Goal: Task Accomplishment & Management: Use online tool/utility

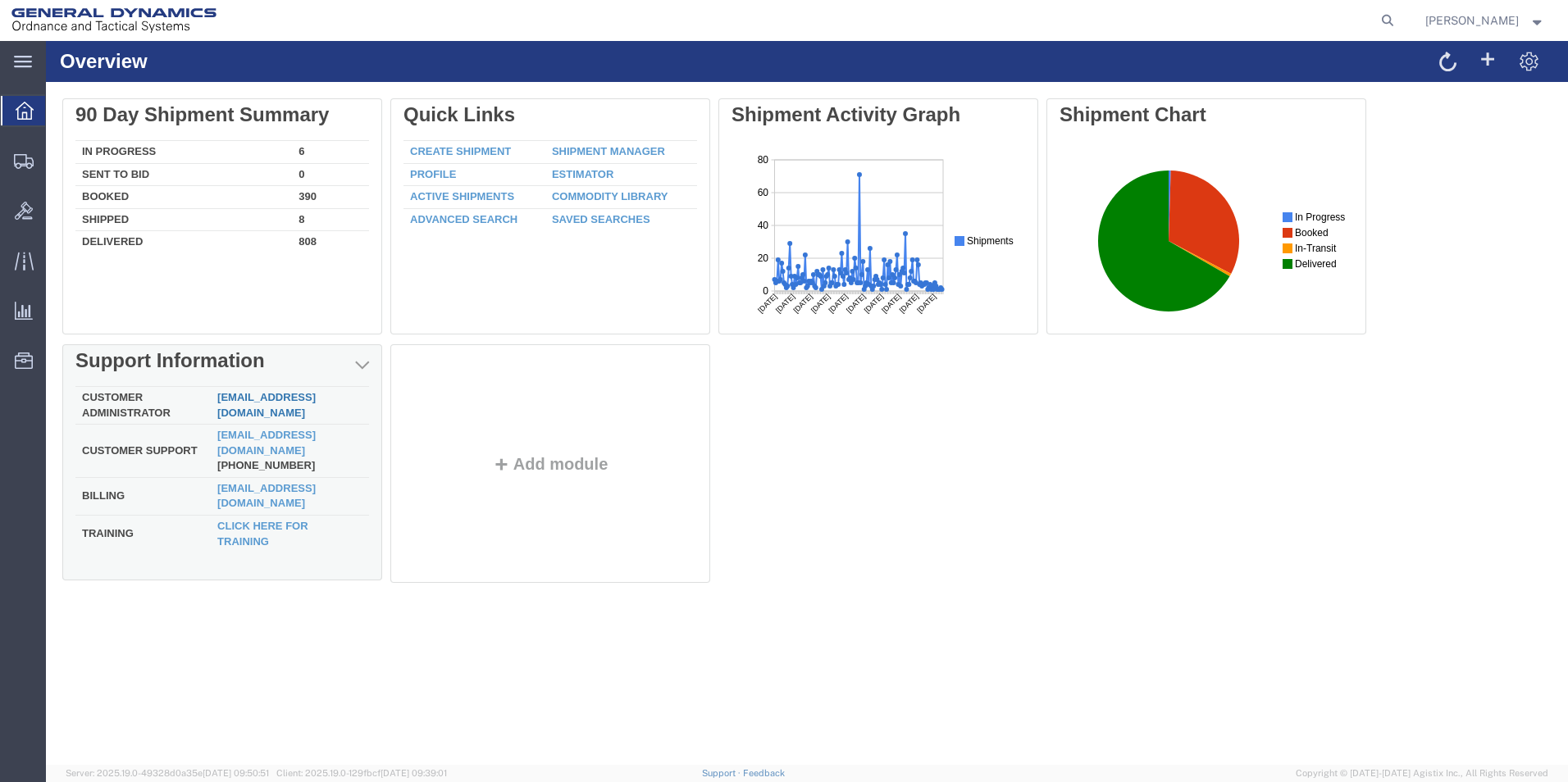
click at [258, 404] on link "[EMAIL_ADDRESS][DOMAIN_NAME]" at bounding box center [266, 405] width 98 height 28
click at [254, 438] on link "[EMAIL_ADDRESS][DOMAIN_NAME]" at bounding box center [266, 442] width 98 height 28
click at [283, 408] on link "[EMAIL_ADDRESS][DOMAIN_NAME]" at bounding box center [266, 405] width 98 height 28
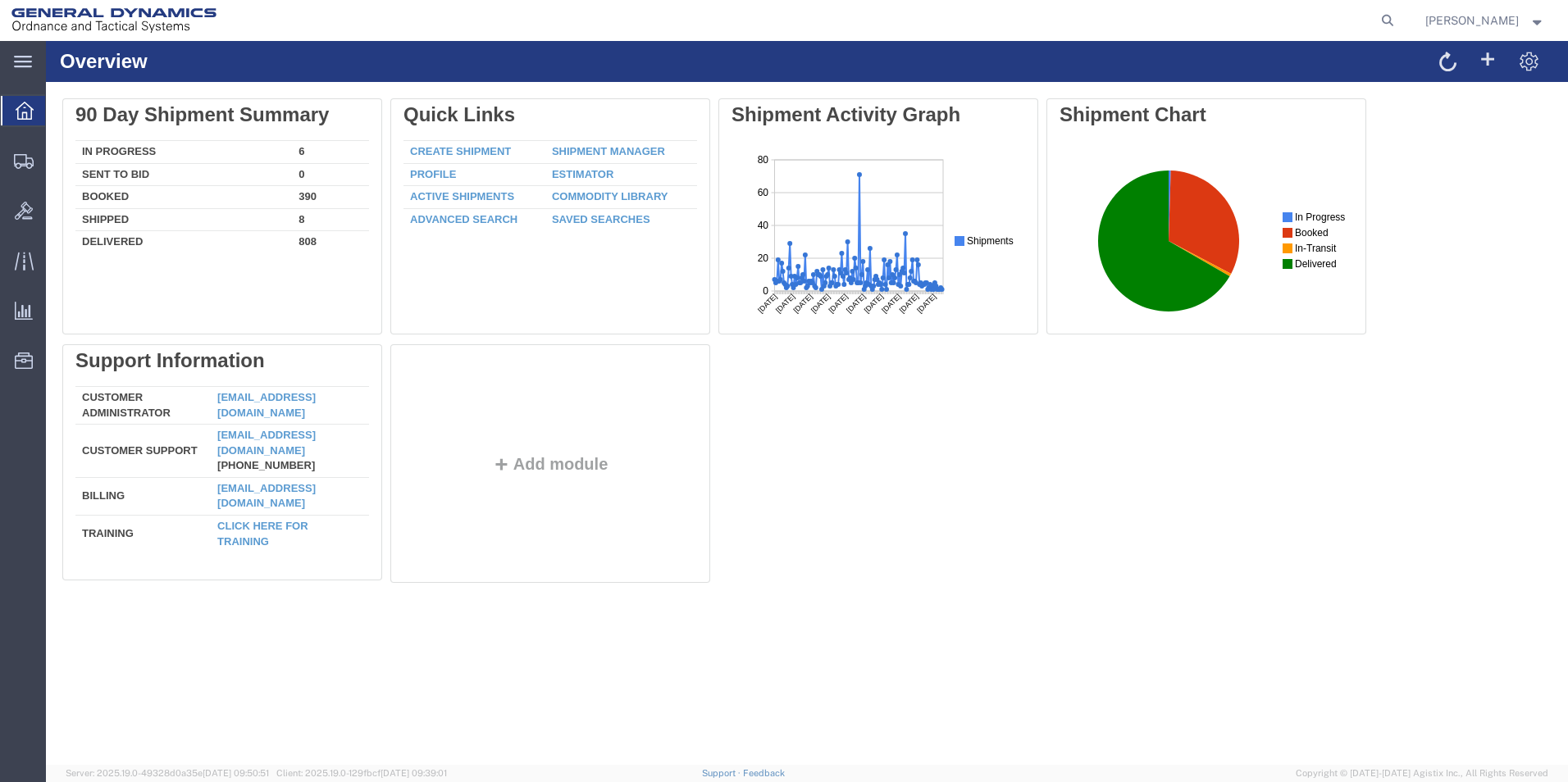
click at [1534, 18] on strong "button" at bounding box center [1537, 20] width 15 height 5
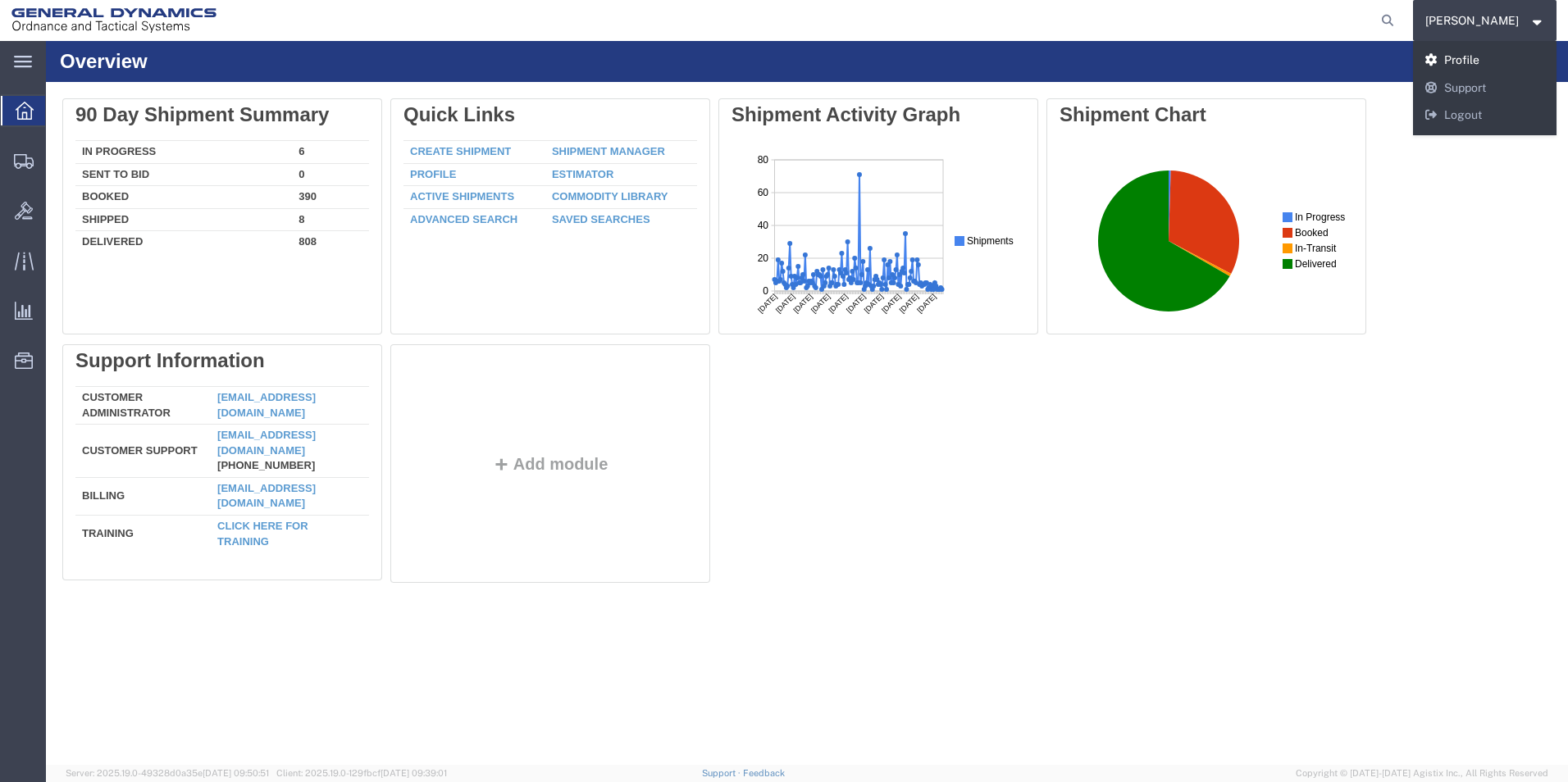
click at [1447, 58] on link "Profile" at bounding box center [1484, 60] width 144 height 28
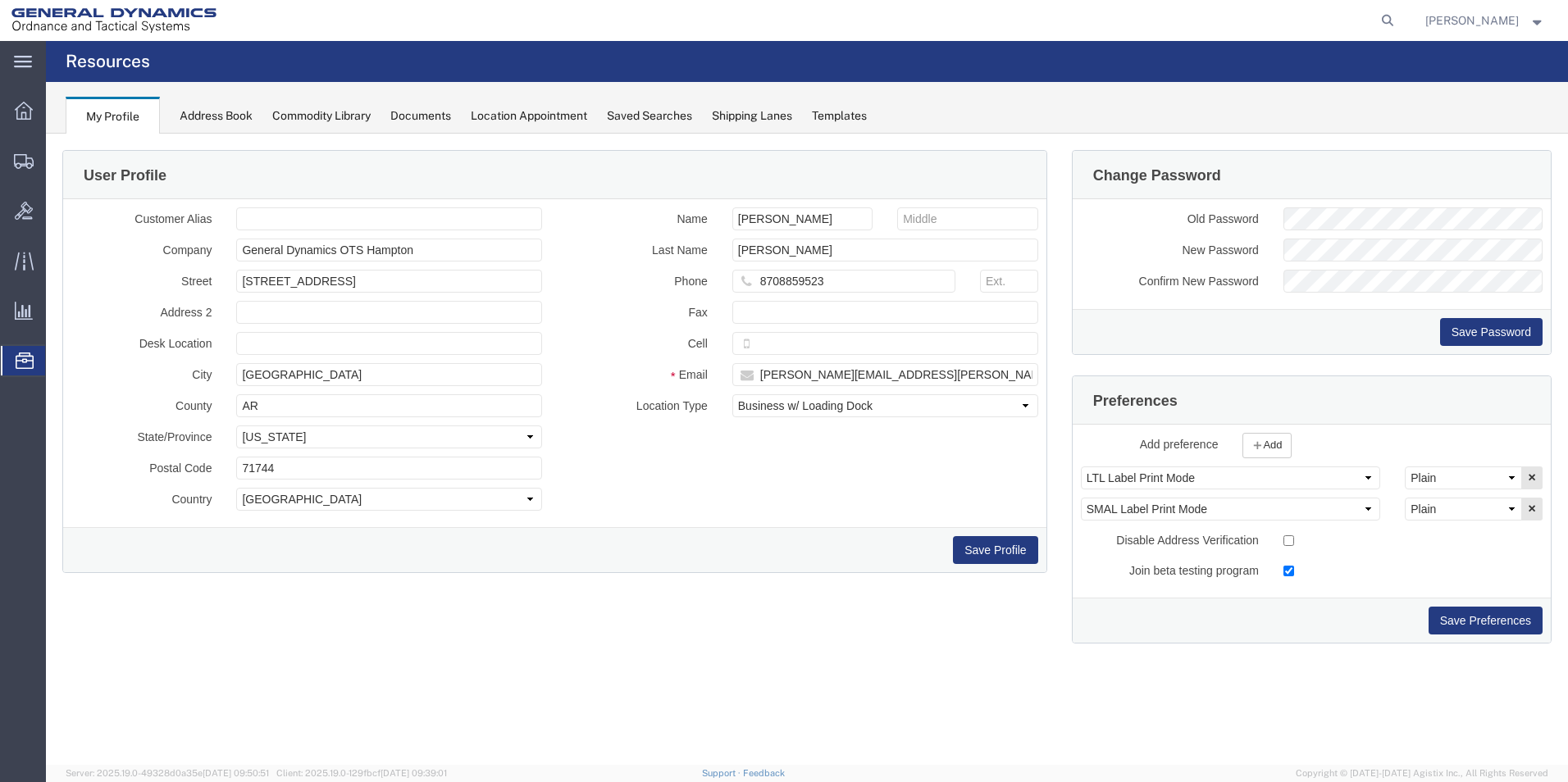
click at [563, 115] on div "Location Appointment" at bounding box center [528, 115] width 116 height 17
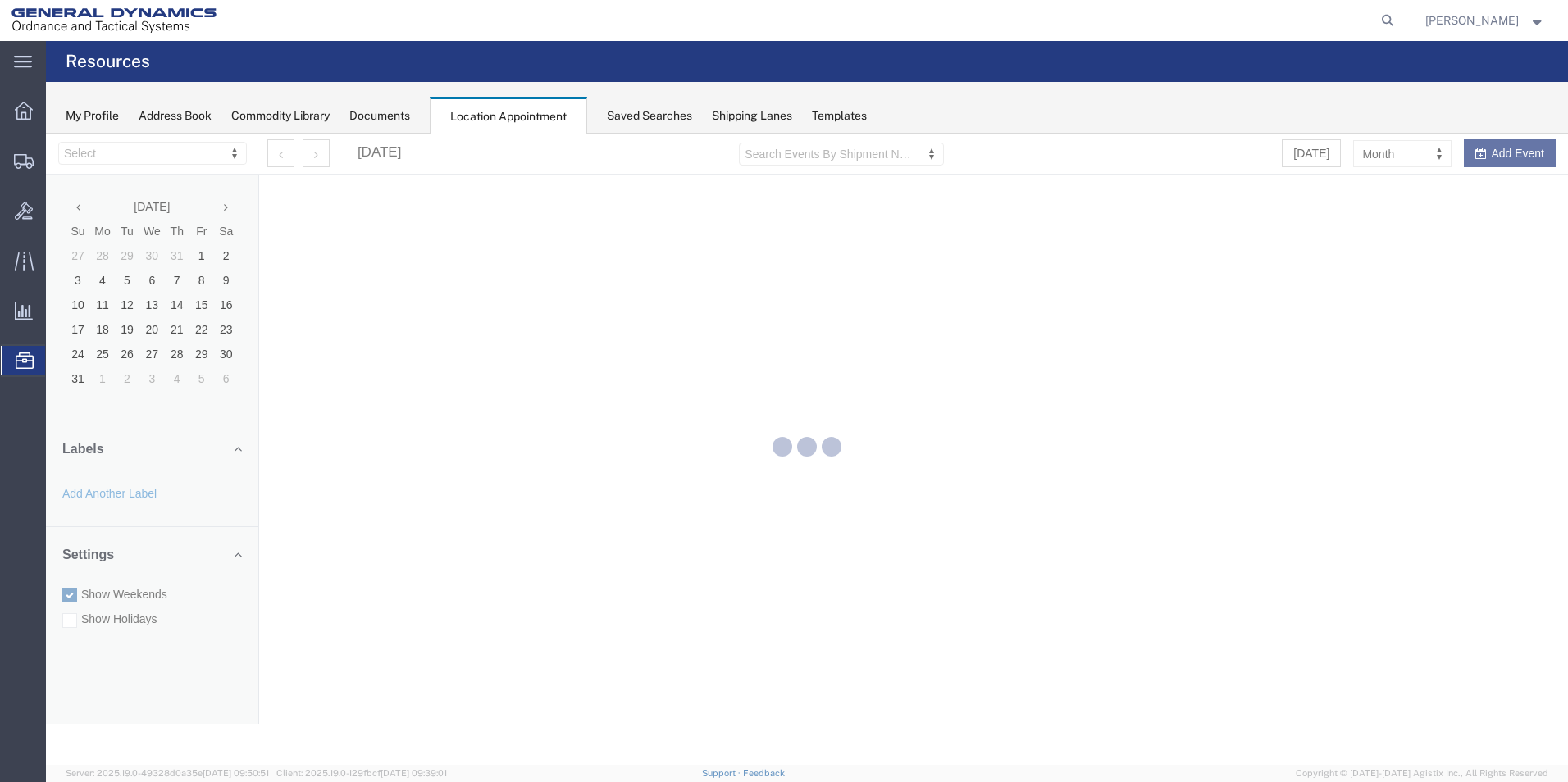
select select "15174"
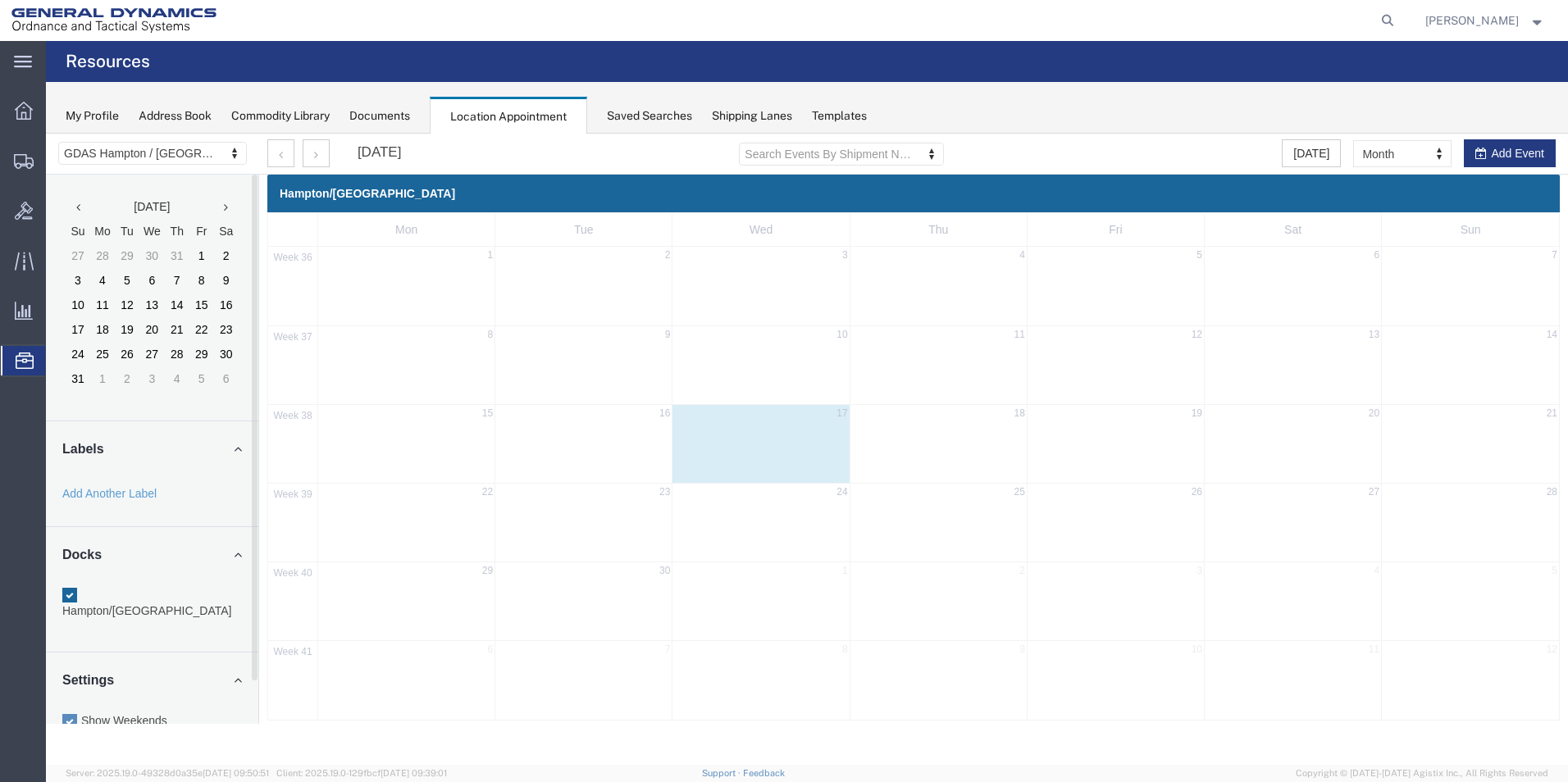
scroll to position [46, 0]
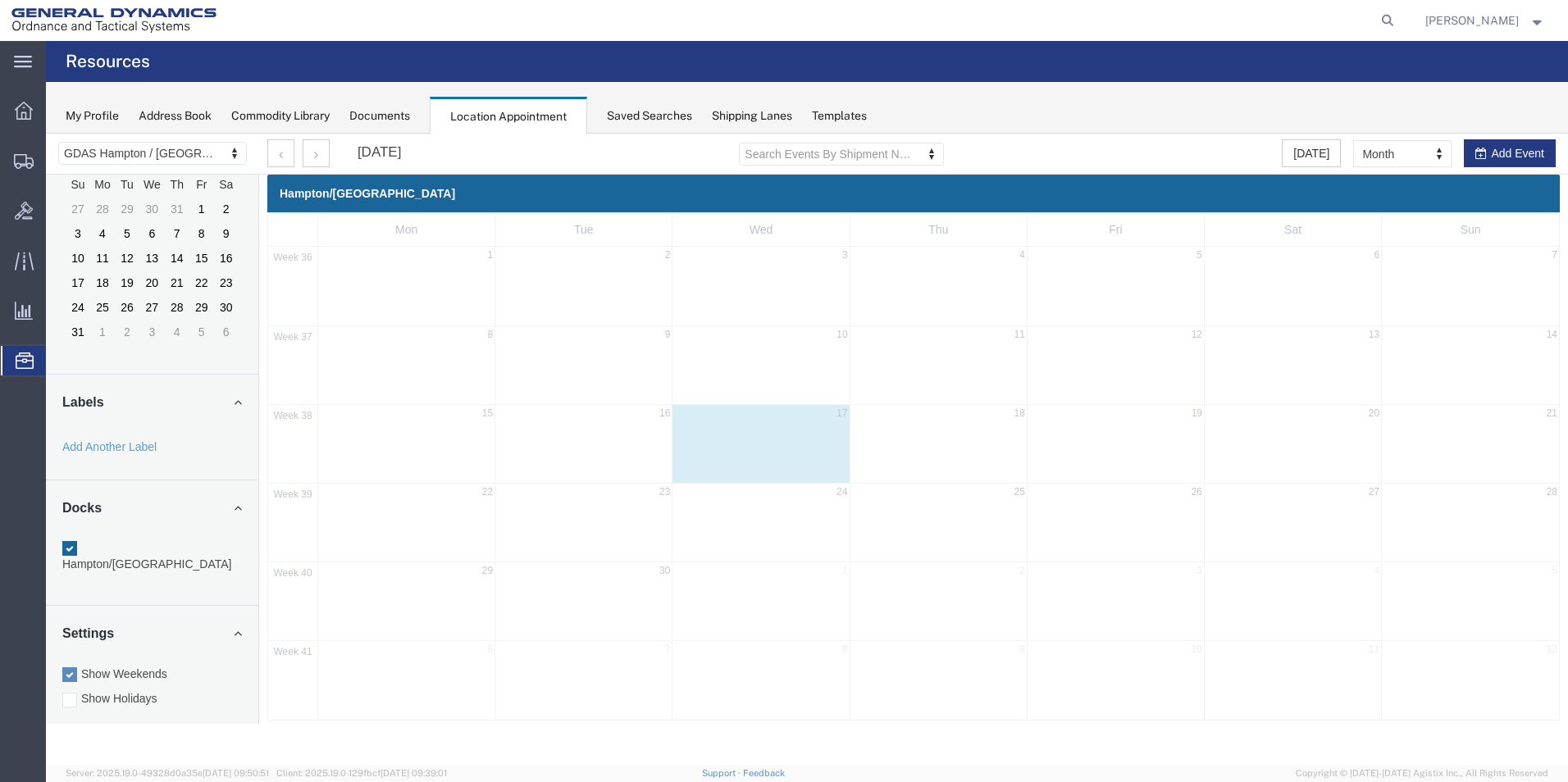
click at [70, 114] on div "My Profile" at bounding box center [92, 115] width 54 height 17
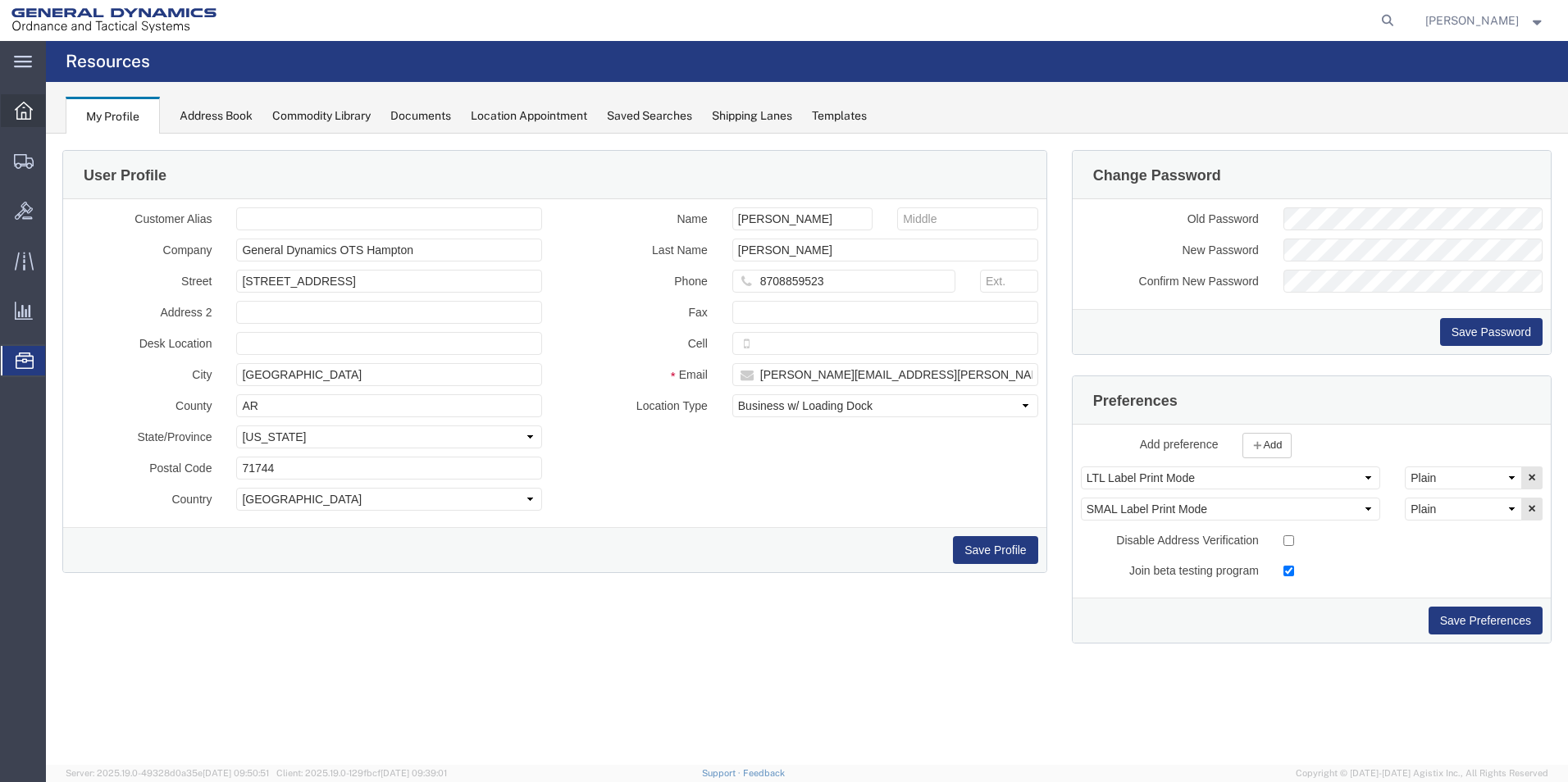
click at [25, 114] on icon at bounding box center [24, 111] width 18 height 18
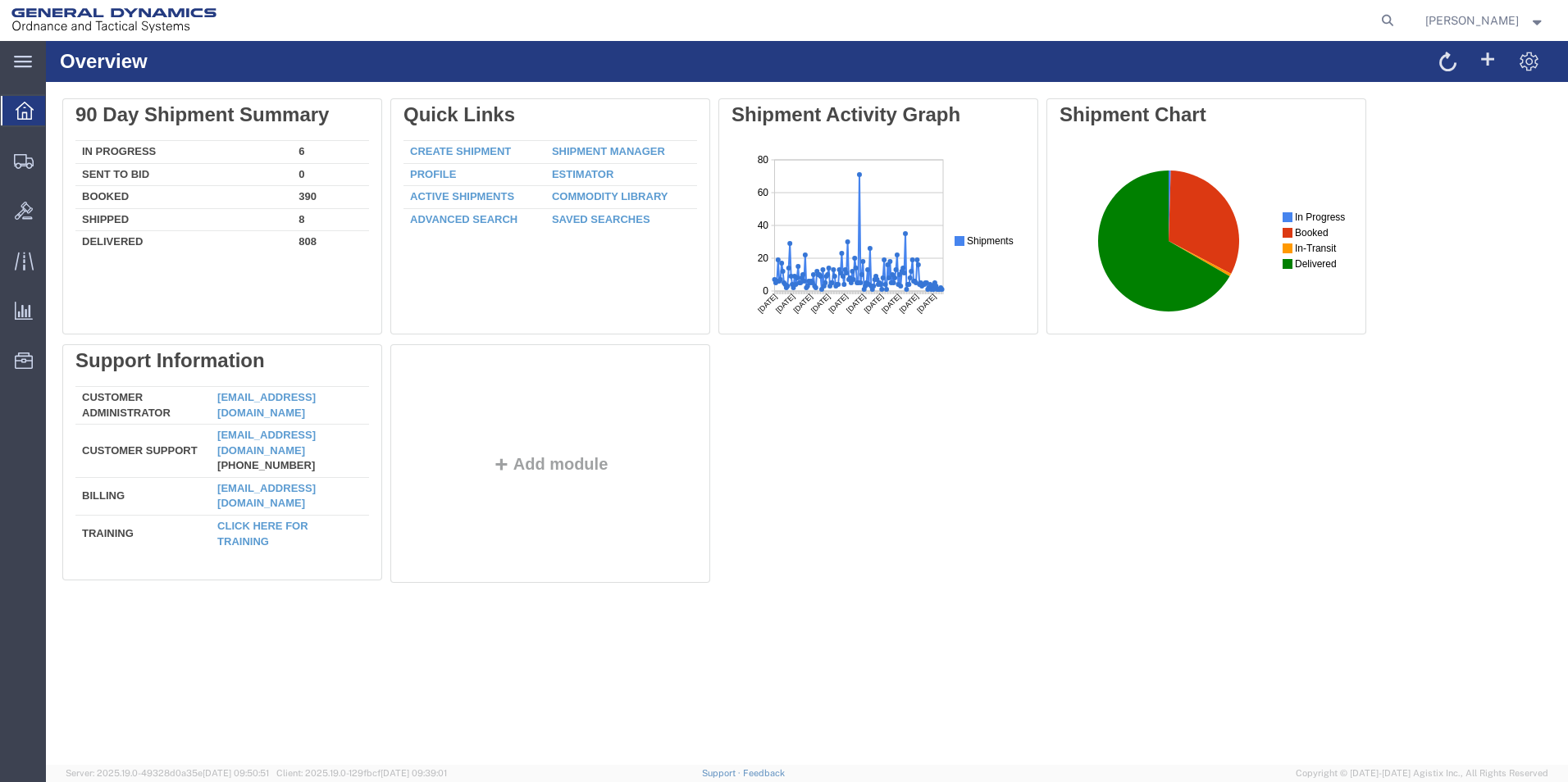
click at [1534, 21] on strong "button" at bounding box center [1537, 20] width 15 height 5
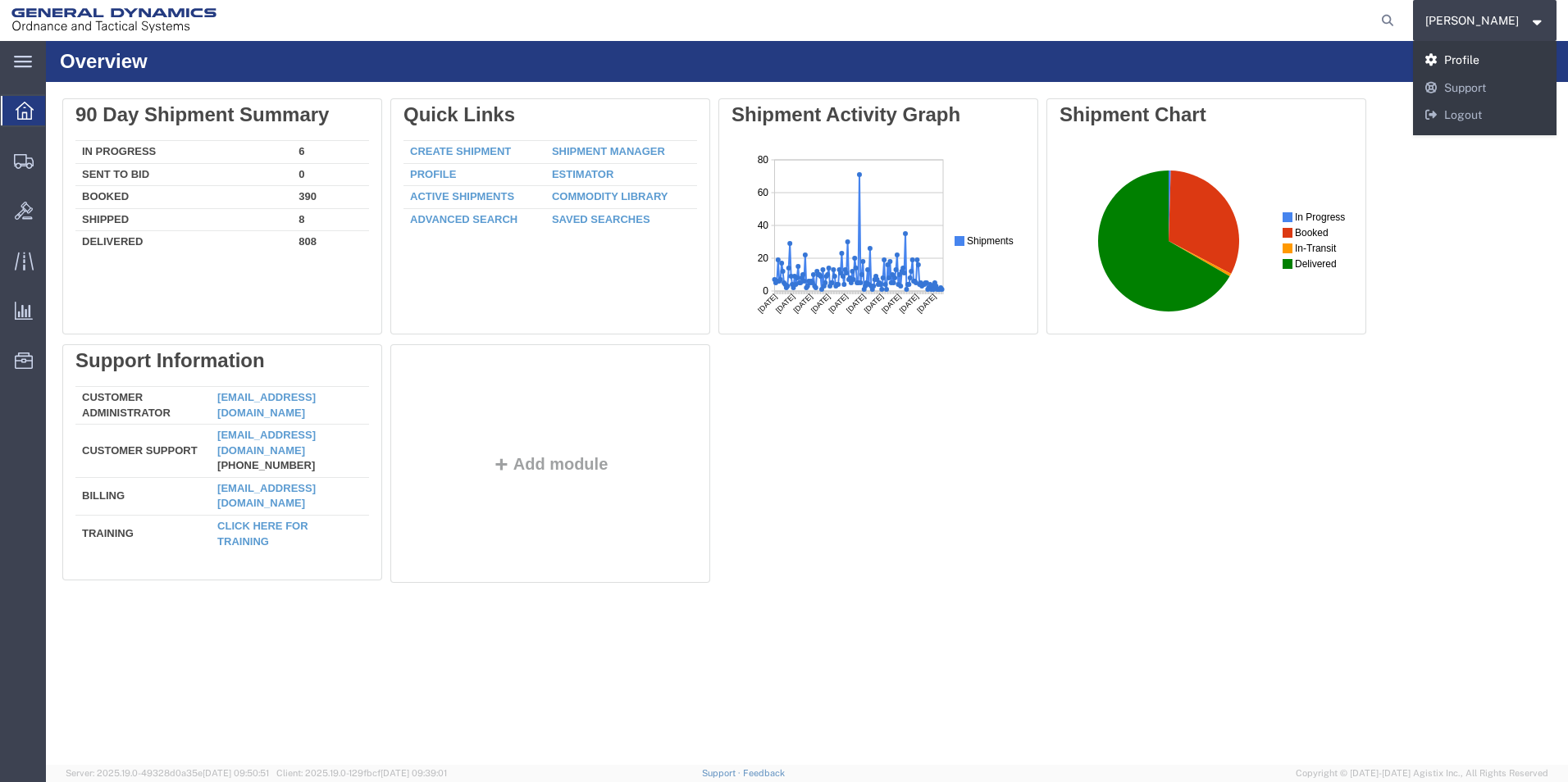
click at [1461, 55] on link "Profile" at bounding box center [1484, 60] width 144 height 28
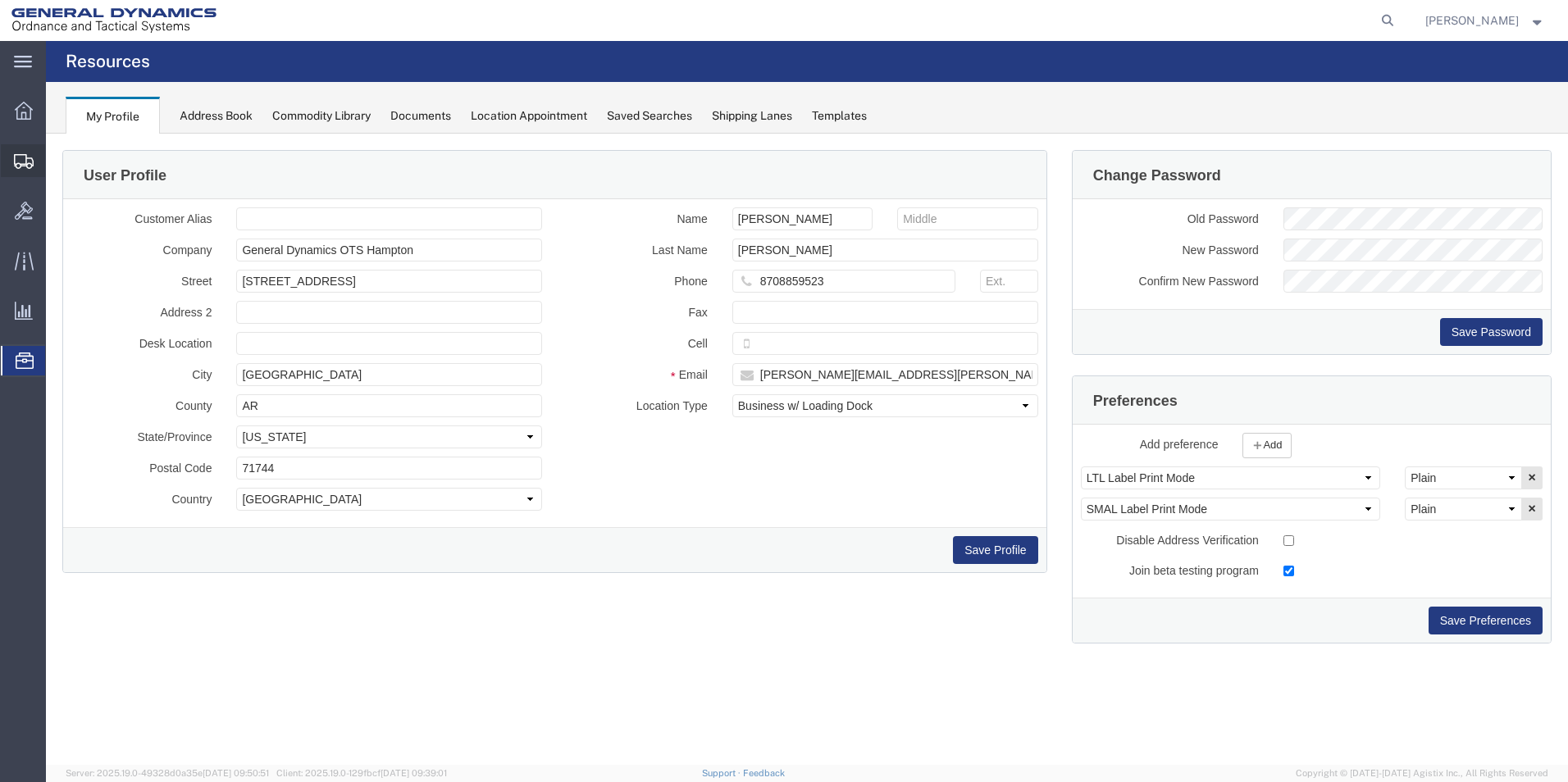
click at [21, 161] on icon at bounding box center [24, 162] width 20 height 15
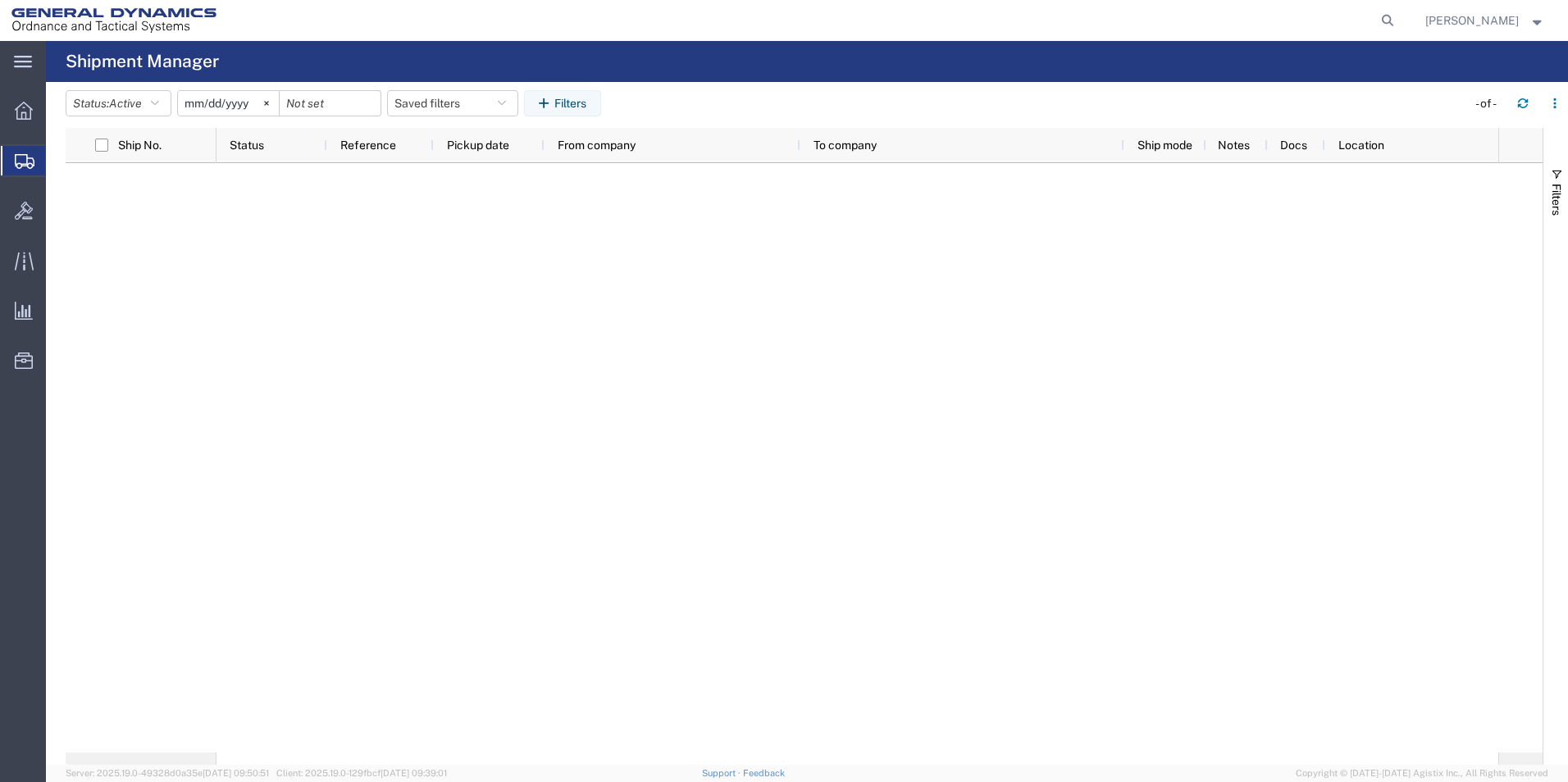
click at [0, 0] on span "Shipment Manager" at bounding box center [0, 0] width 0 height 0
click at [159, 105] on icon "button" at bounding box center [154, 103] width 8 height 12
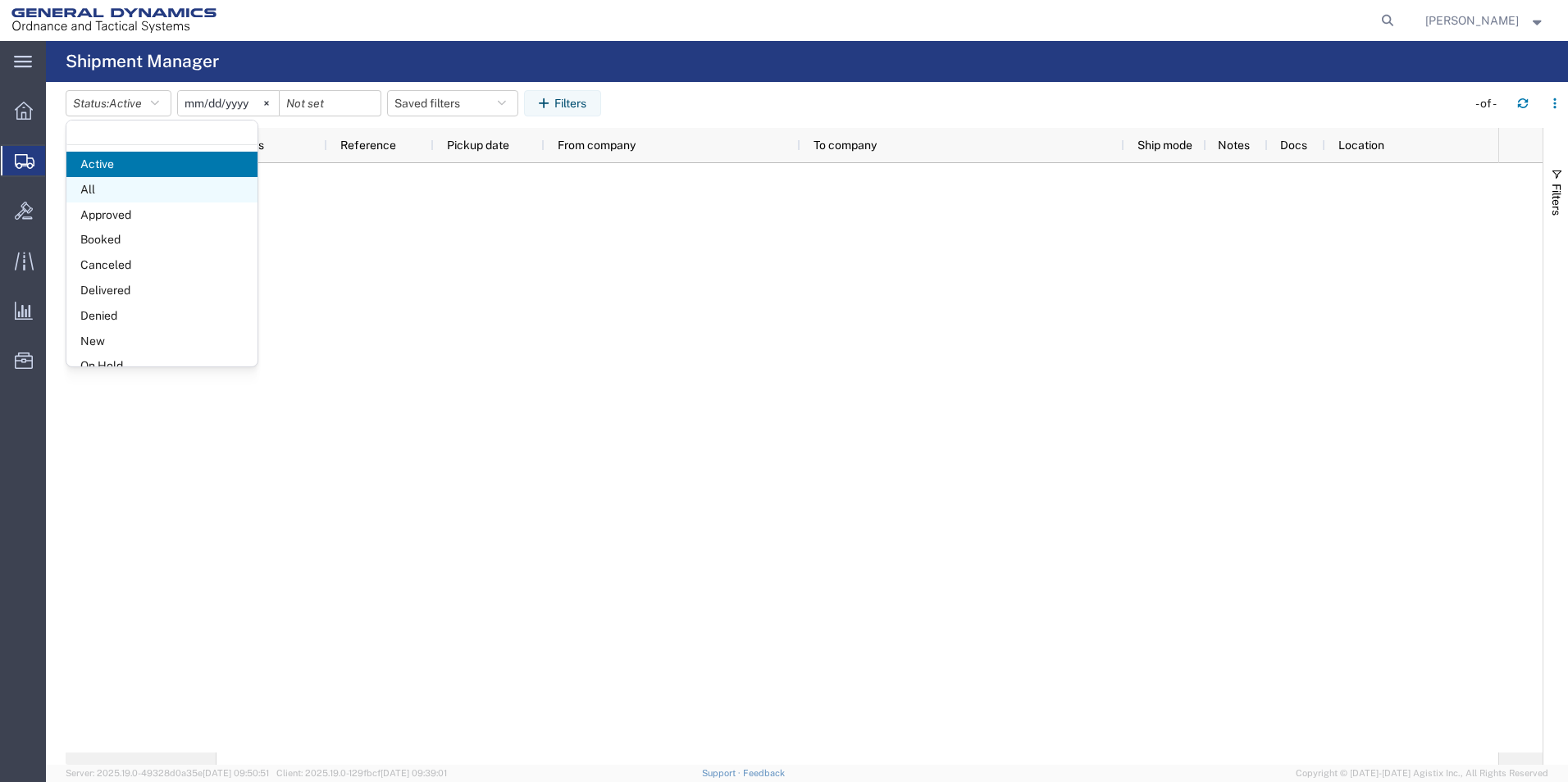
click at [107, 189] on span "All" at bounding box center [162, 190] width 191 height 25
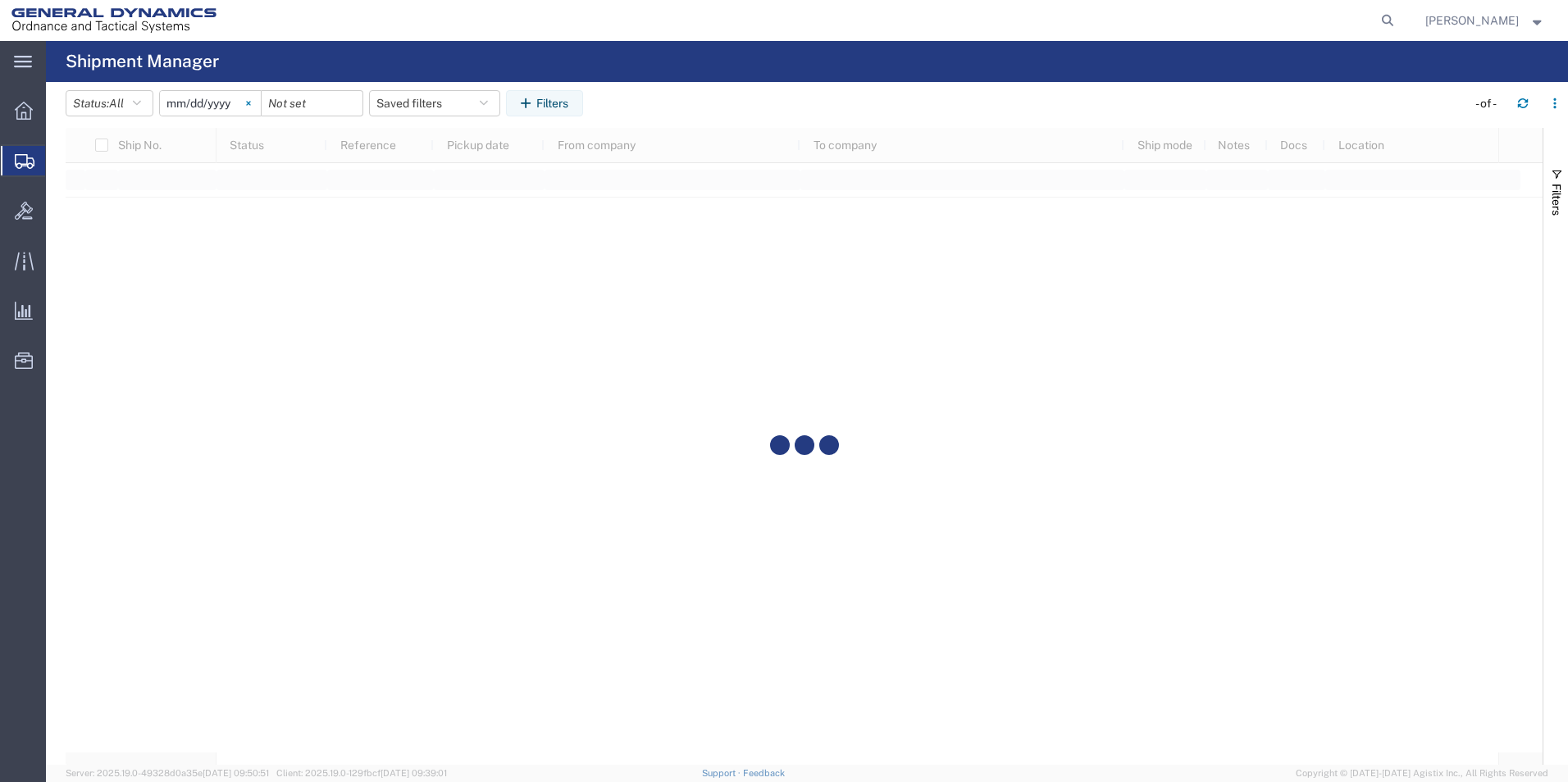
click at [253, 100] on svg-icon at bounding box center [248, 103] width 25 height 25
click at [254, 106] on div at bounding box center [210, 103] width 103 height 26
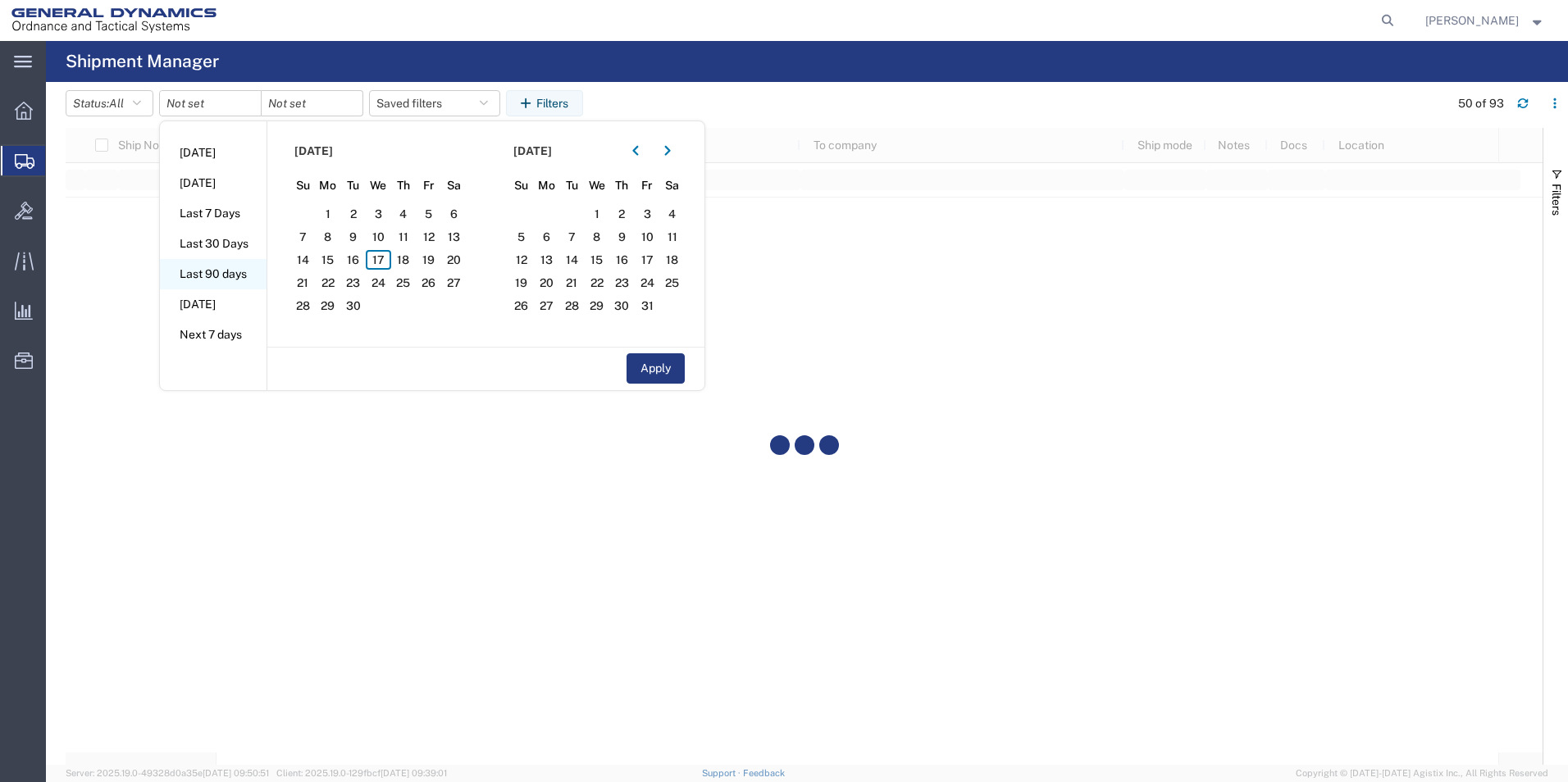
click at [219, 274] on li "Last 90 days" at bounding box center [212, 273] width 106 height 30
type input "[DATE]"
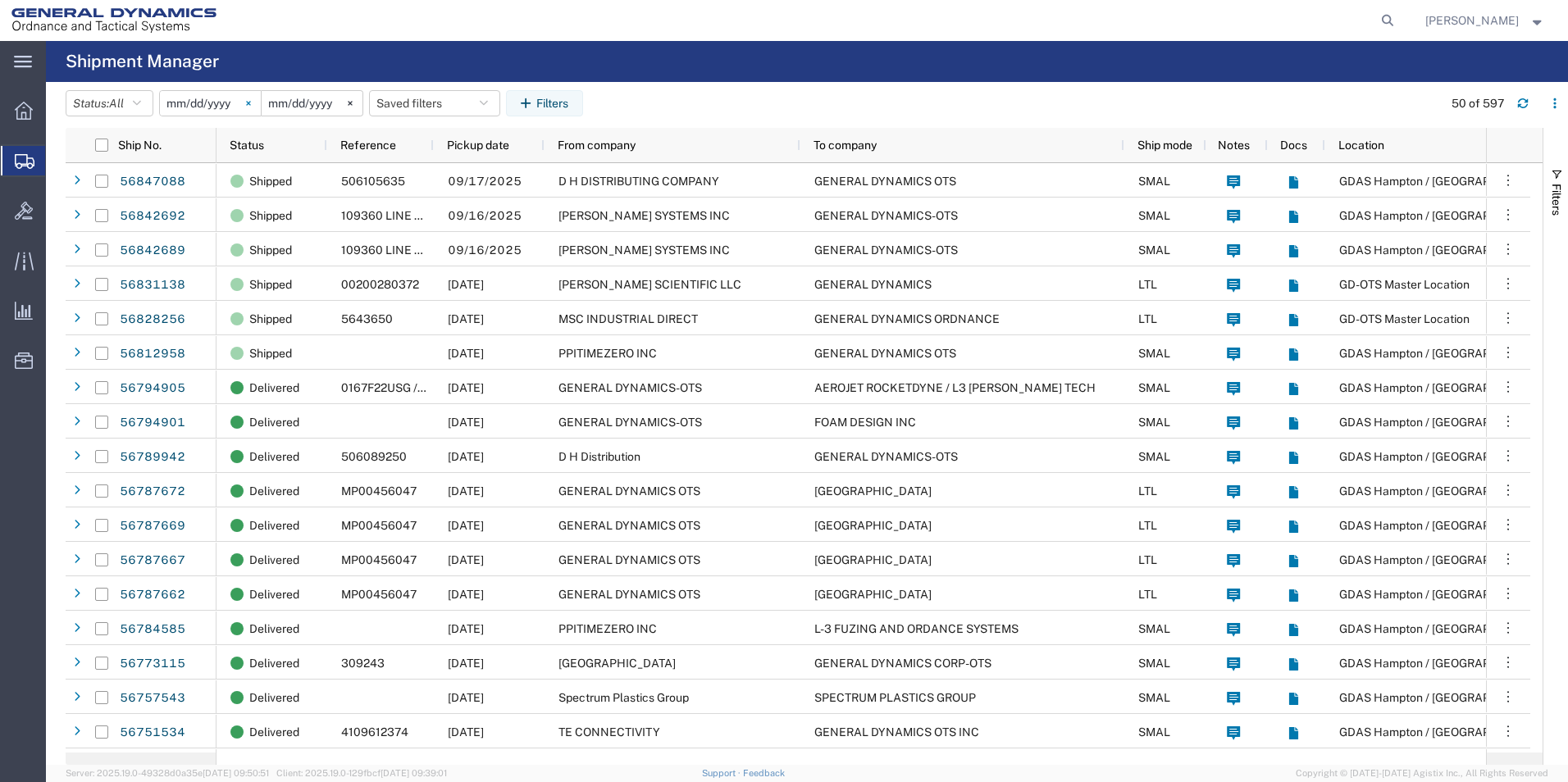
click at [250, 105] on icon at bounding box center [248, 103] width 5 height 5
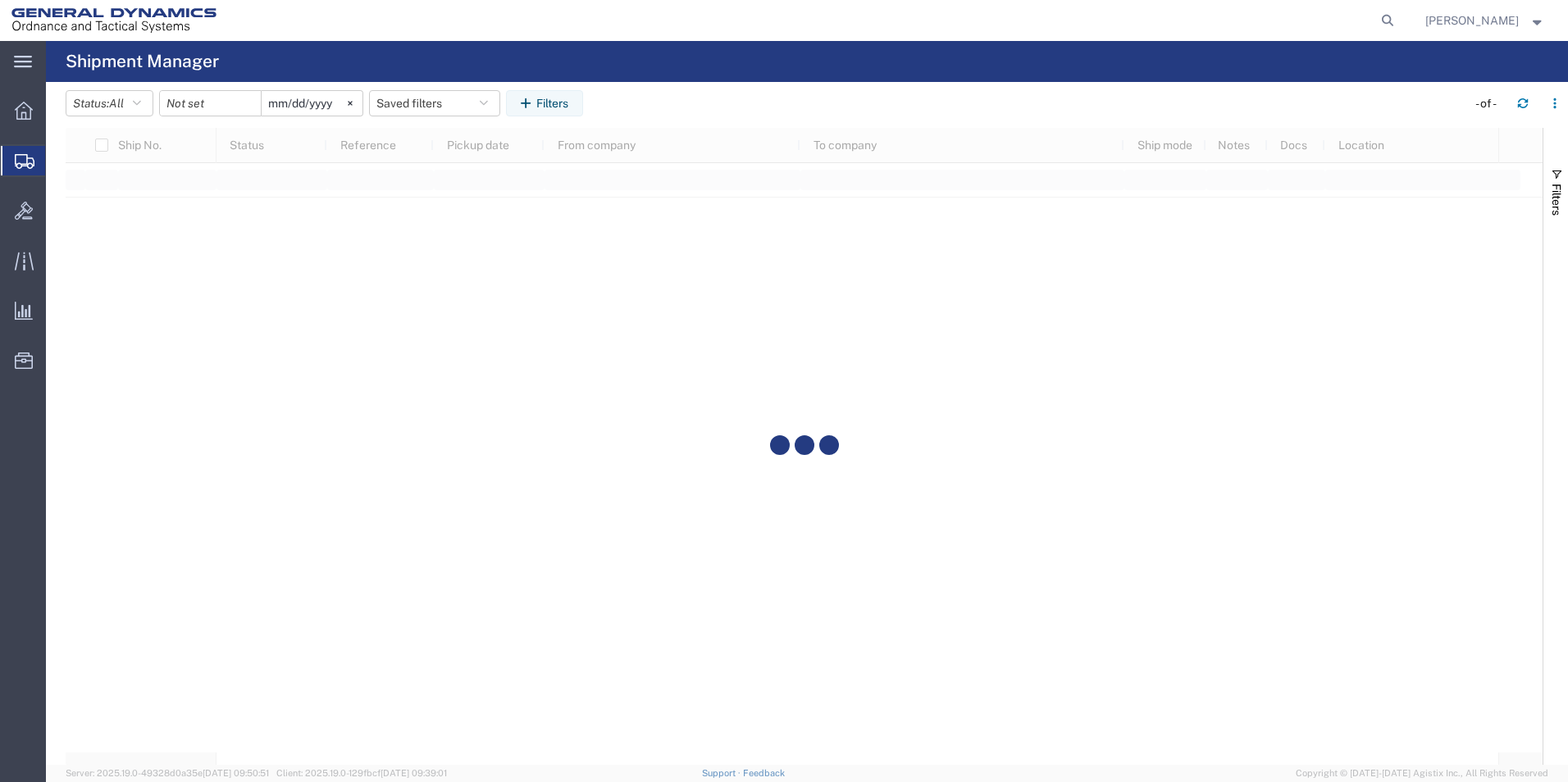
click at [253, 105] on div at bounding box center [210, 103] width 103 height 26
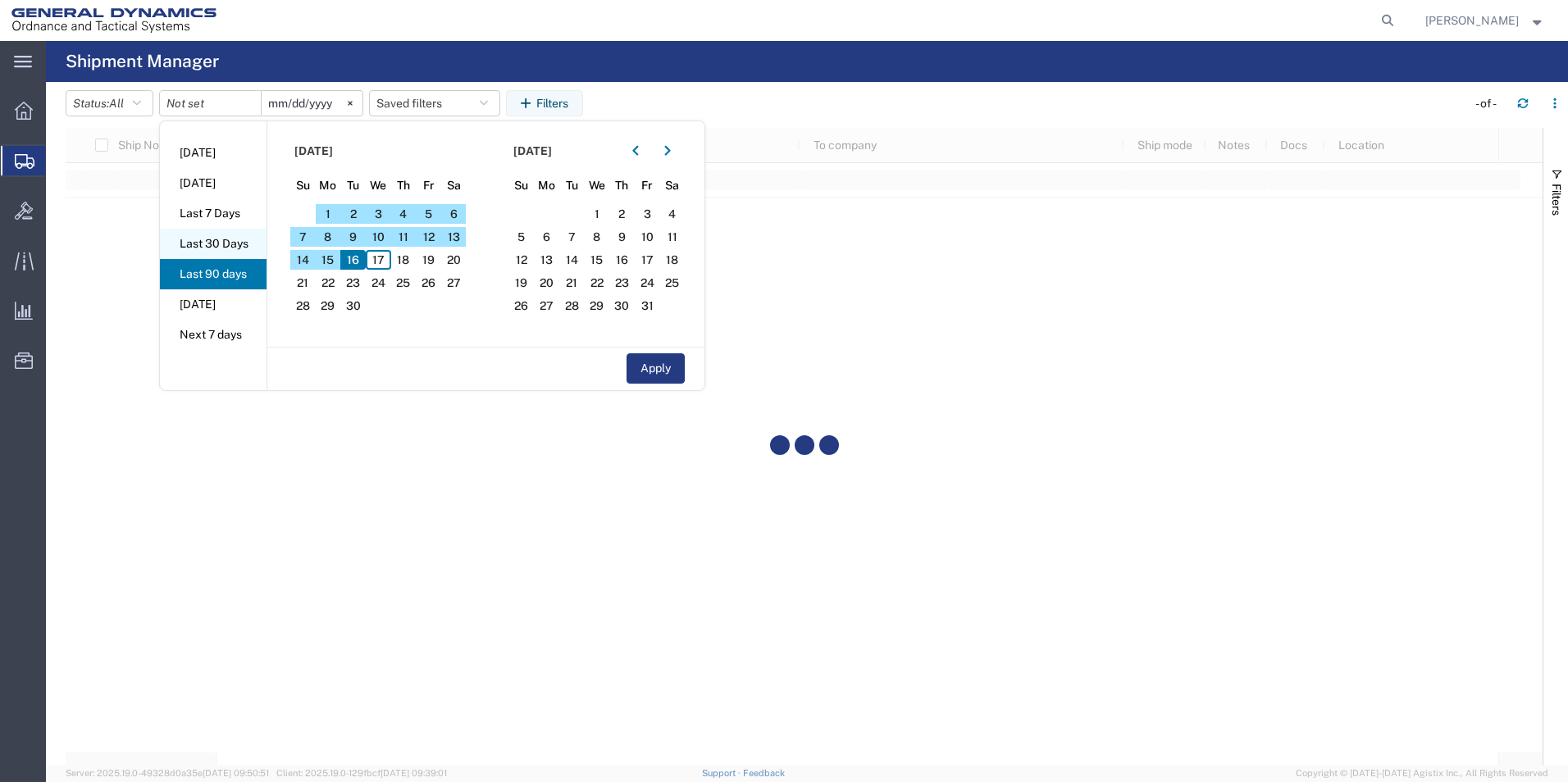
click at [214, 244] on li "Last 30 Days" at bounding box center [212, 243] width 106 height 30
type input "[DATE]"
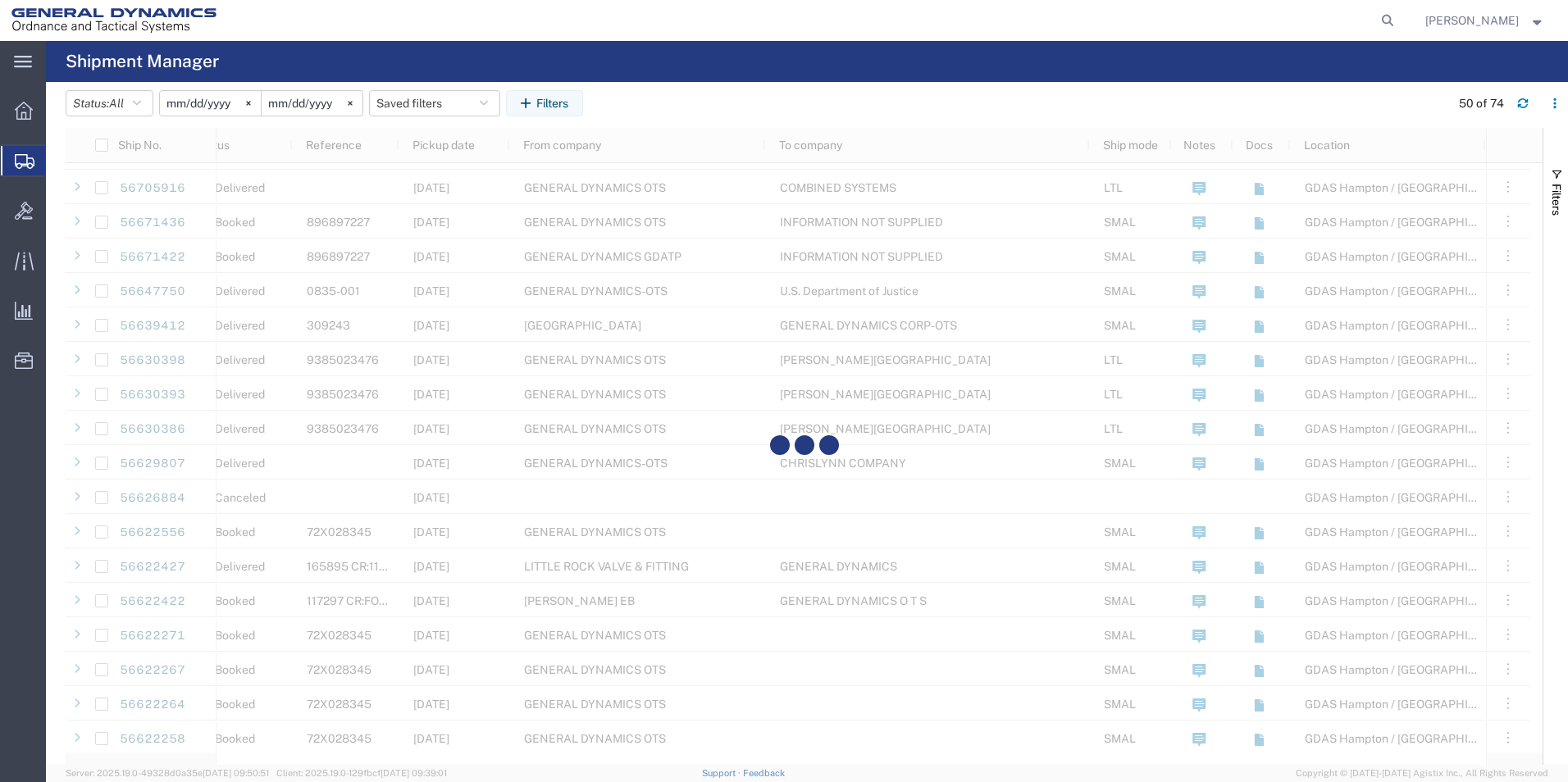
scroll to position [882, 0]
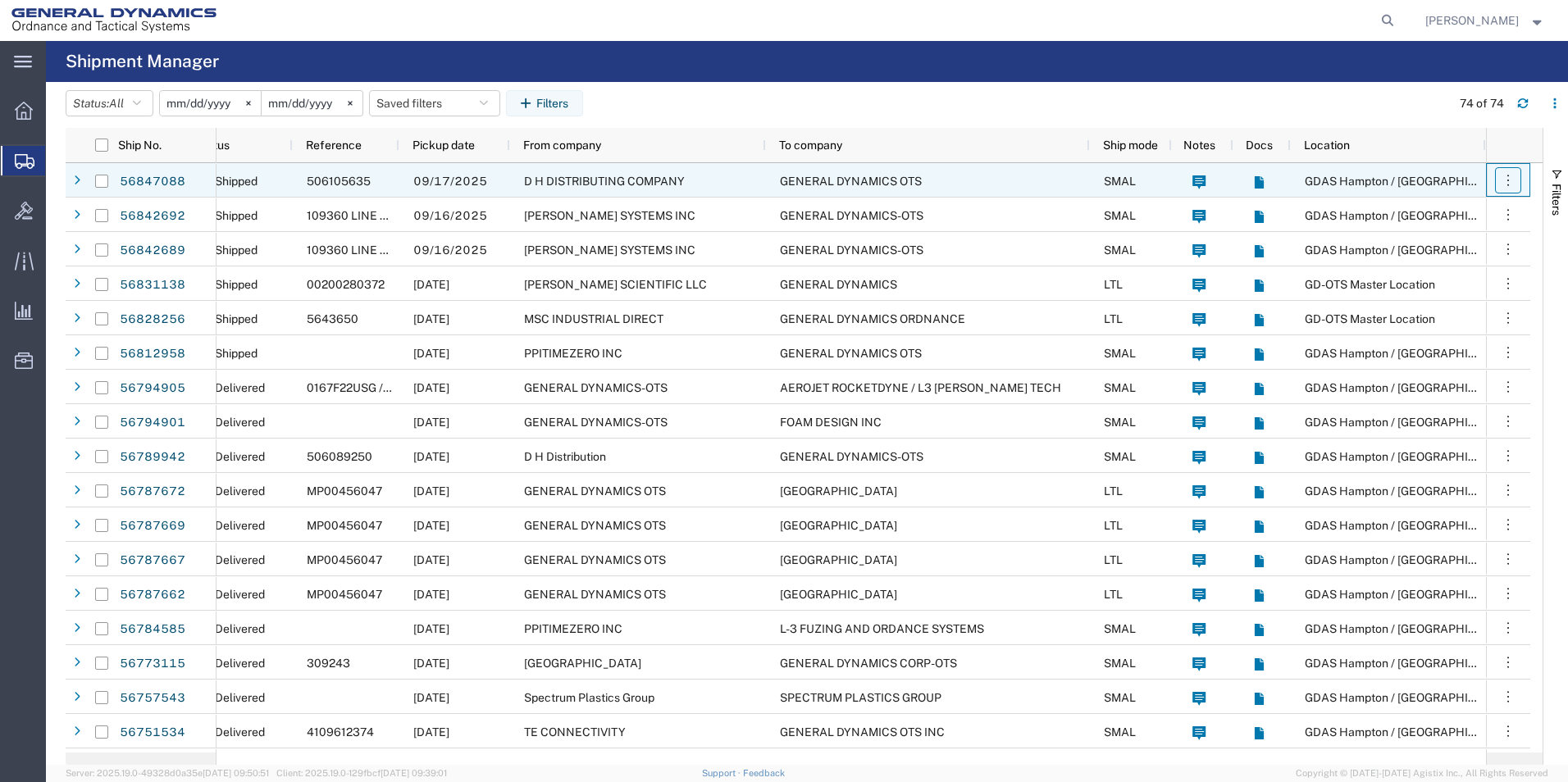
click at [1504, 182] on icon "button" at bounding box center [1508, 181] width 16 height 16
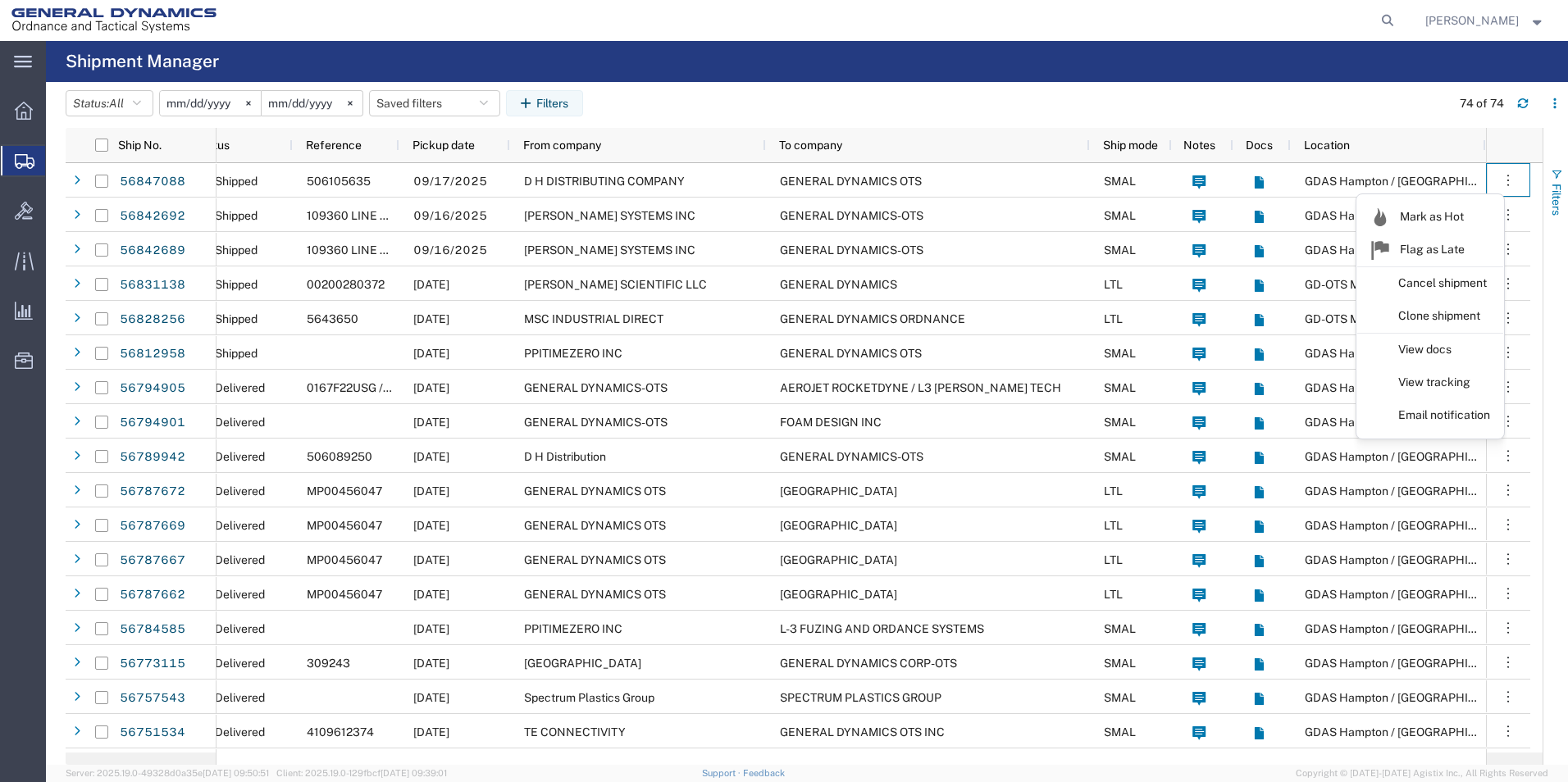
click at [1559, 172] on span "button" at bounding box center [1556, 174] width 13 height 13
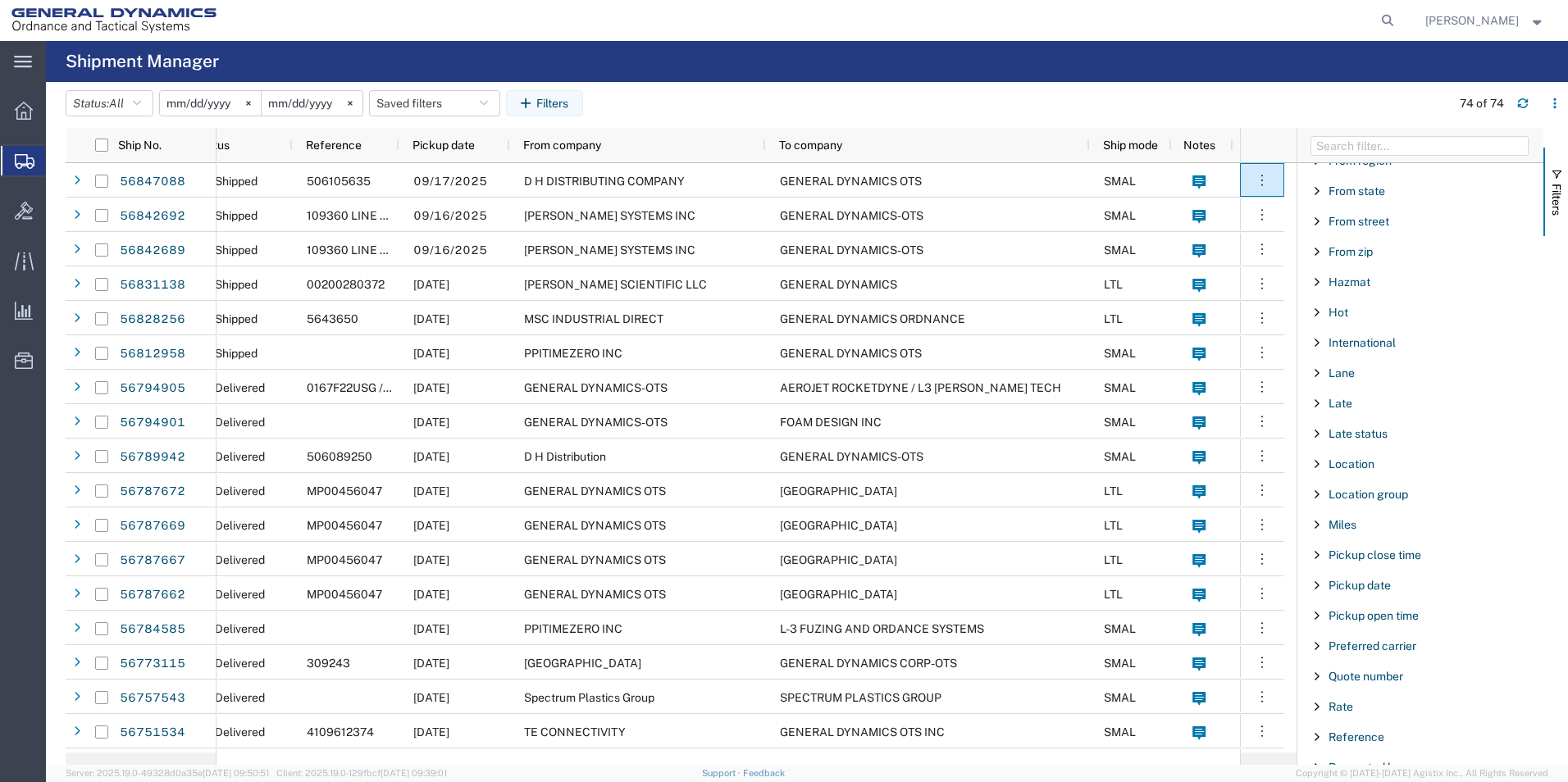
scroll to position [656, 0]
click at [1348, 465] on span "Location" at bounding box center [1351, 463] width 46 height 13
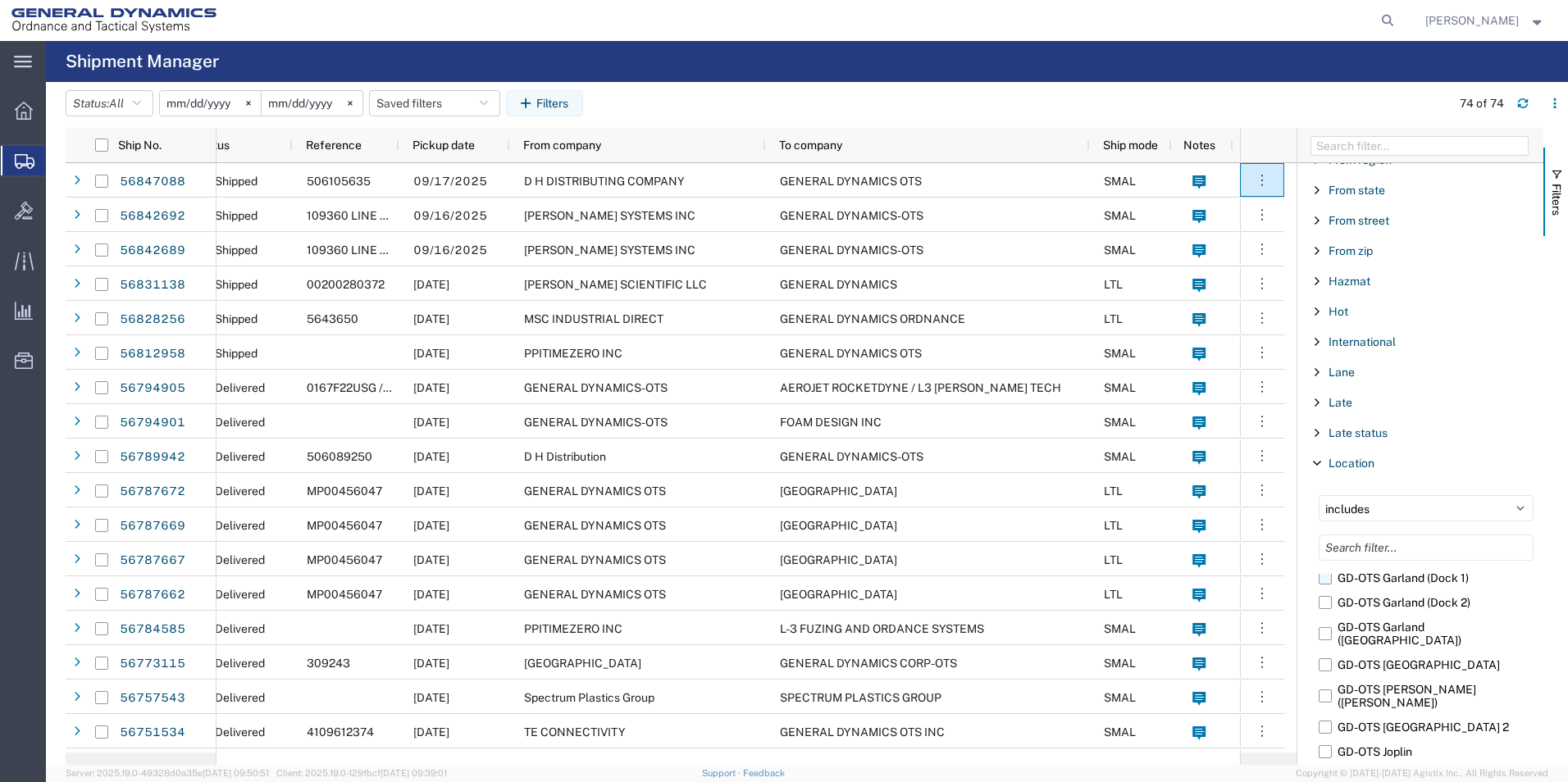
scroll to position [0, 0]
click at [1329, 610] on label "GD-OTS Camden" at bounding box center [1425, 610] width 215 height 25
click at [0, 0] on input "GD-OTS Camden" at bounding box center [0, 0] width 0 height 0
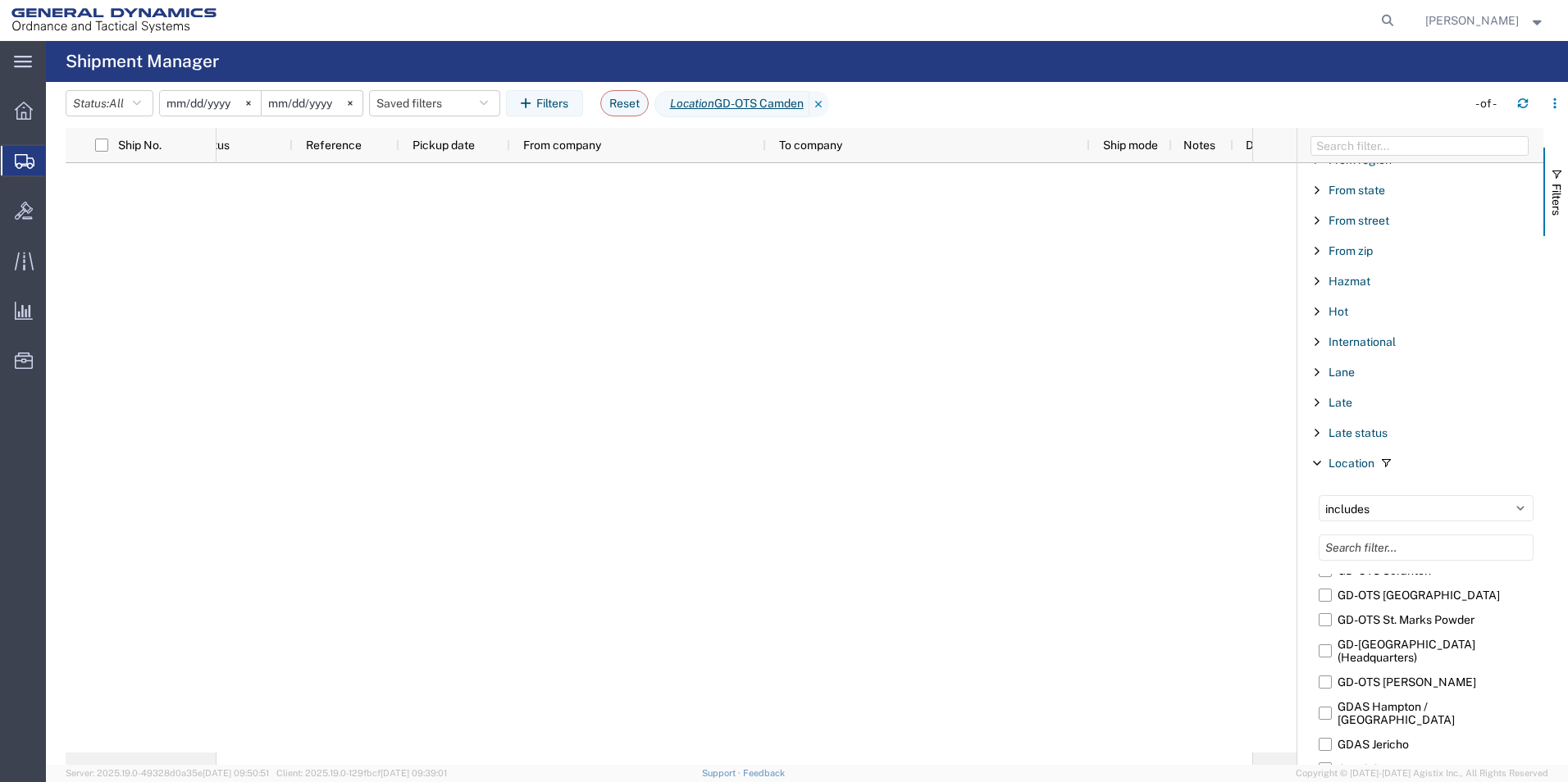
scroll to position [488, 0]
click at [1328, 691] on label "GDAS Hampton / [GEOGRAPHIC_DATA]" at bounding box center [1425, 710] width 215 height 38
click at [0, 0] on input "GDAS Hampton / [GEOGRAPHIC_DATA]" at bounding box center [0, 0] width 0 height 0
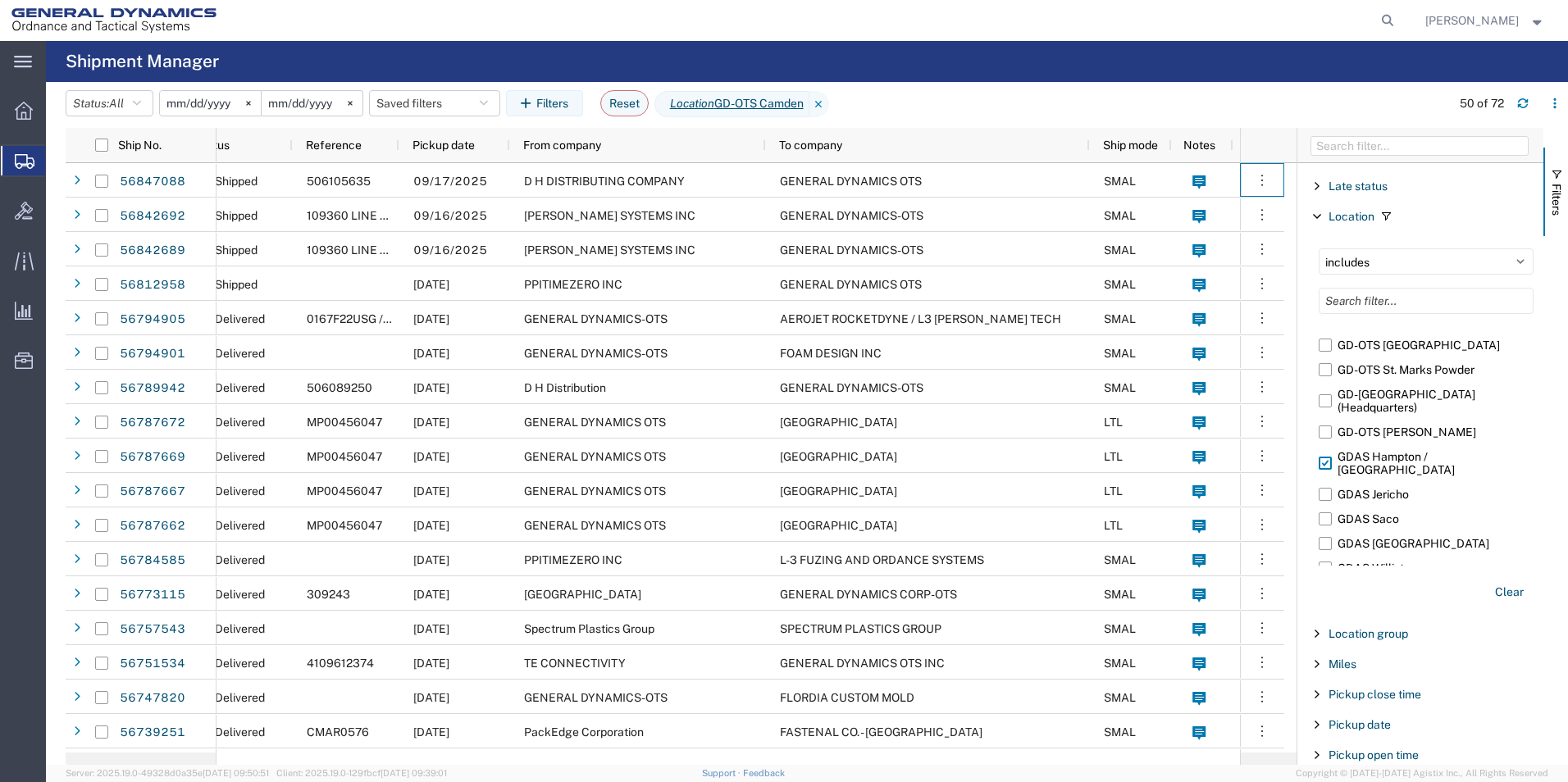
scroll to position [656, 0]
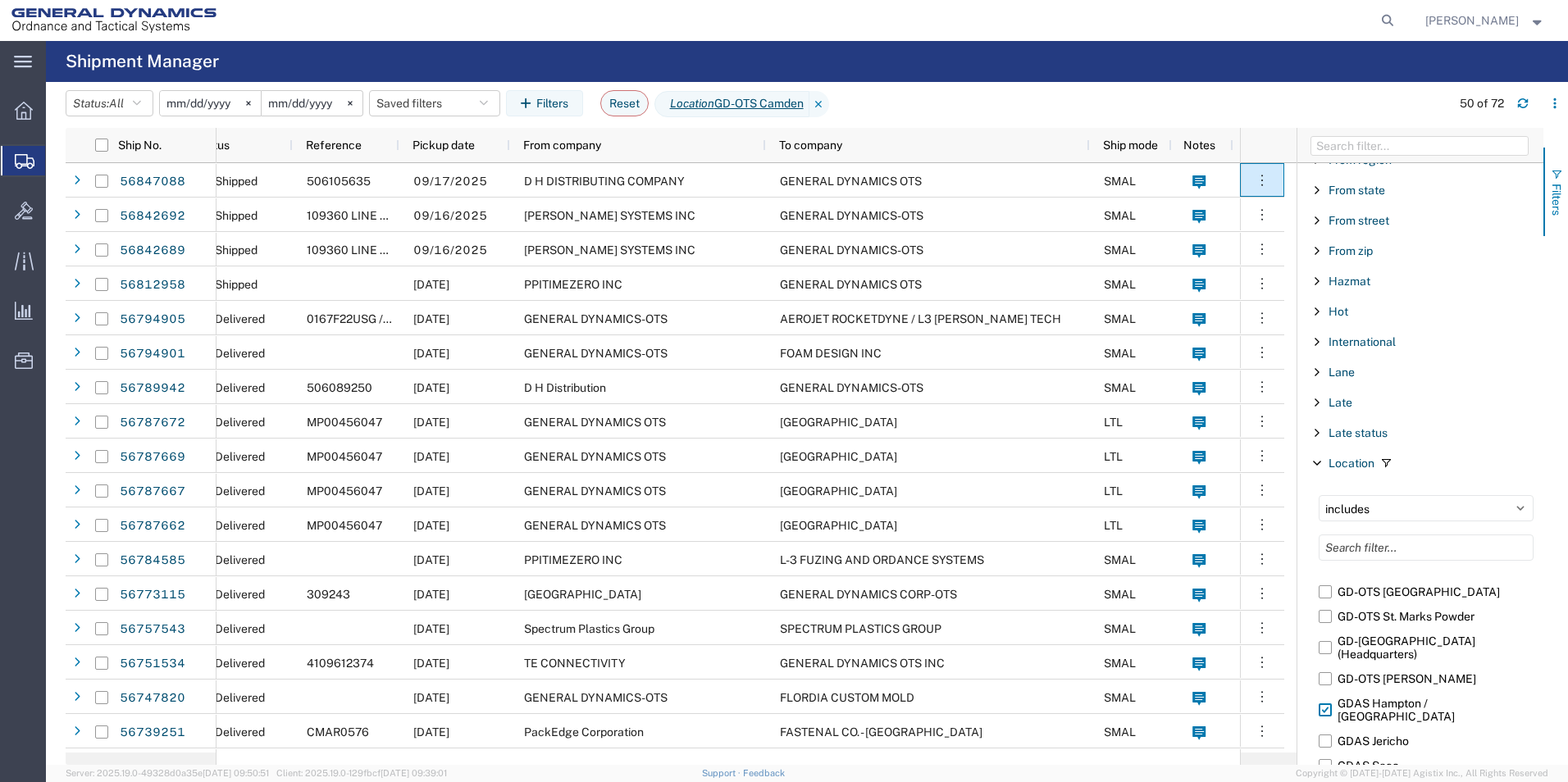
click at [1559, 173] on span "button" at bounding box center [1556, 174] width 13 height 13
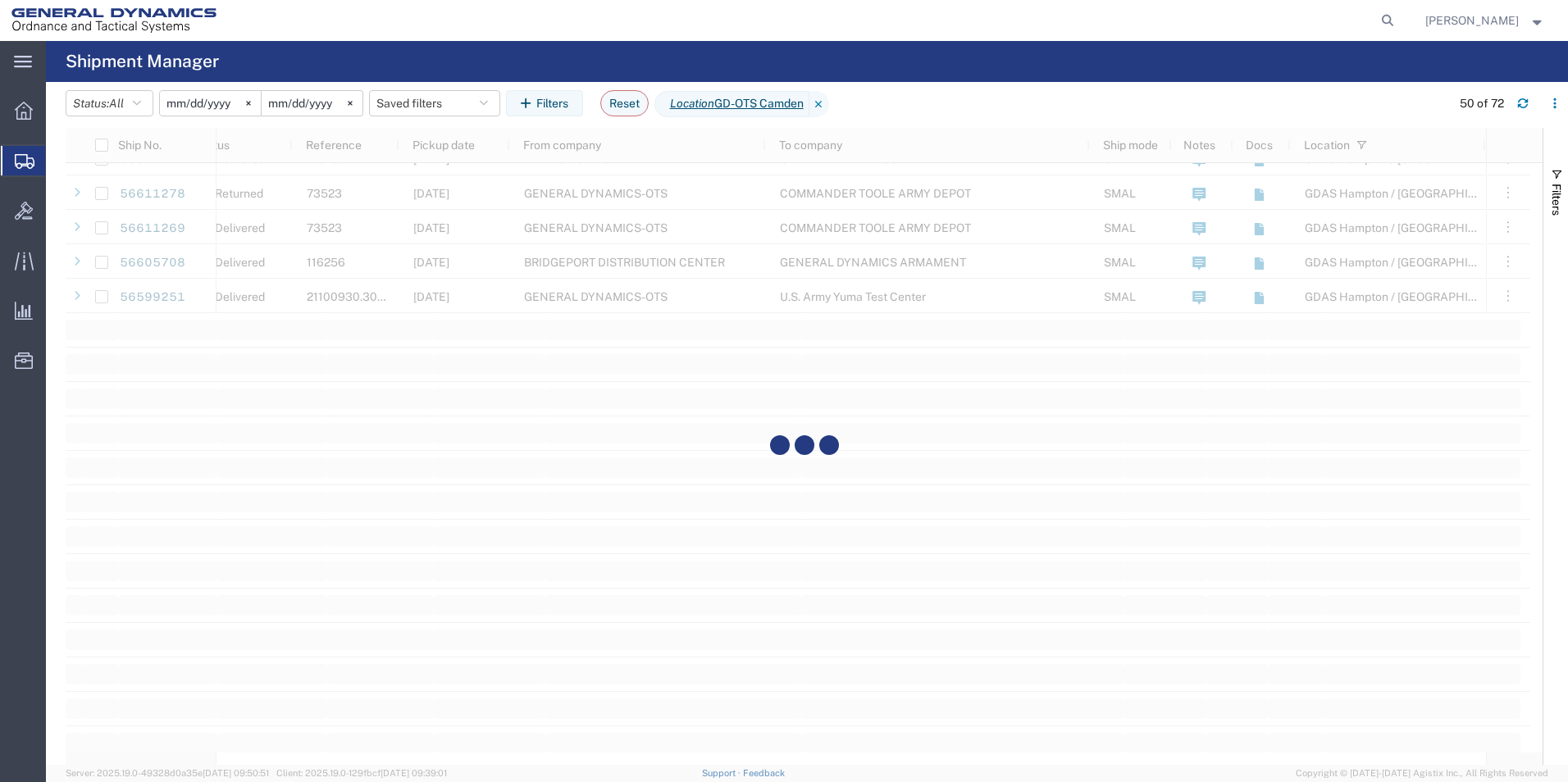
scroll to position [1639, 0]
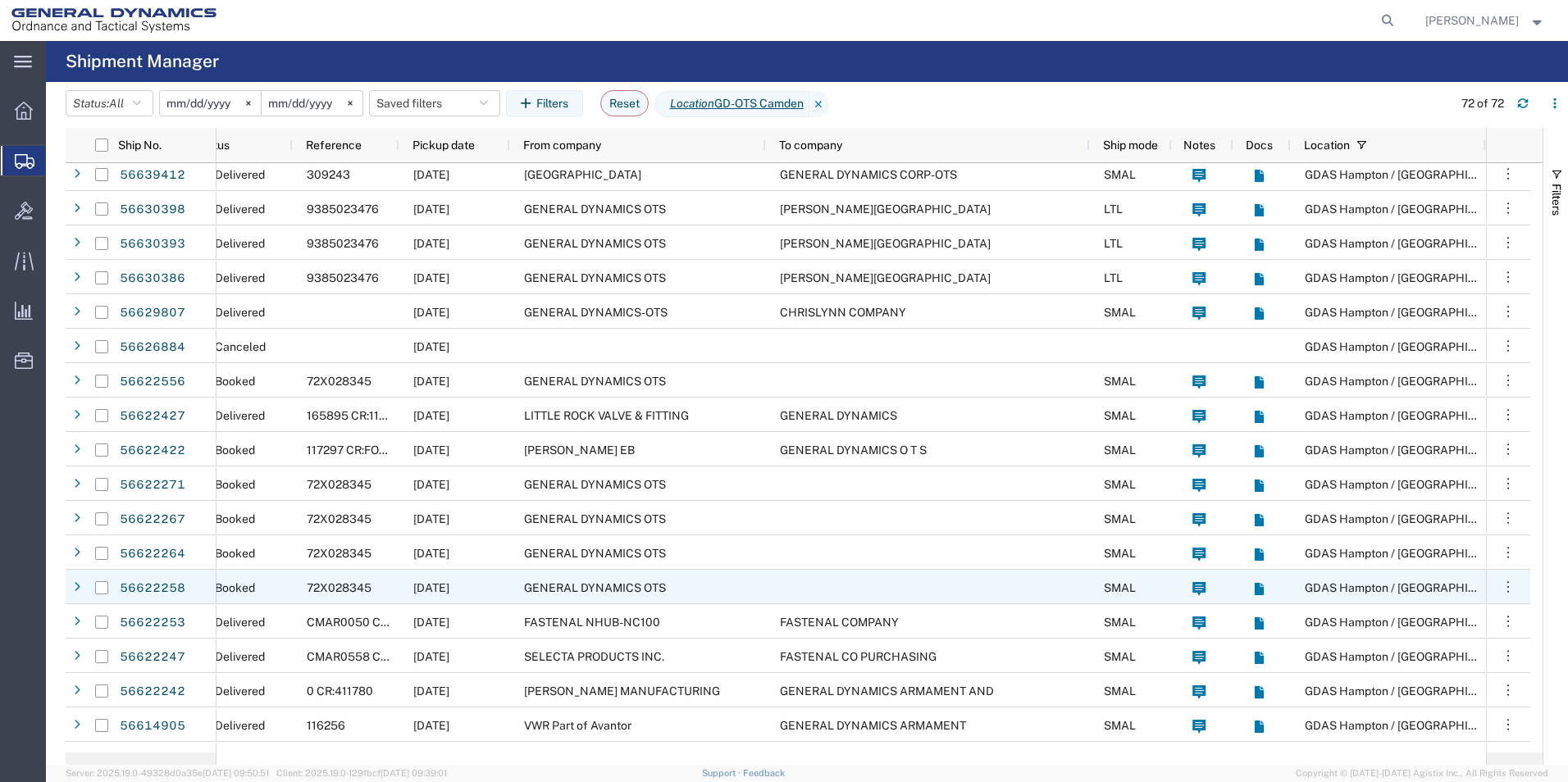
scroll to position [1460, 0]
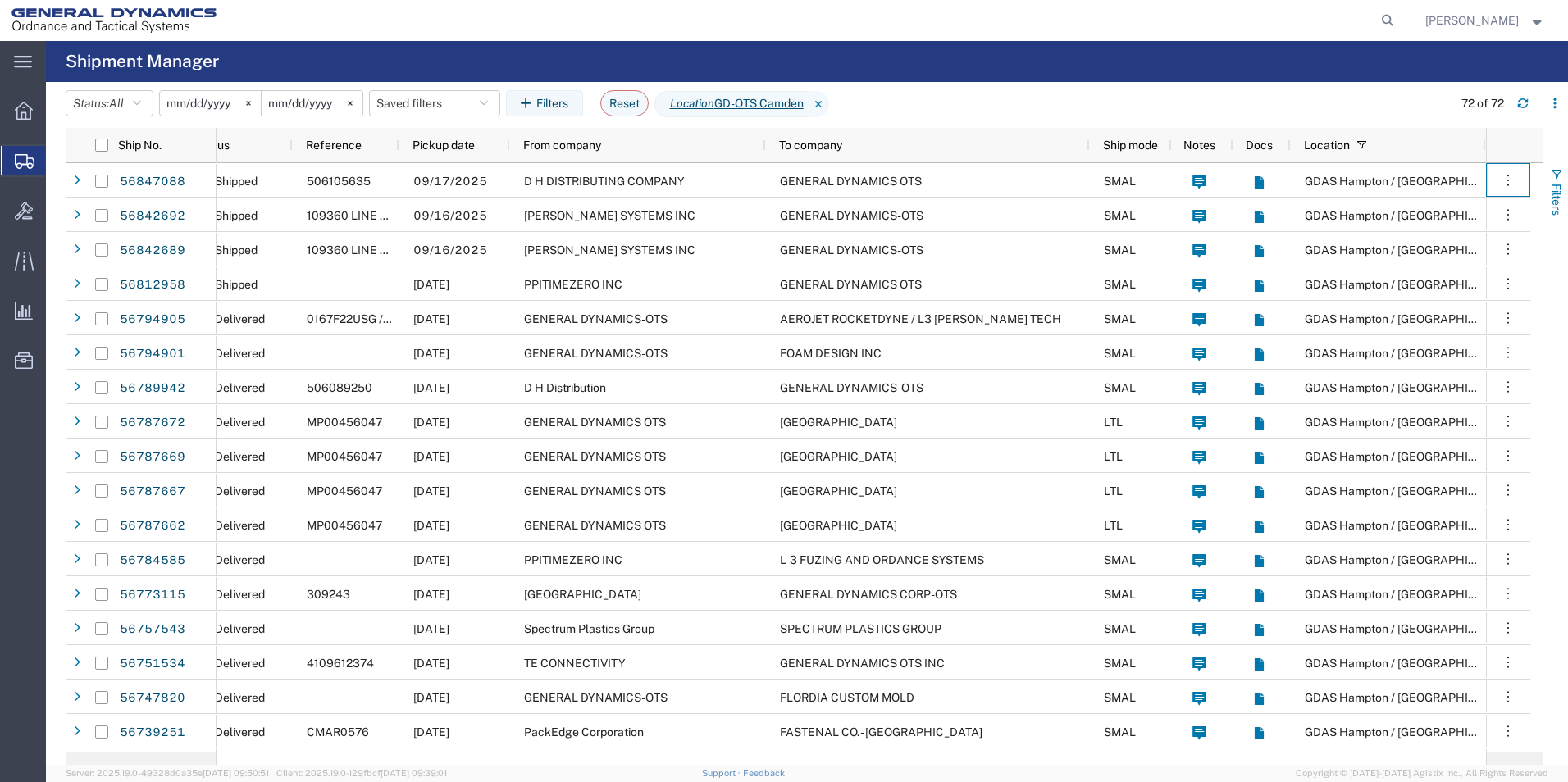
click at [1554, 173] on span "button" at bounding box center [1556, 174] width 13 height 13
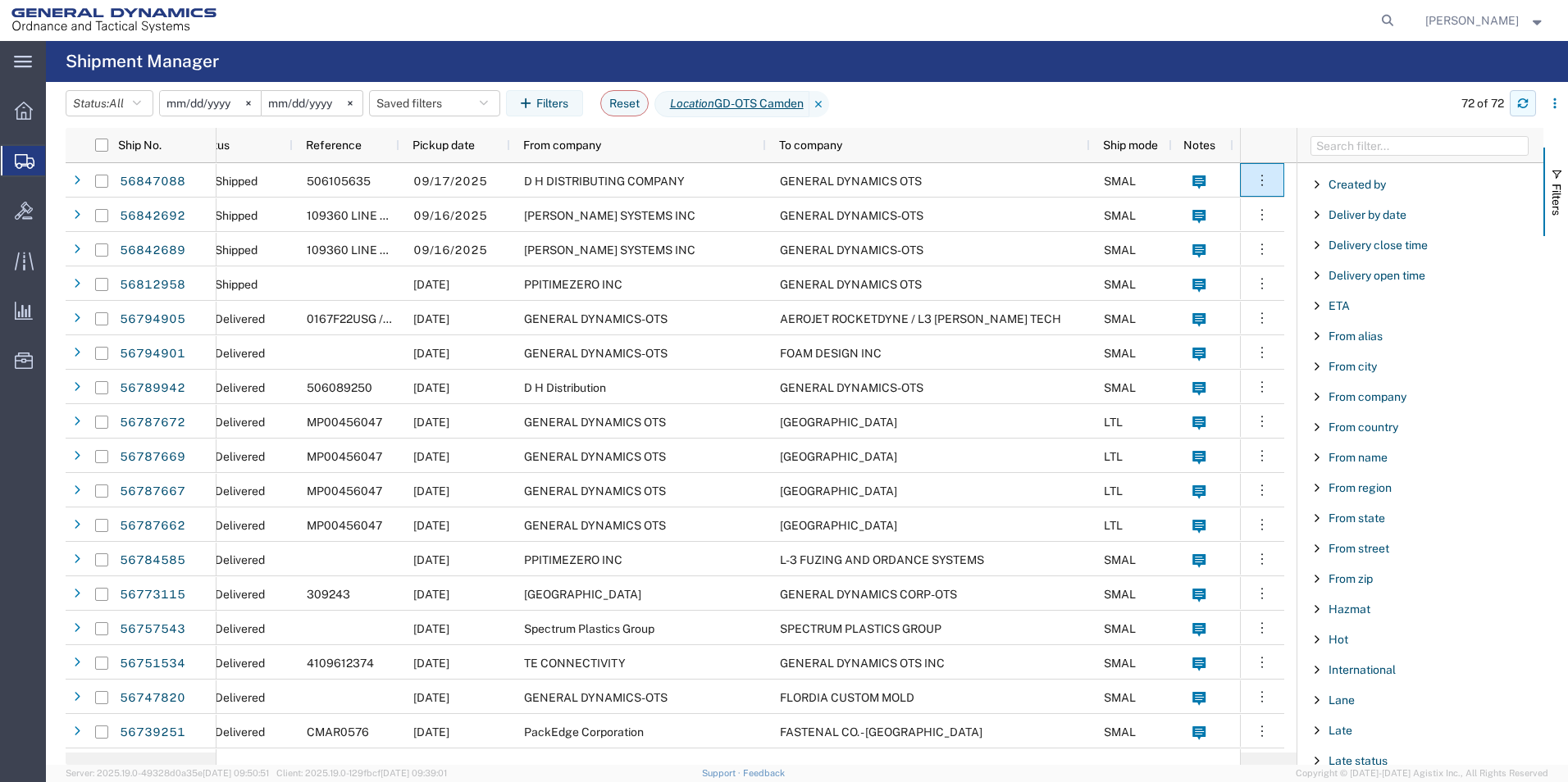
click at [1521, 105] on icon "button" at bounding box center [1523, 103] width 12 height 12
click at [1563, 174] on button "Filters" at bounding box center [1554, 193] width 25 height 89
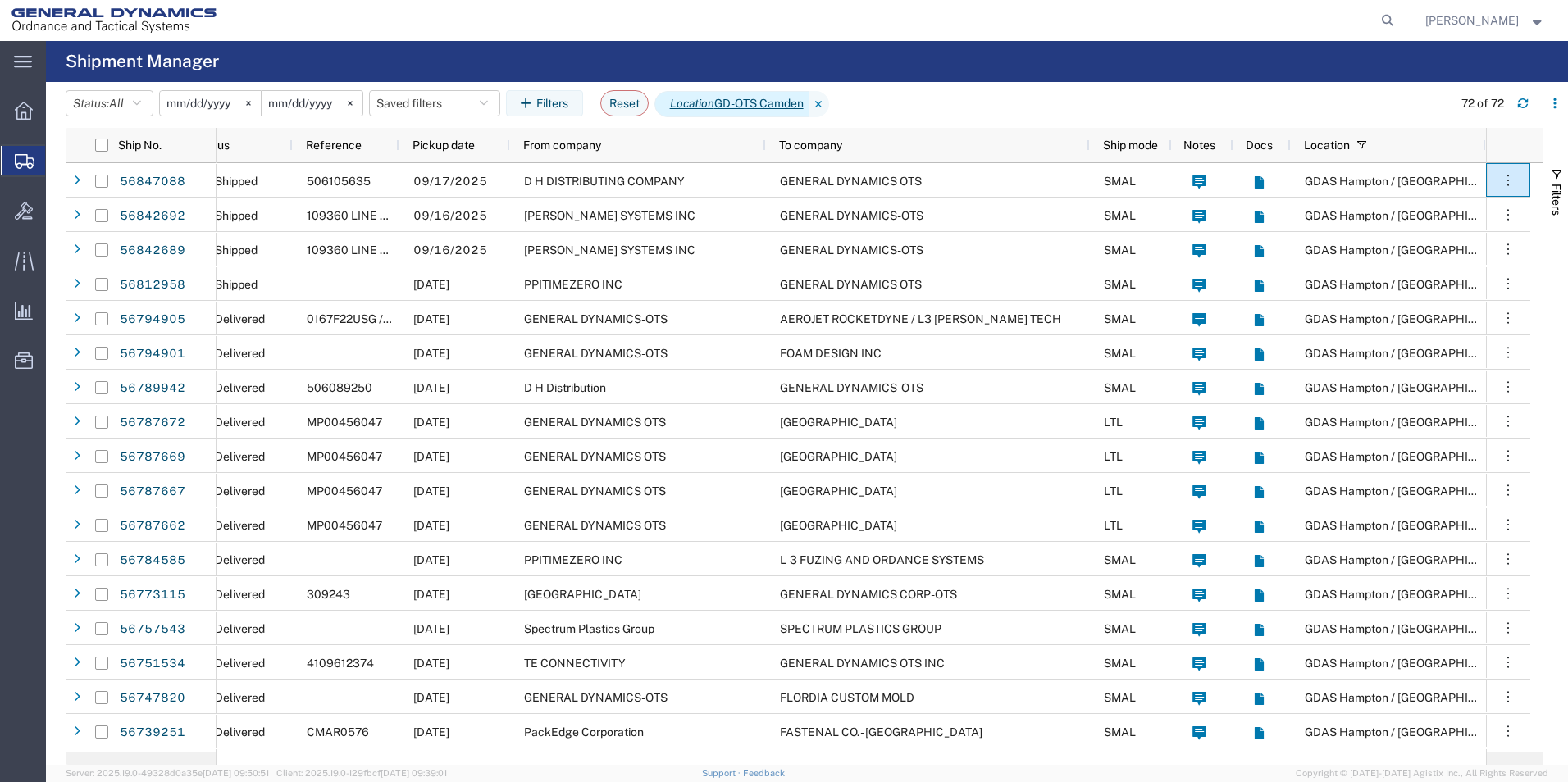
click at [731, 103] on span "Location GD-OTS [GEOGRAPHIC_DATA]" at bounding box center [732, 104] width 155 height 26
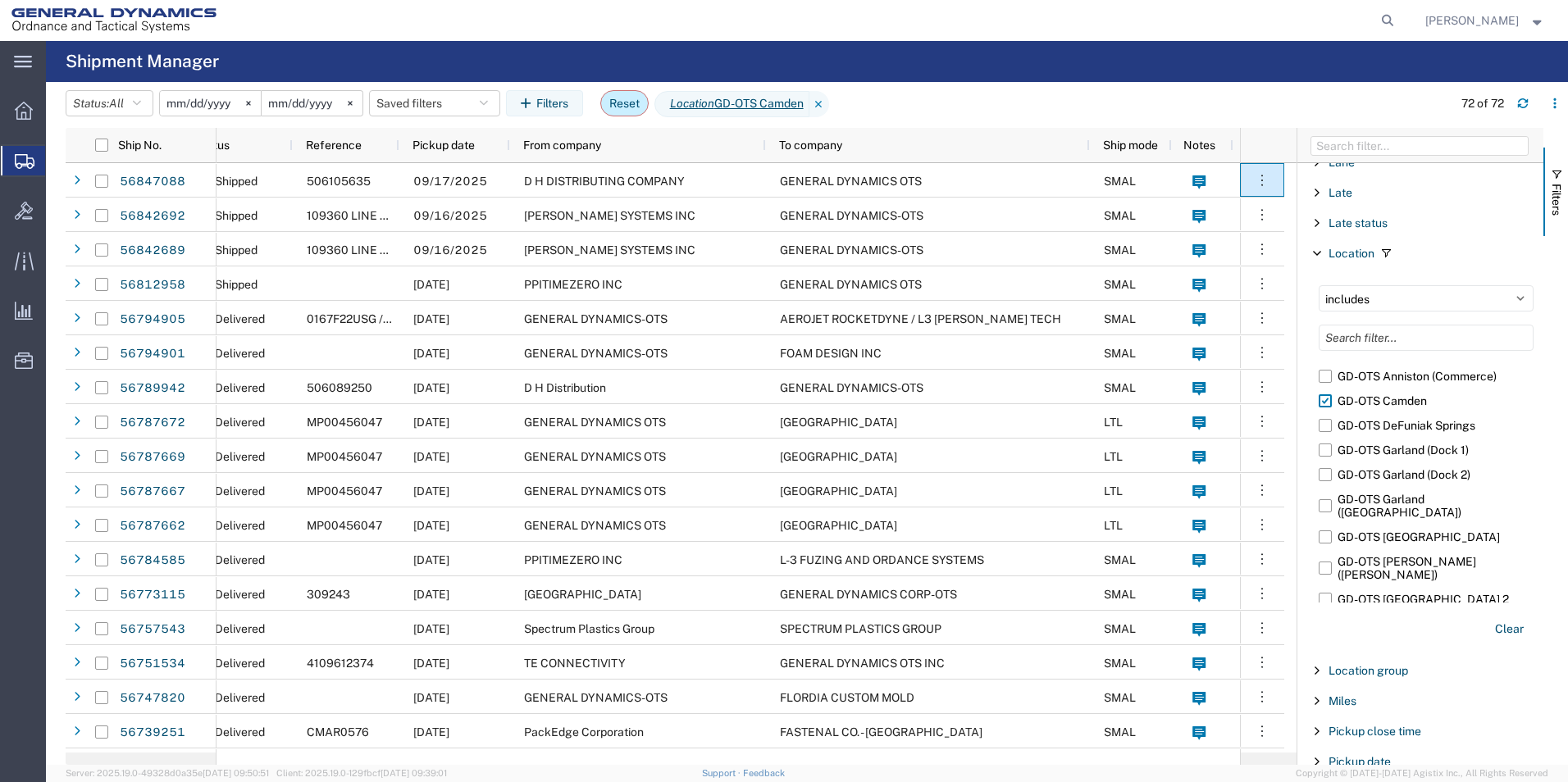
click at [635, 102] on button "Reset" at bounding box center [624, 103] width 48 height 26
type input "[DATE]"
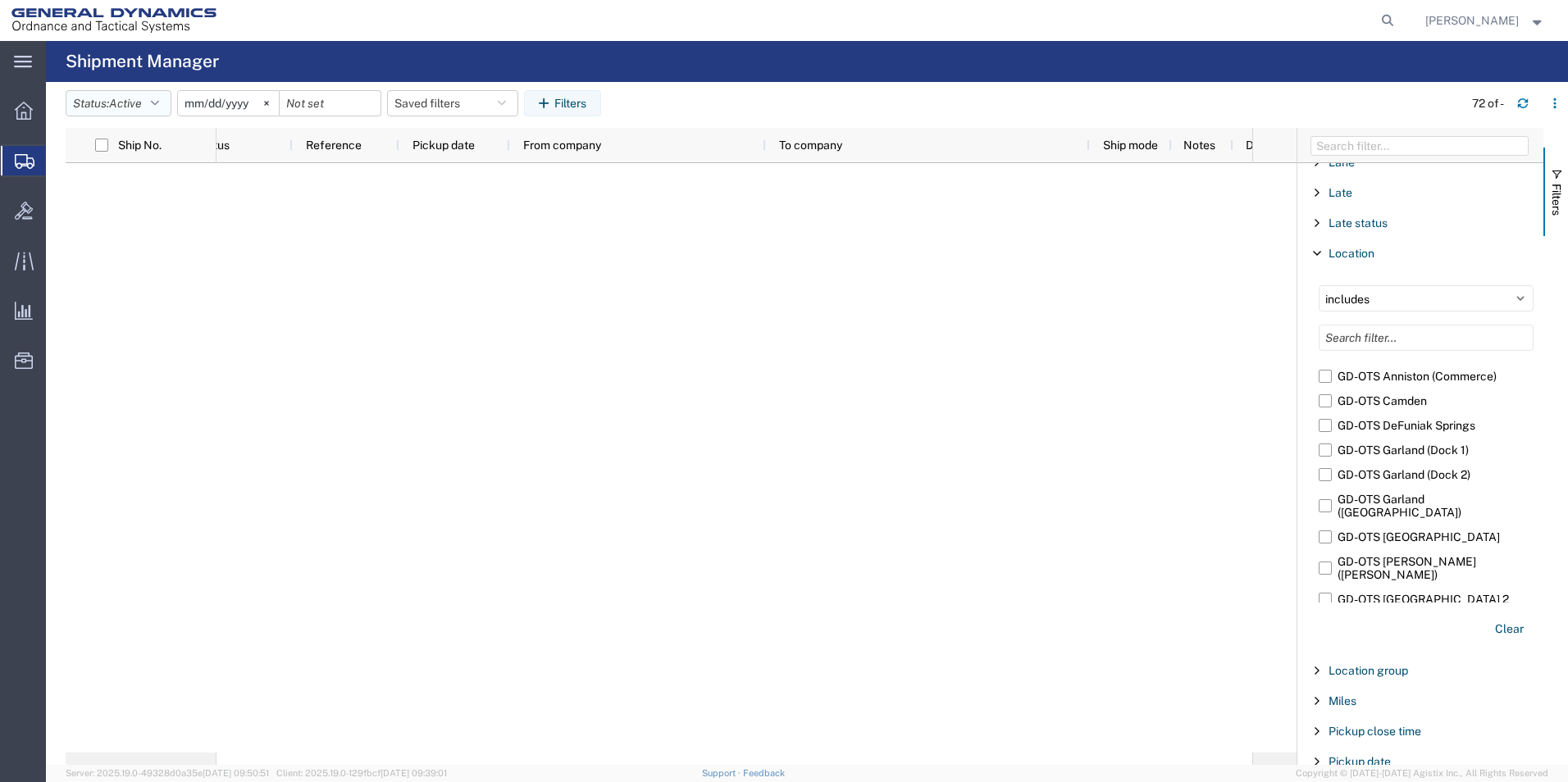
click at [158, 99] on icon "button" at bounding box center [154, 103] width 8 height 12
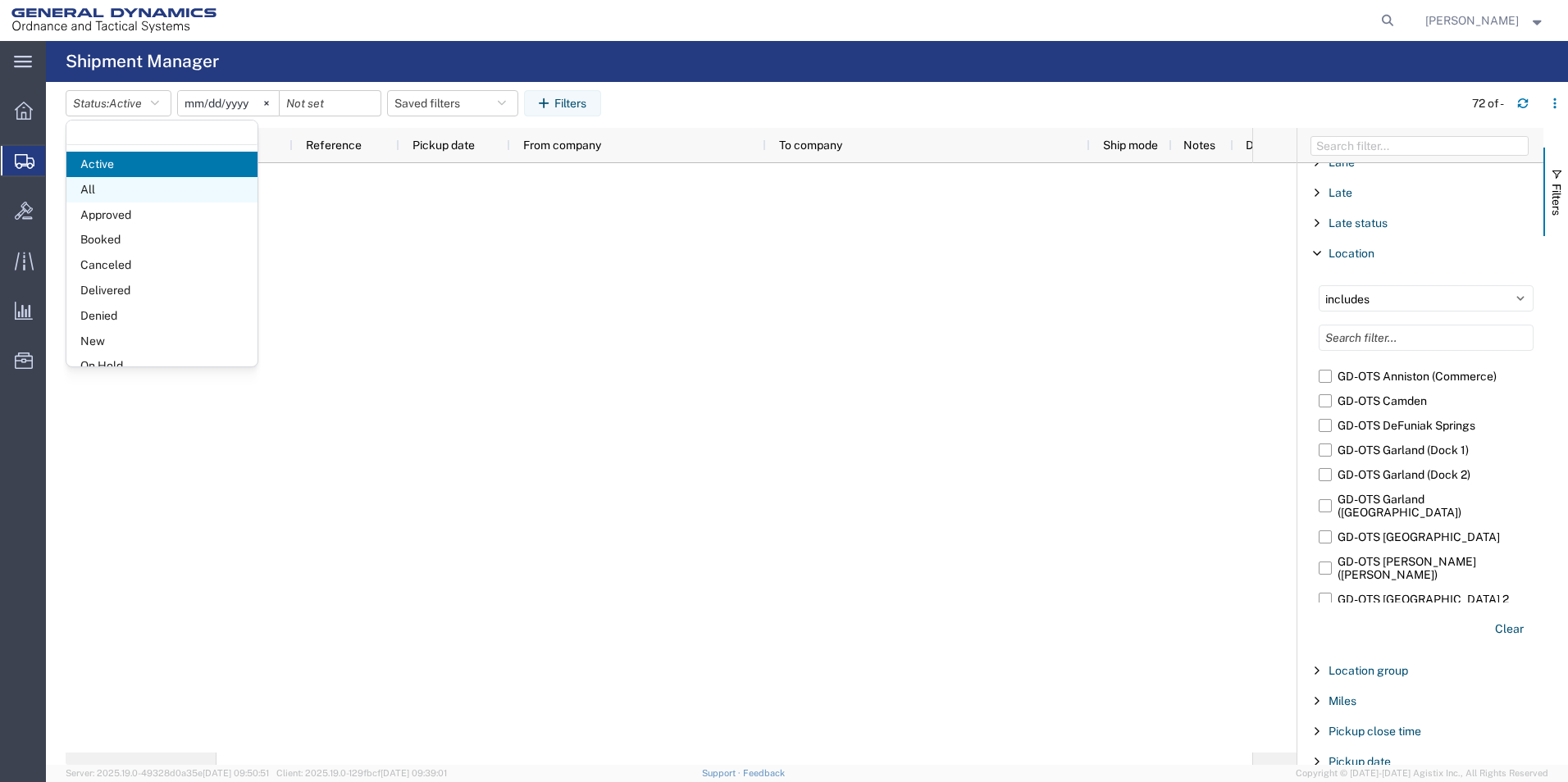
click at [88, 191] on span "All" at bounding box center [162, 190] width 191 height 25
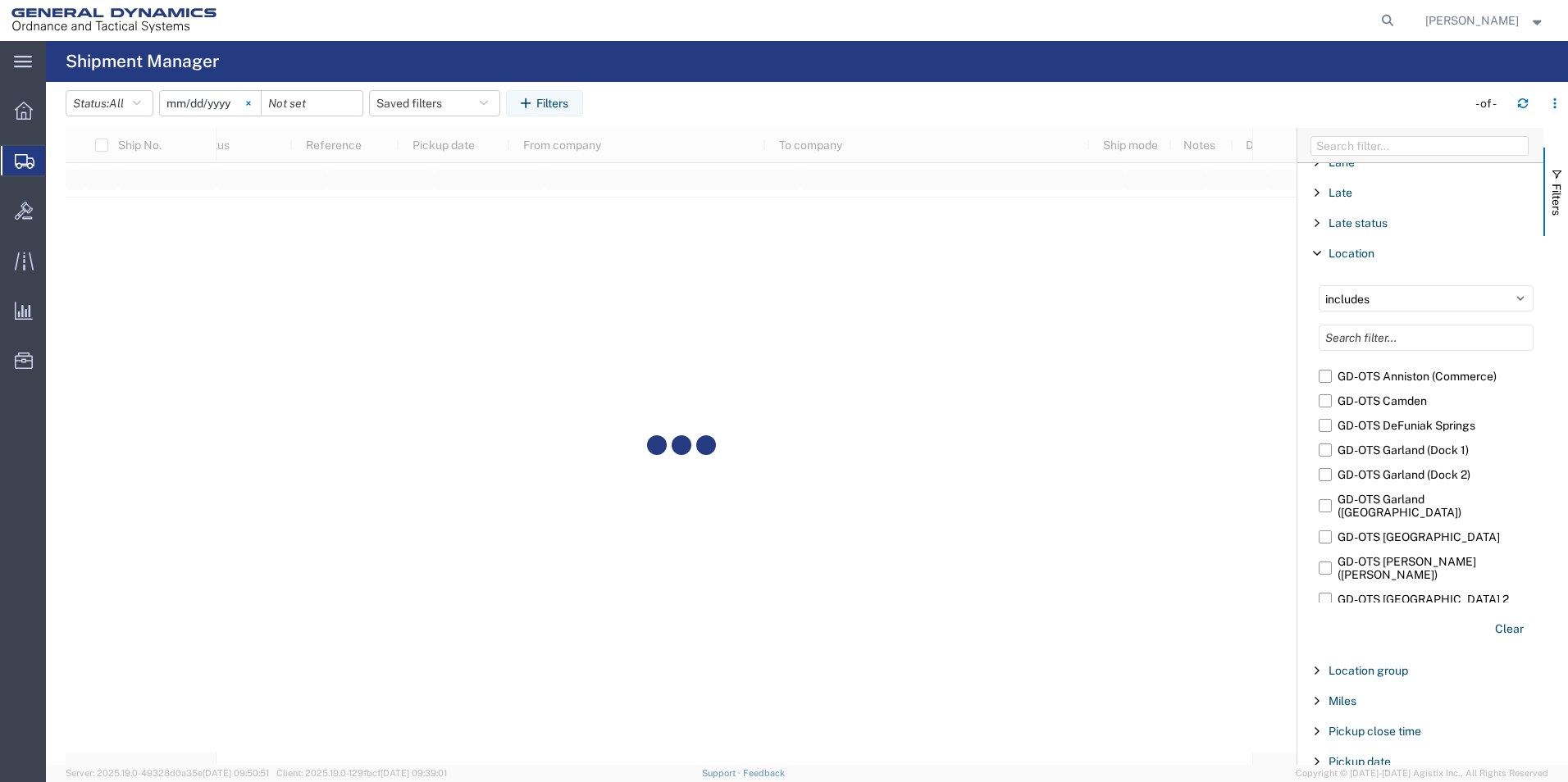
click at [251, 101] on icon at bounding box center [248, 103] width 5 height 5
click at [253, 101] on div at bounding box center [210, 103] width 103 height 26
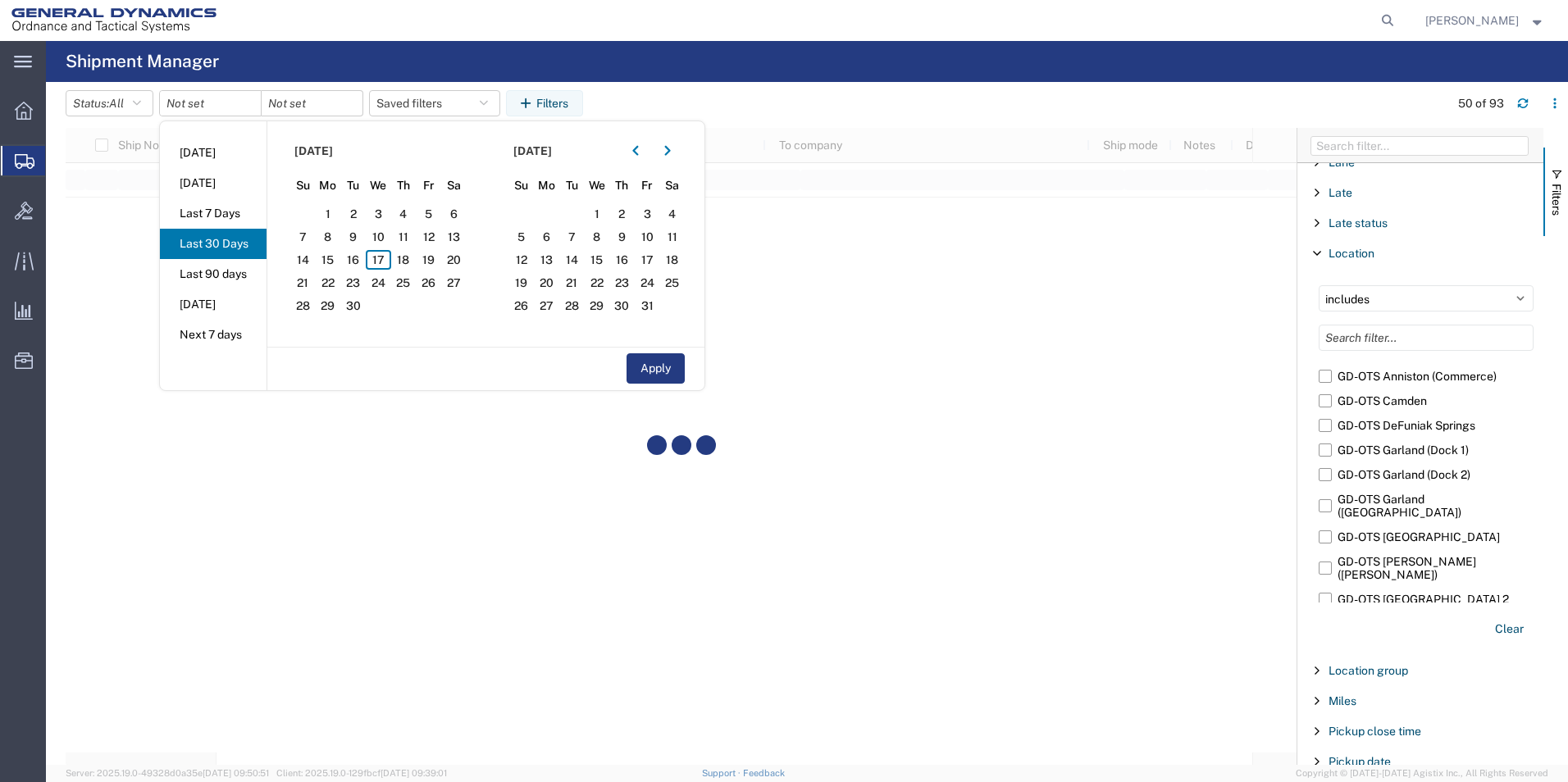
click at [216, 243] on li "Last 30 Days" at bounding box center [212, 243] width 106 height 30
type input "[DATE]"
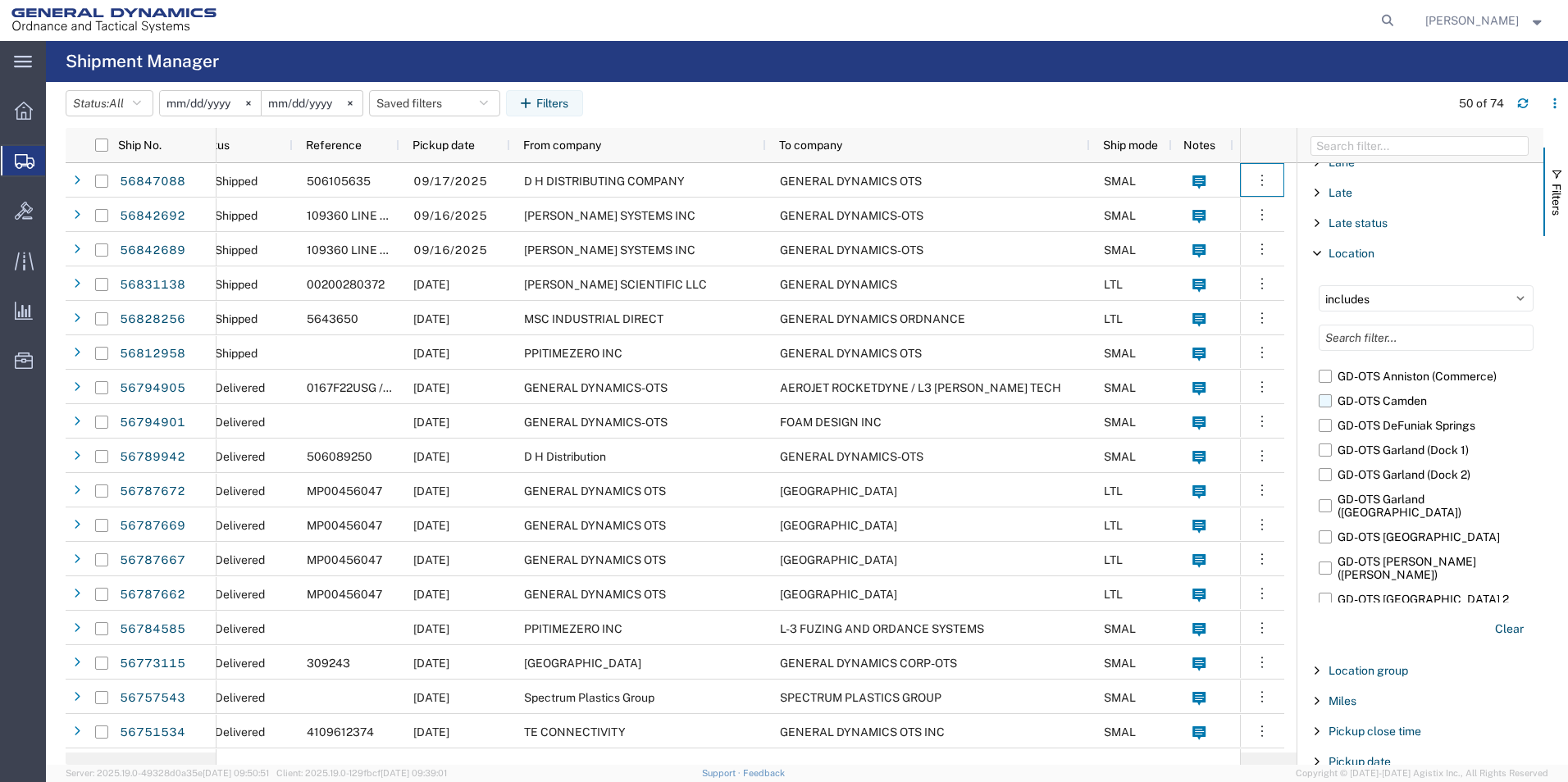
click at [1330, 405] on label "GD-OTS Camden" at bounding box center [1425, 401] width 215 height 25
click at [0, 0] on input "GD-OTS Camden" at bounding box center [0, 0] width 0 height 0
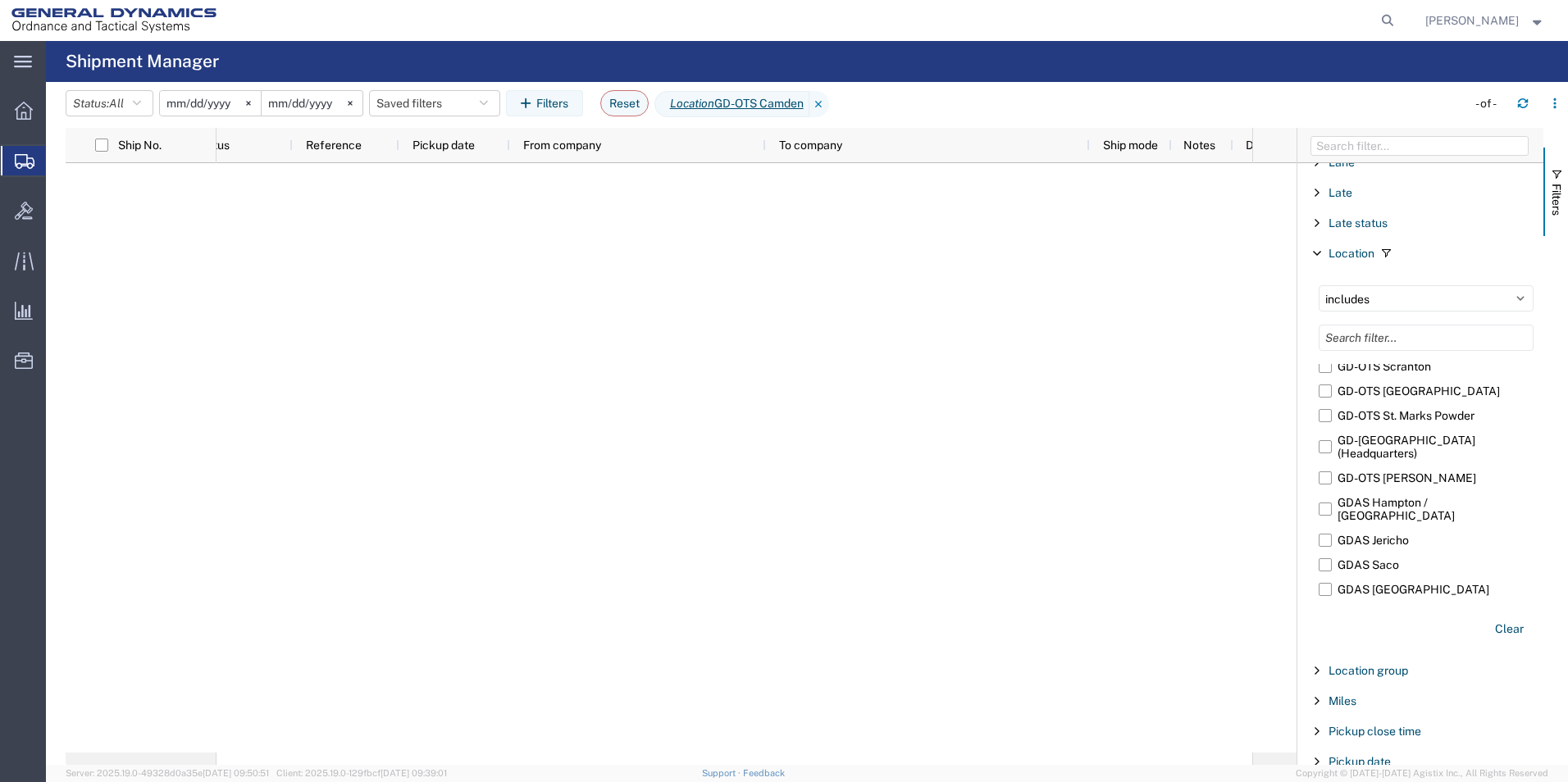
scroll to position [488, 0]
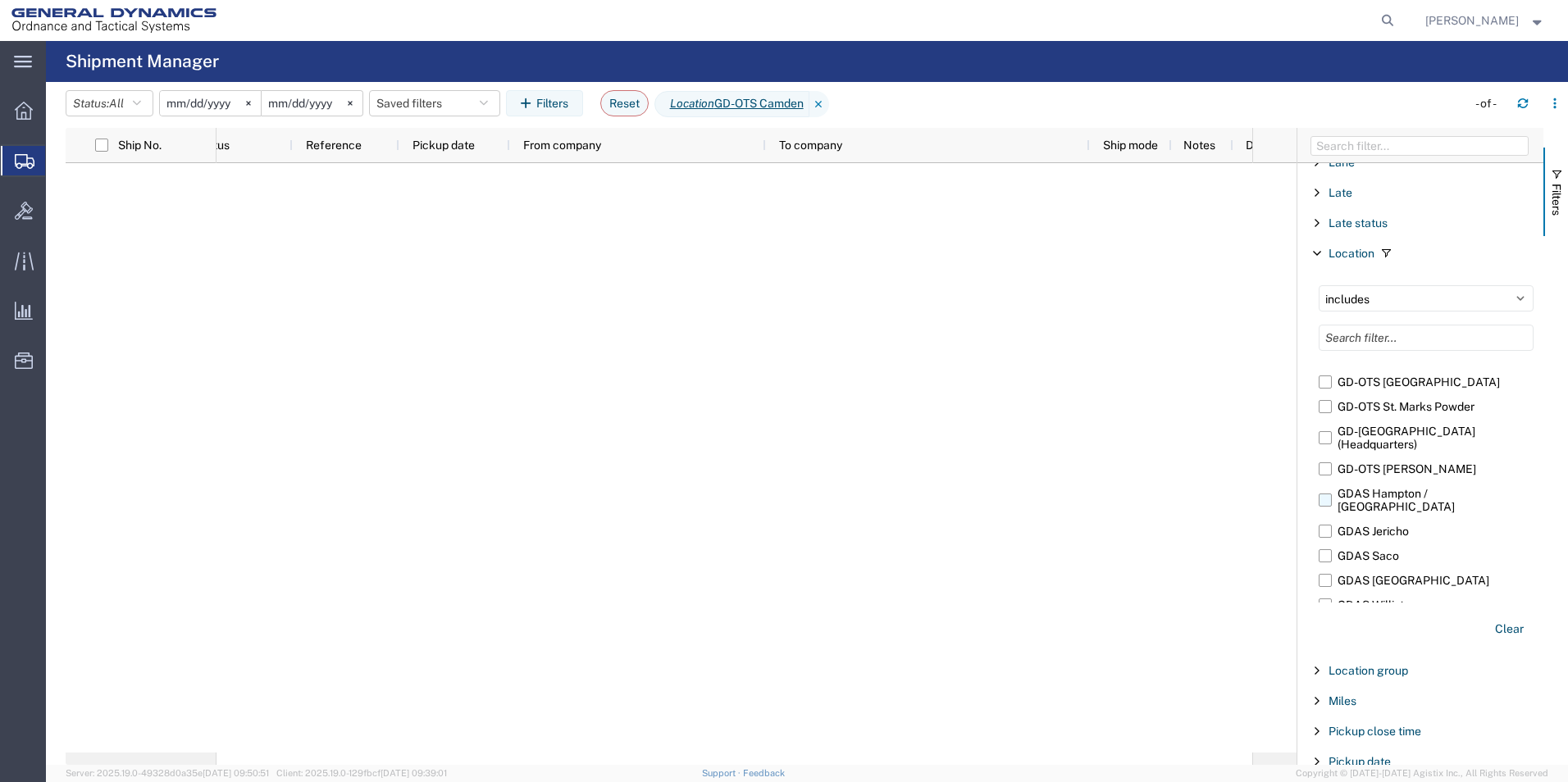
click at [1326, 481] on label "GDAS Hampton / [GEOGRAPHIC_DATA]" at bounding box center [1425, 500] width 215 height 38
click at [0, 0] on input "GDAS Hampton / [GEOGRAPHIC_DATA]" at bounding box center [0, 0] width 0 height 0
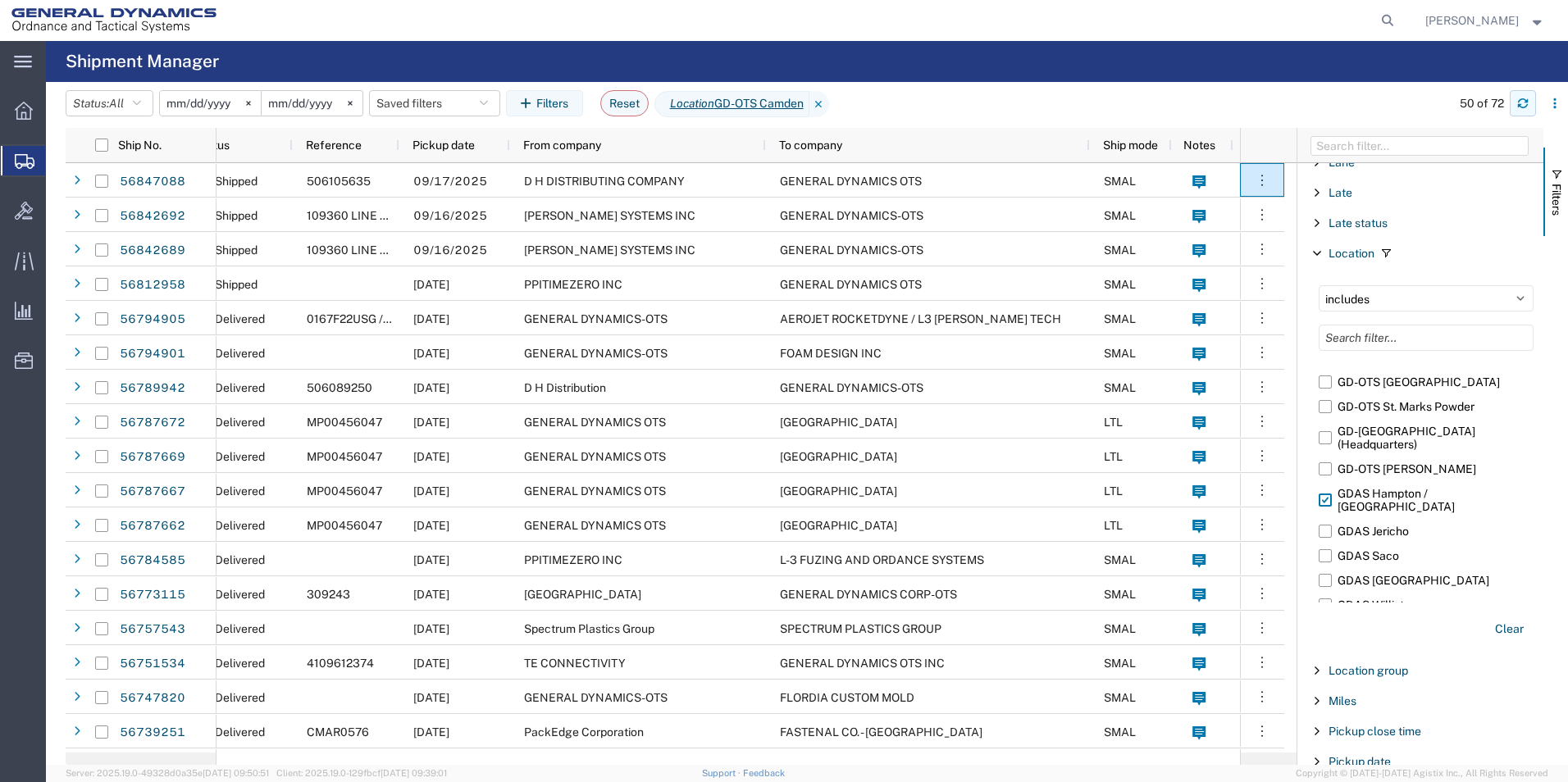
click at [1526, 104] on icon "button" at bounding box center [1523, 103] width 12 height 12
click at [1552, 99] on icon "button" at bounding box center [1554, 103] width 12 height 12
click at [252, 100] on svg-icon at bounding box center [248, 103] width 25 height 25
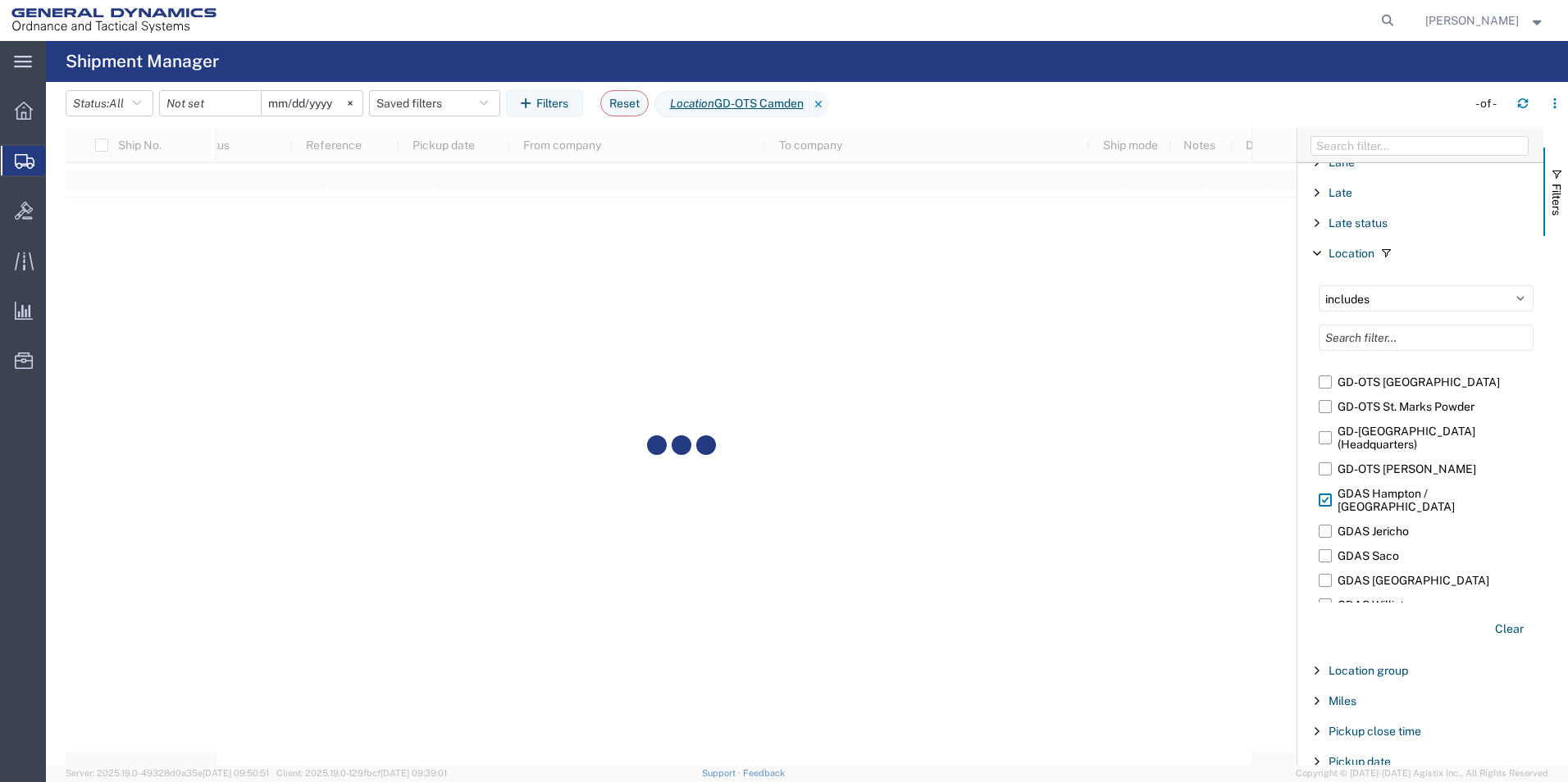
click at [252, 100] on div at bounding box center [210, 103] width 103 height 26
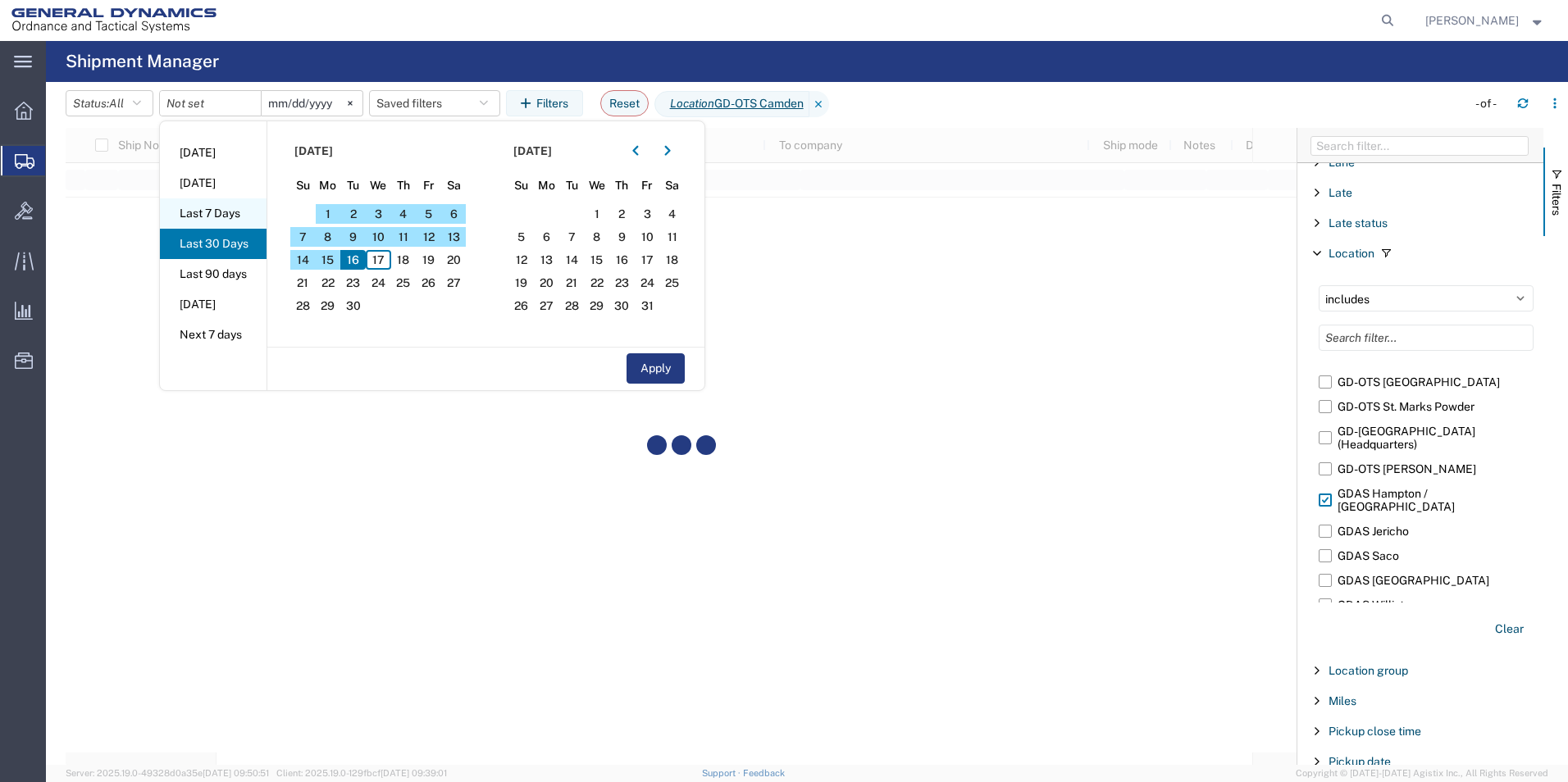
click at [223, 211] on li "Last 7 Days" at bounding box center [212, 213] width 106 height 30
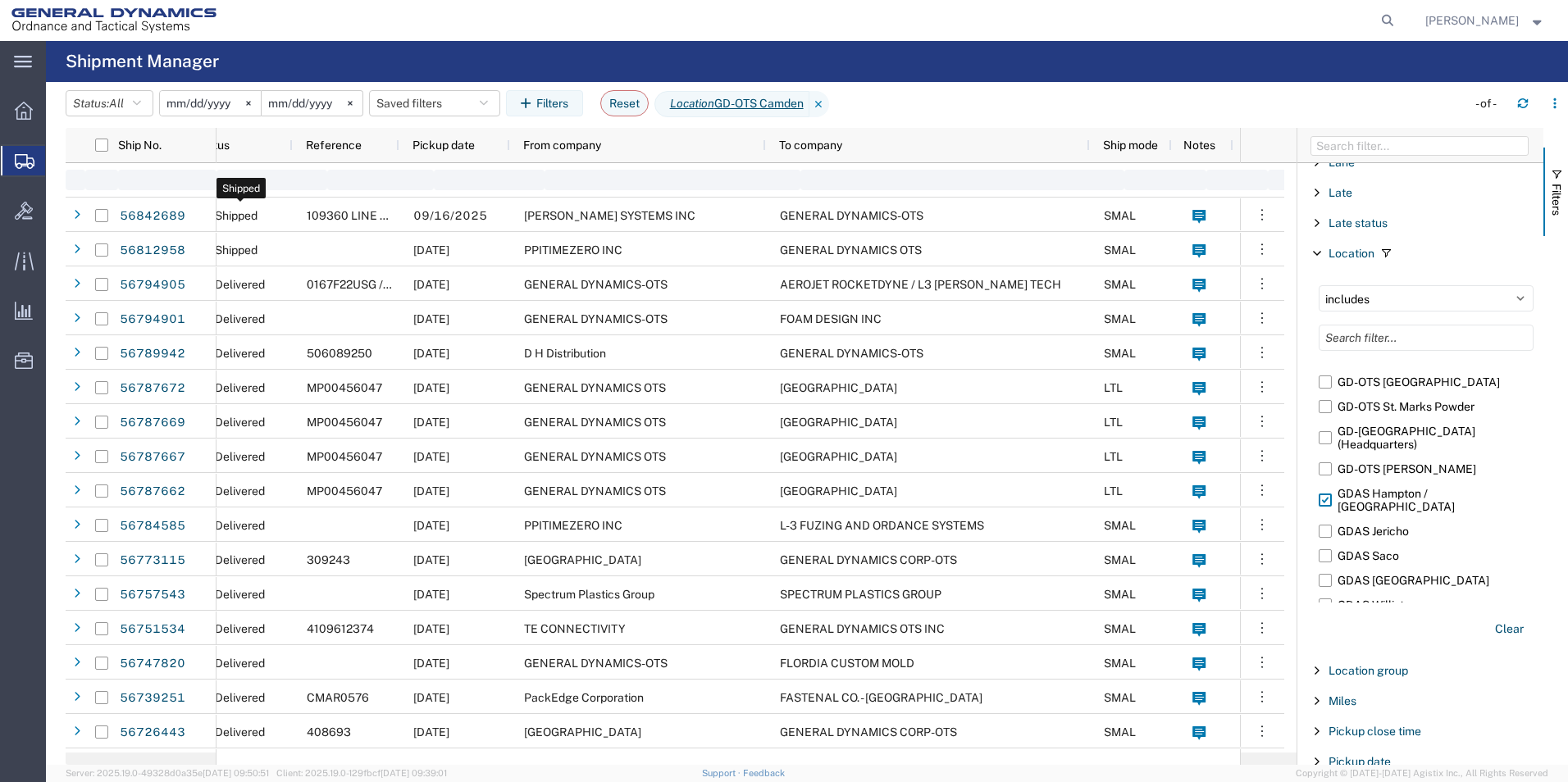
type input "[DATE]"
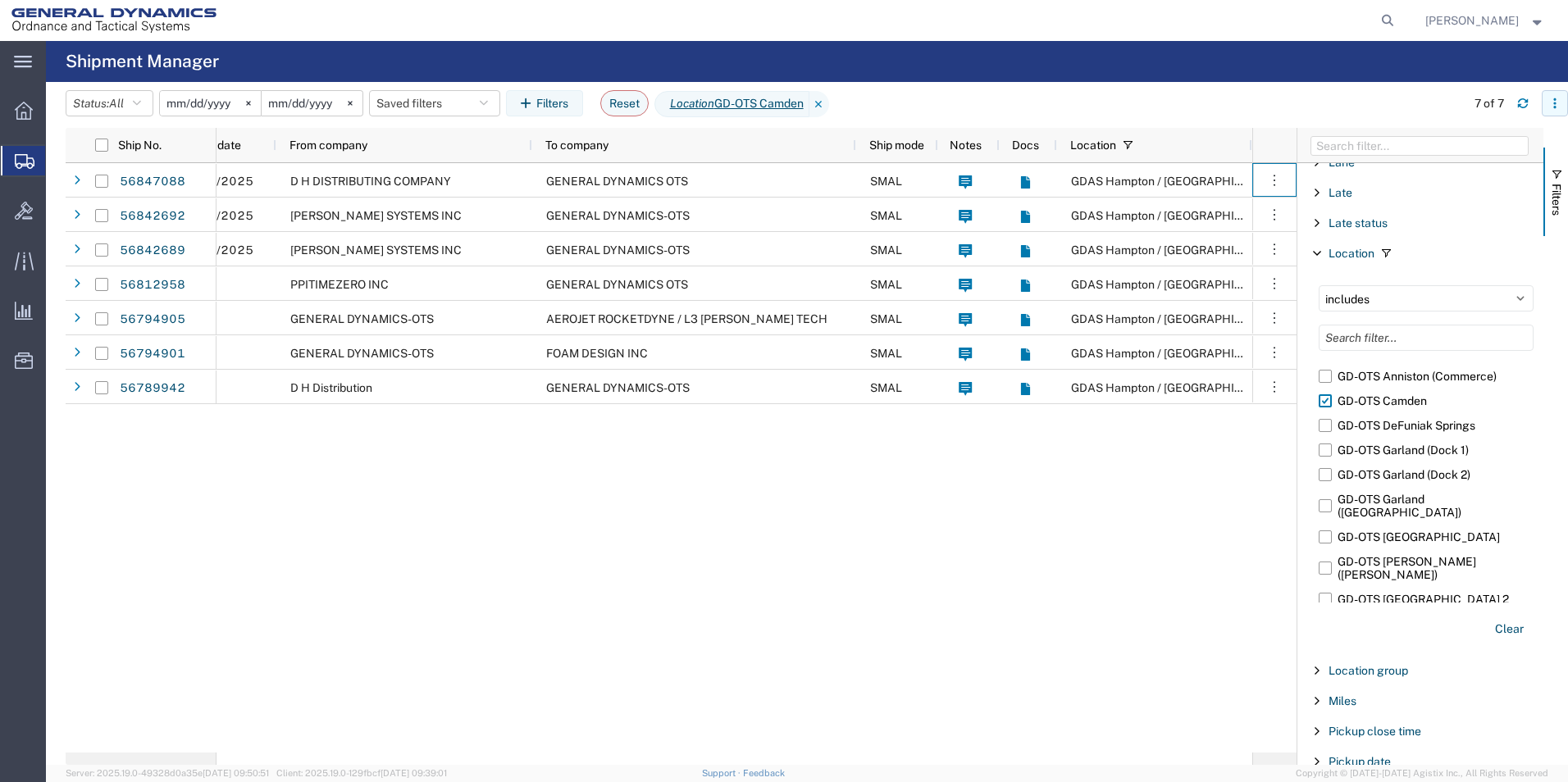
click at [1551, 97] on button "button" at bounding box center [1554, 103] width 26 height 26
click at [1484, 213] on agx-table-column-manager-action "Manage columns" at bounding box center [1470, 213] width 91 height 33
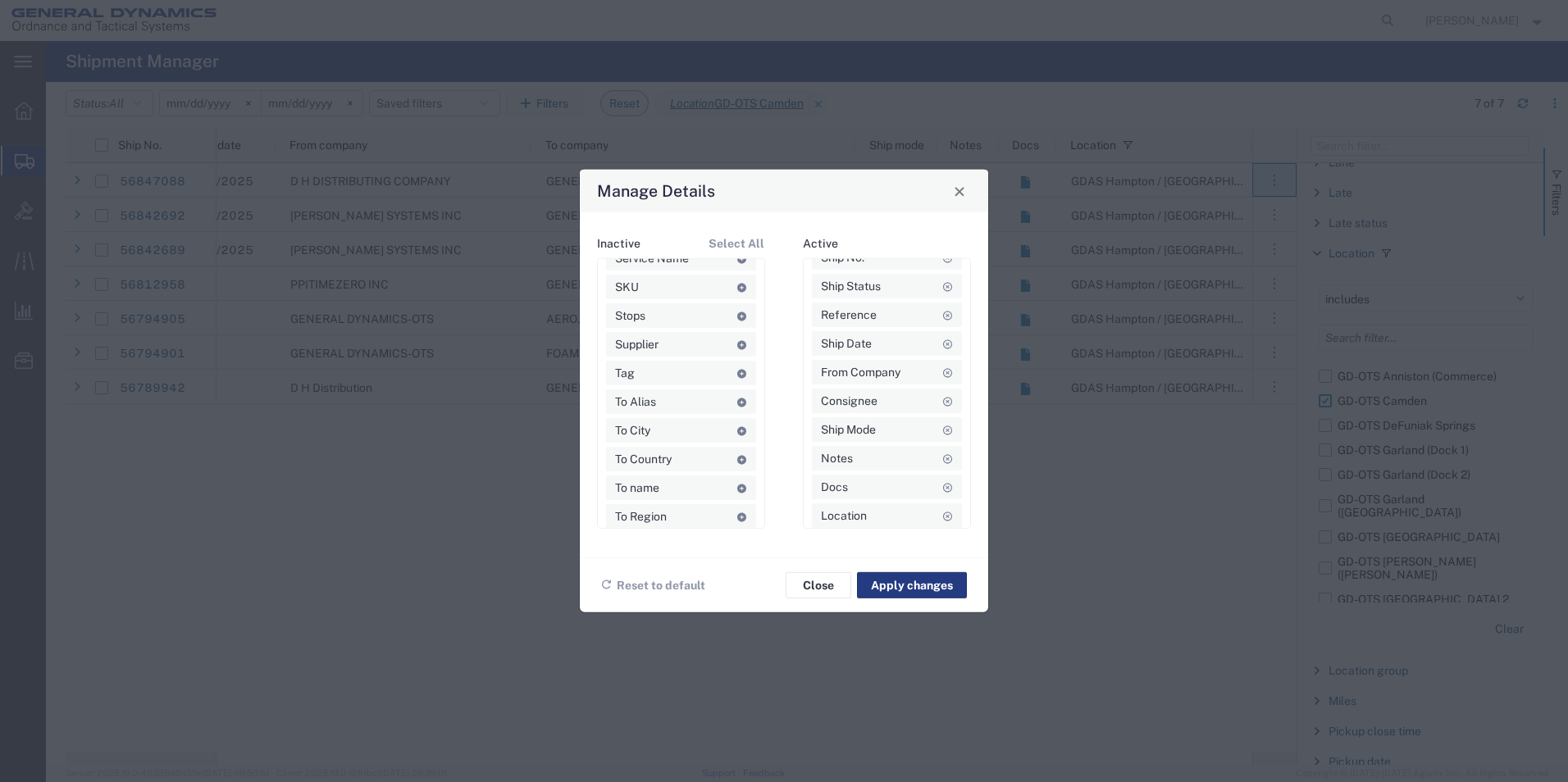
scroll to position [1156, 0]
click at [735, 415] on icon at bounding box center [741, 415] width 12 height 9
click at [735, 408] on icon at bounding box center [741, 406] width 12 height 9
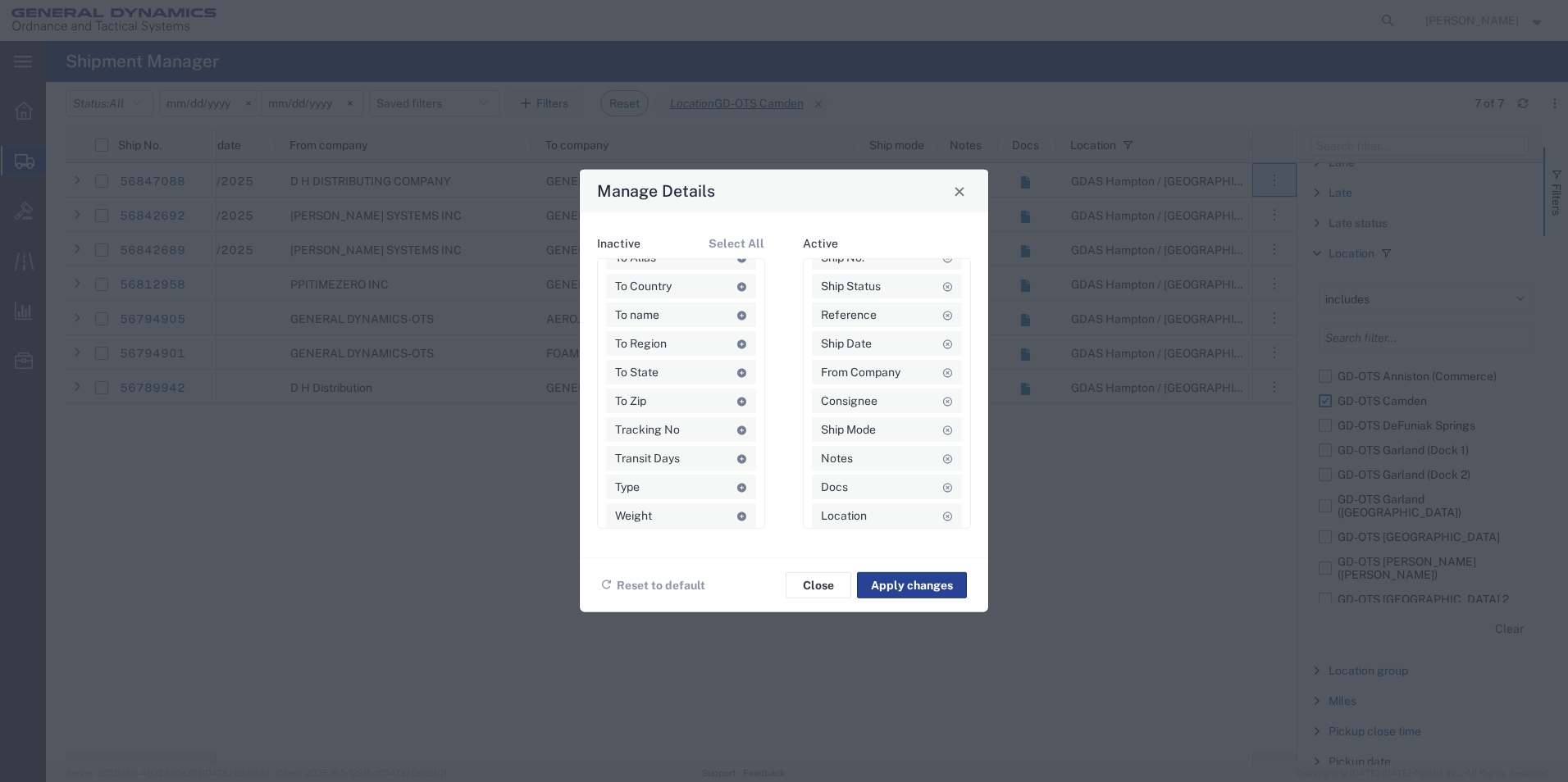
drag, startPoint x: 901, startPoint y: 586, endPoint x: 917, endPoint y: 588, distance: 16.1
click at [901, 586] on button "Apply changes" at bounding box center [912, 585] width 110 height 26
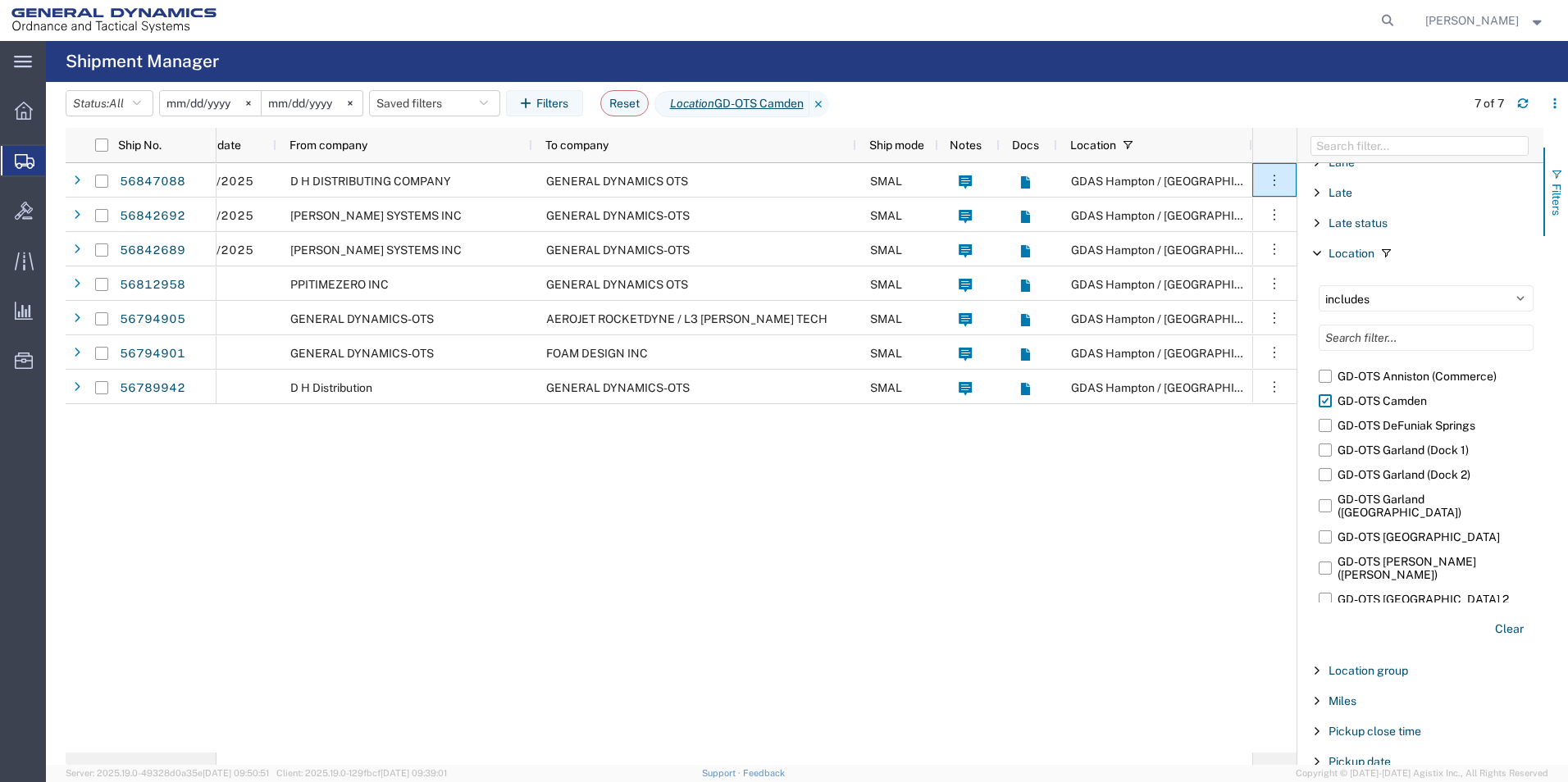
click at [1554, 175] on span "button" at bounding box center [1556, 174] width 13 height 13
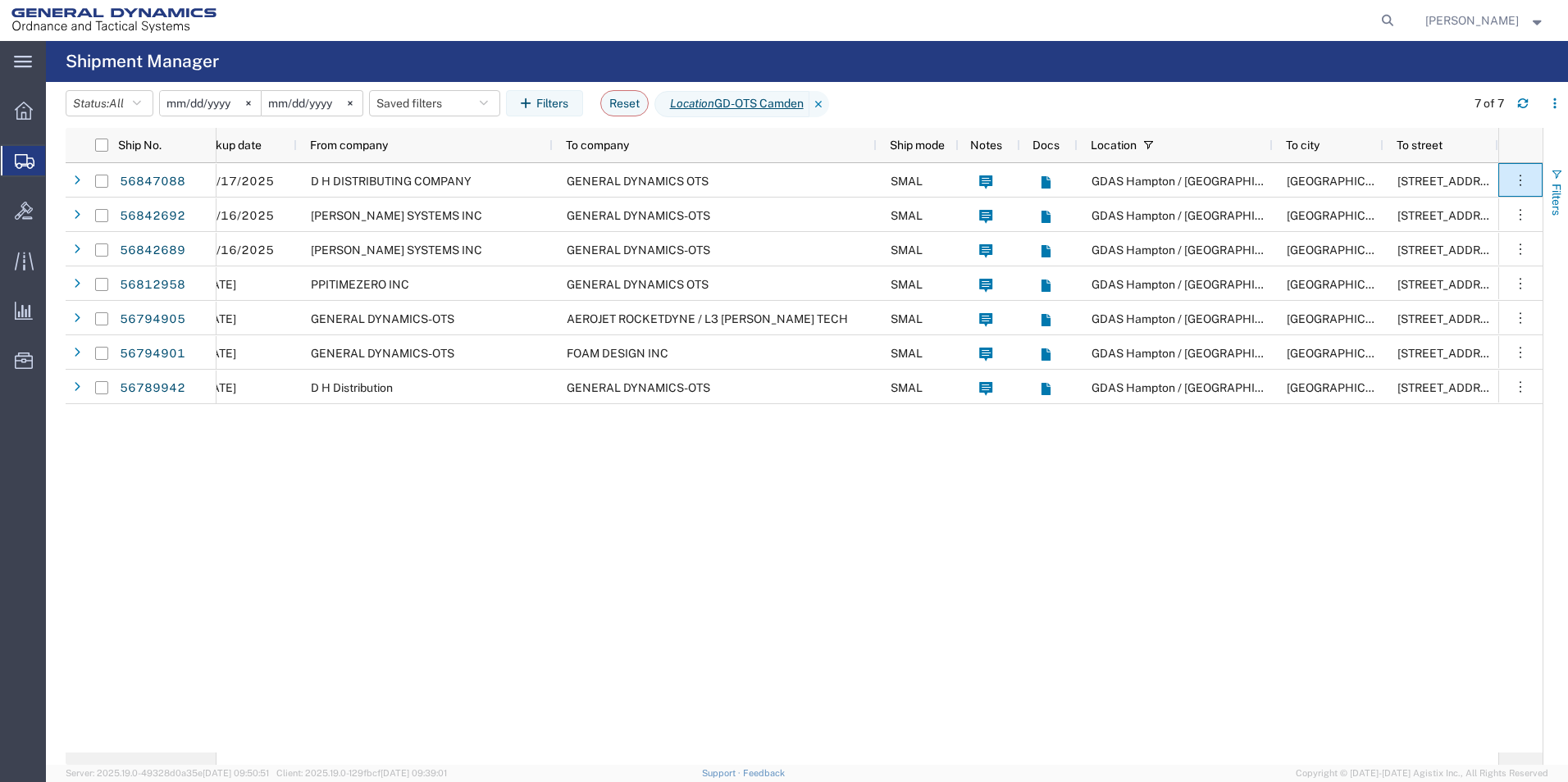
scroll to position [0, 248]
click at [1516, 104] on button "button" at bounding box center [1522, 103] width 26 height 26
click at [257, 99] on svg-icon at bounding box center [248, 103] width 25 height 25
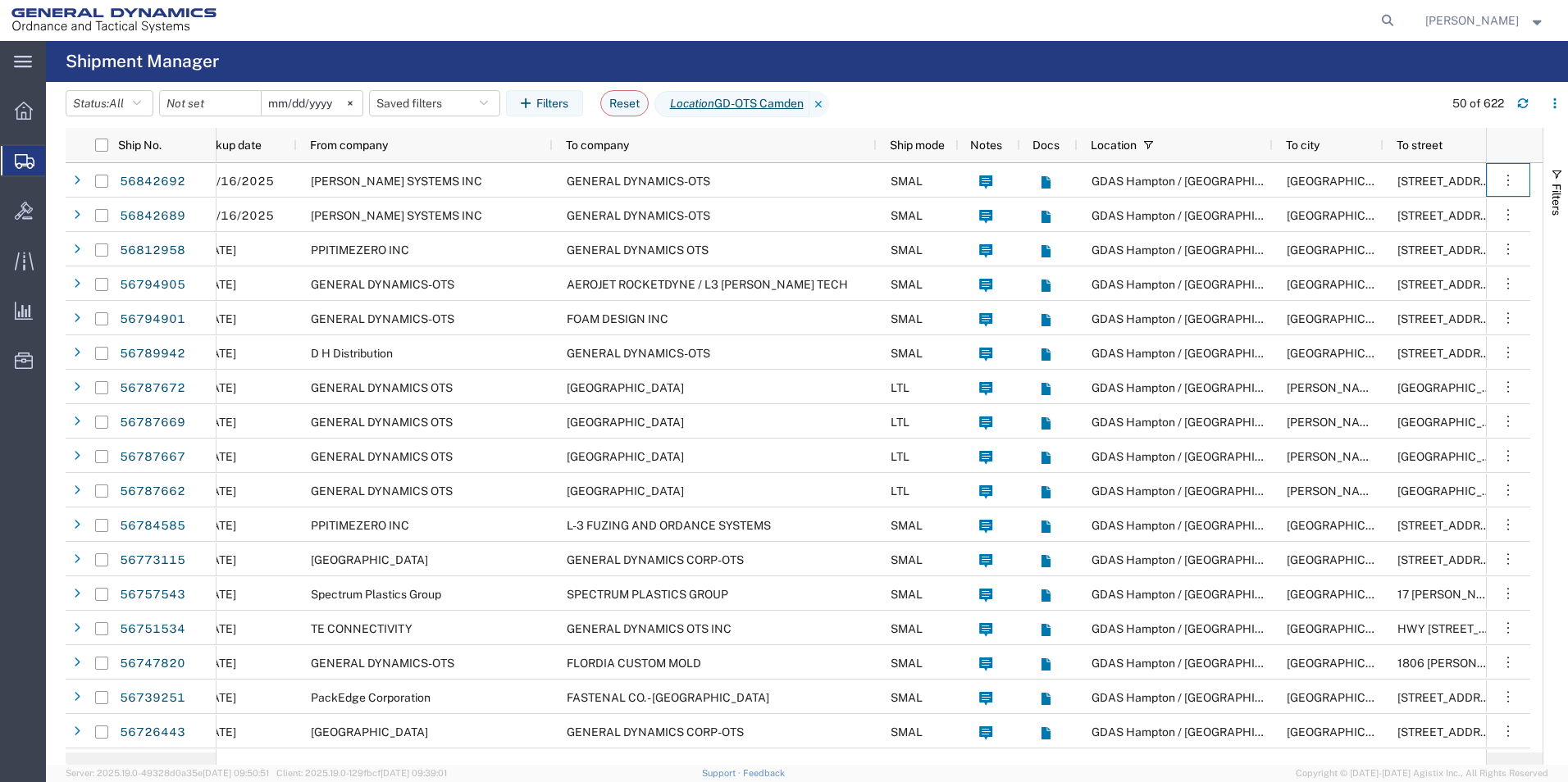
click at [253, 104] on div at bounding box center [210, 103] width 103 height 26
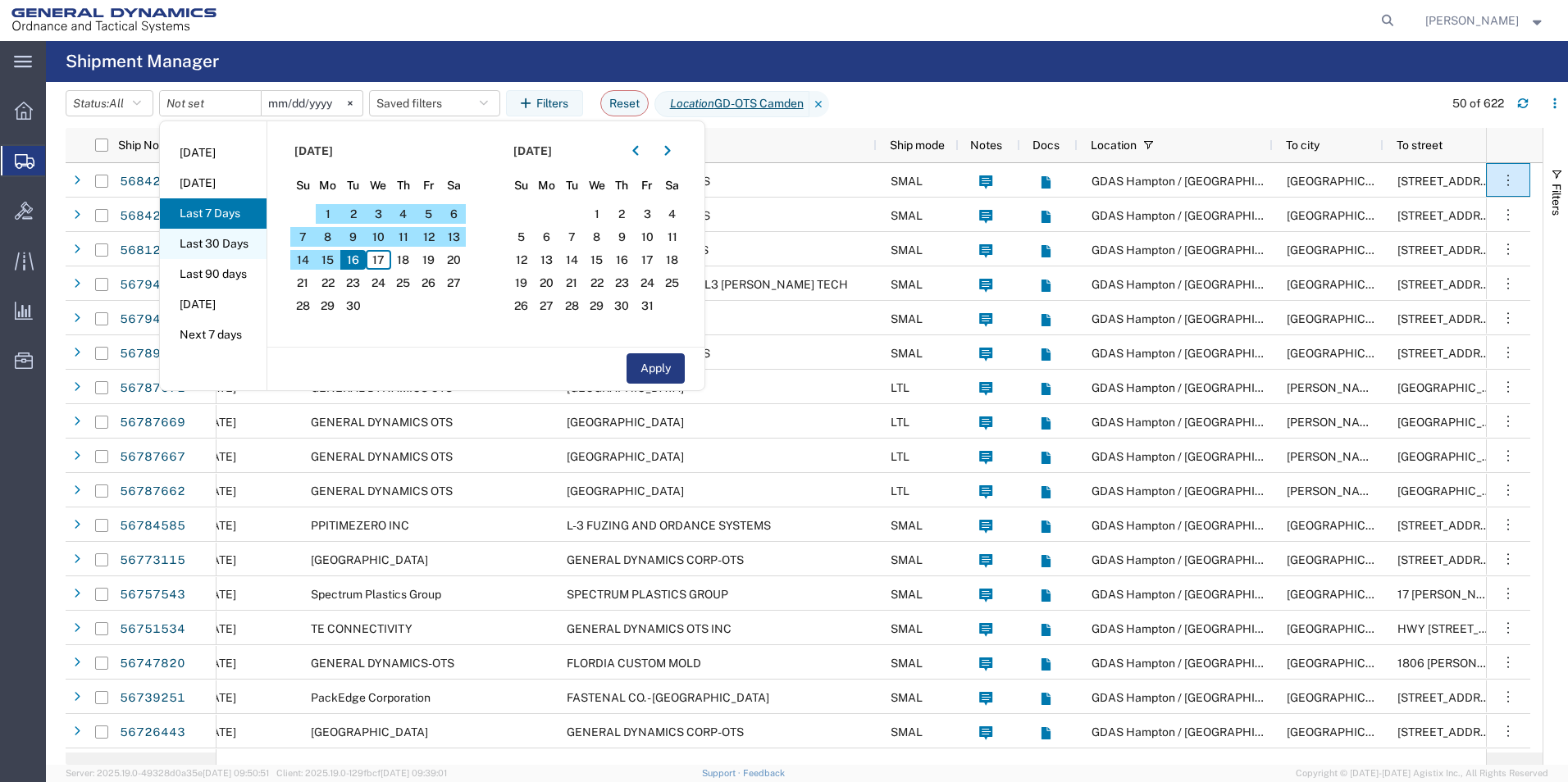
click at [230, 250] on li "Last 30 Days" at bounding box center [212, 243] width 106 height 30
type input "[DATE]"
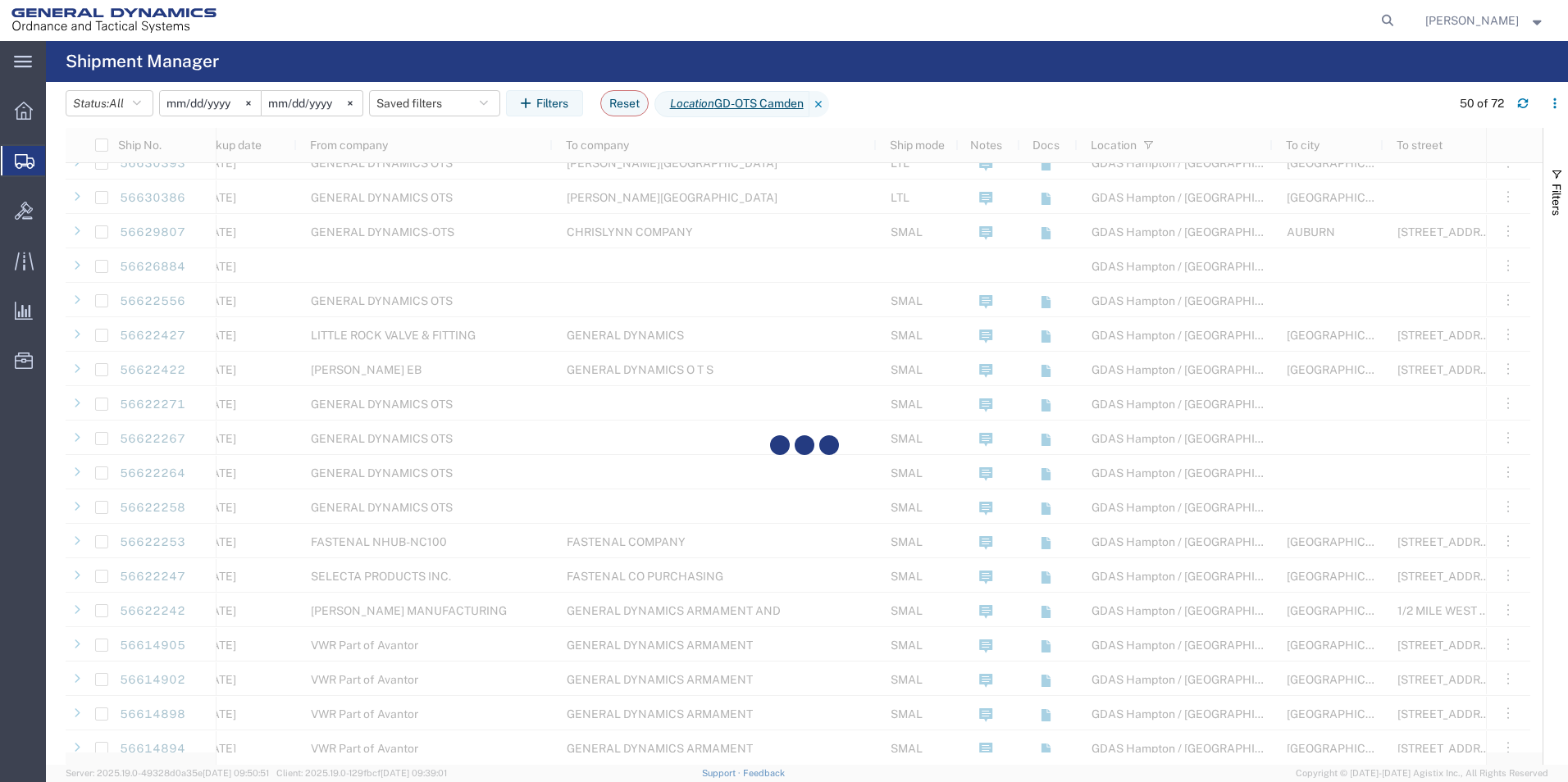
scroll to position [985, 0]
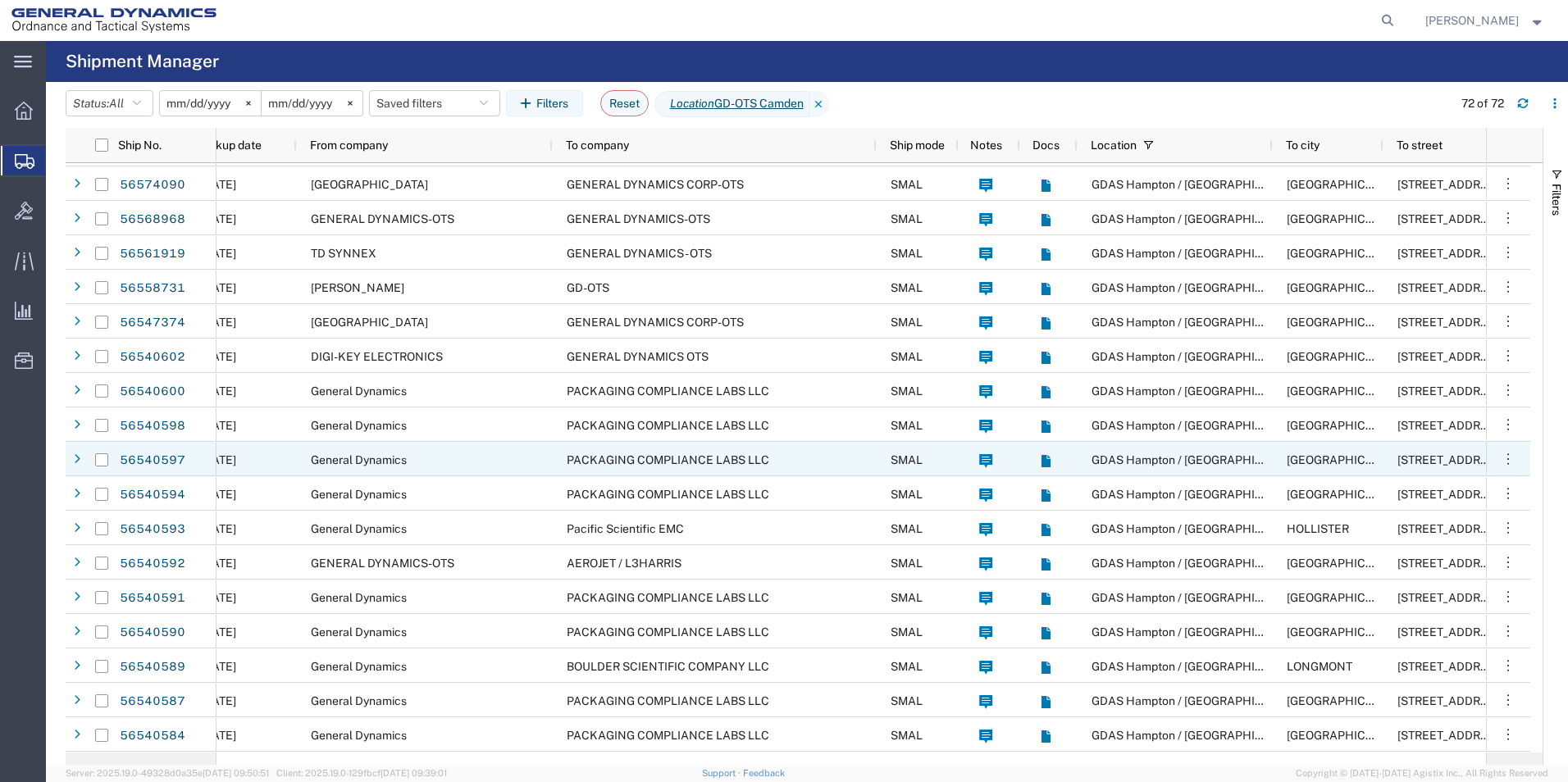
scroll to position [1832, 0]
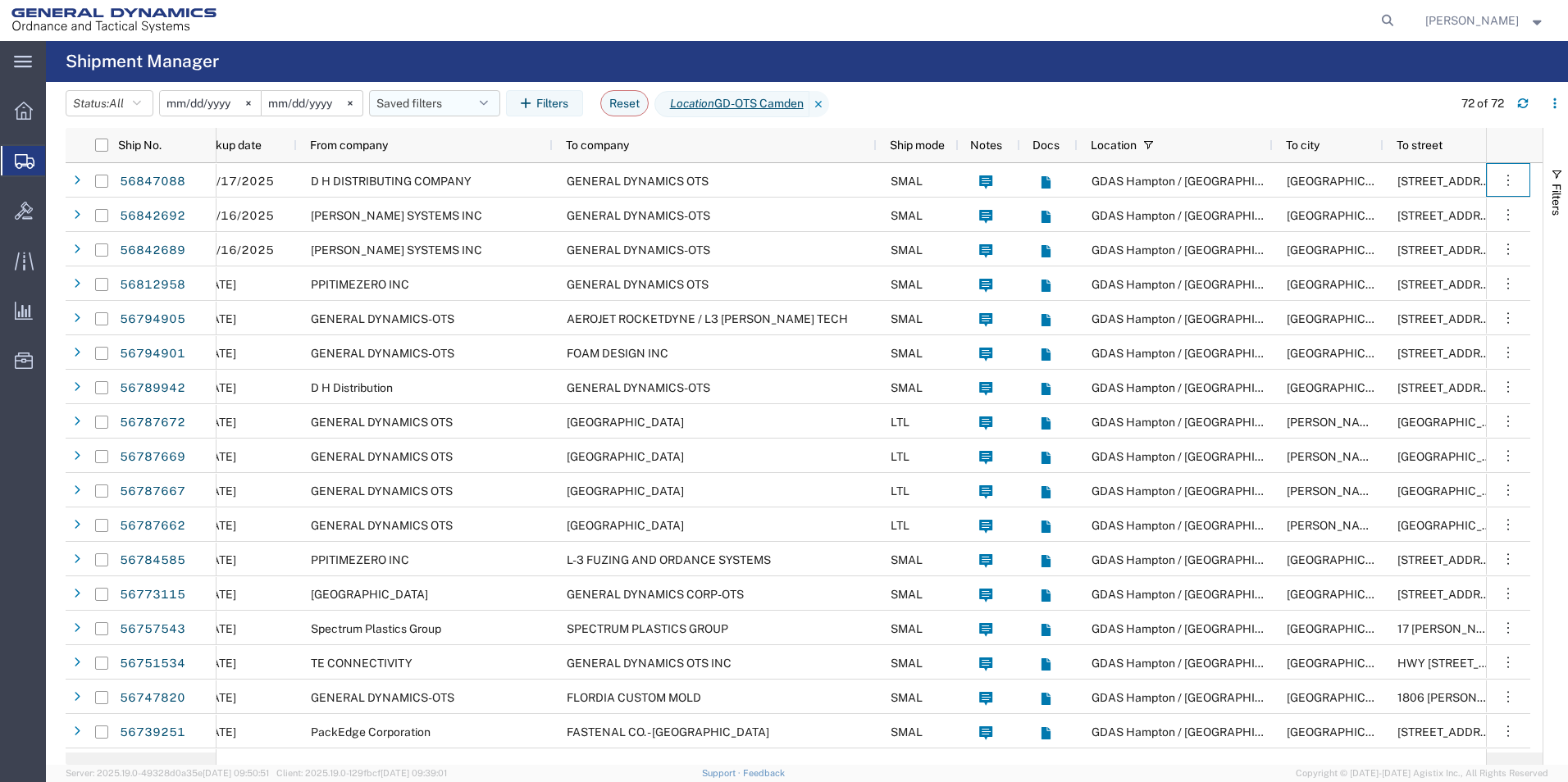
click at [488, 102] on icon "button" at bounding box center [483, 103] width 8 height 12
click at [411, 175] on span "Save as new" at bounding box center [427, 175] width 65 height 17
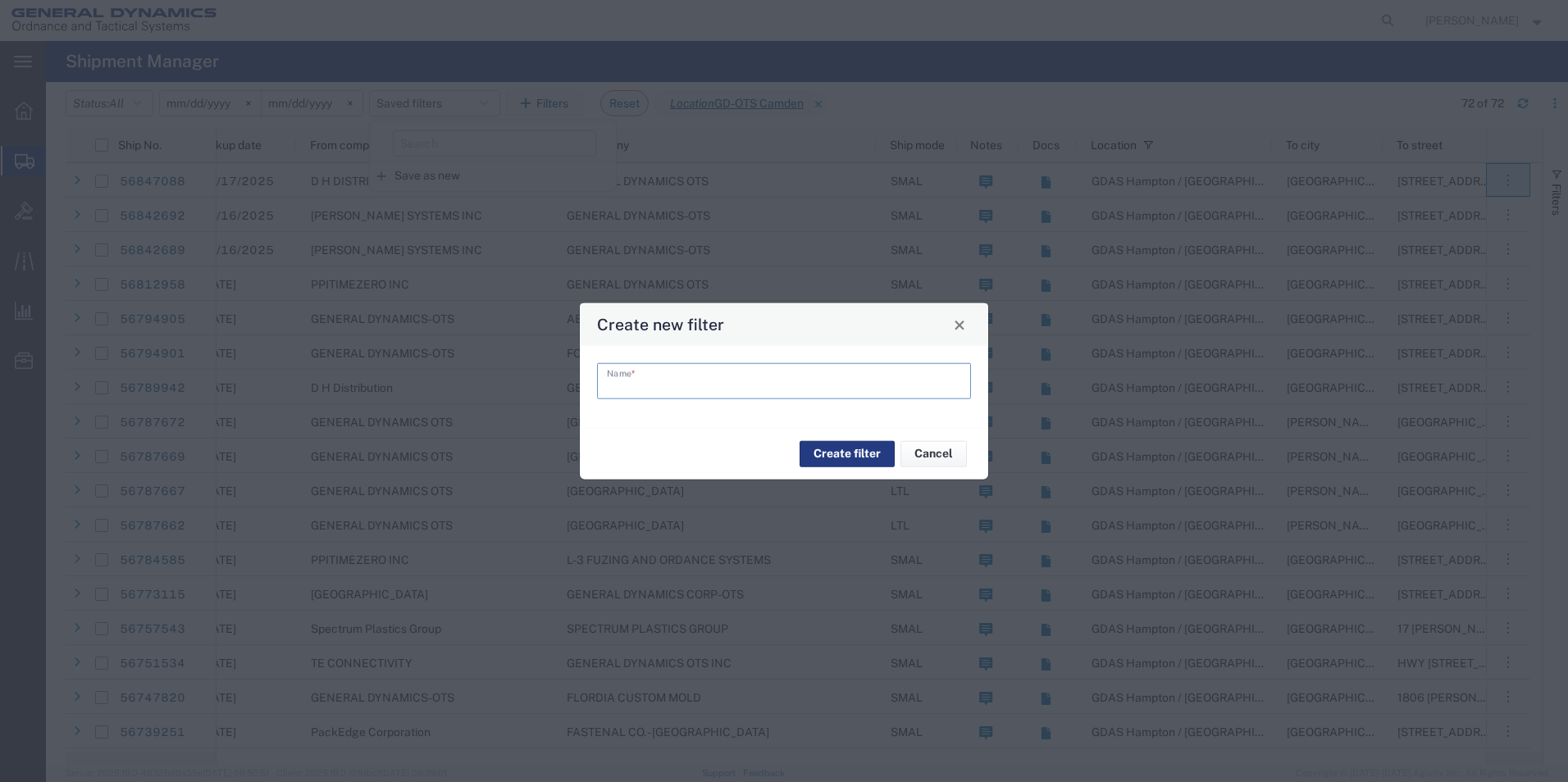
click at [648, 379] on input "text" at bounding box center [784, 381] width 354 height 29
type input "GD-OTS Hampton/[GEOGRAPHIC_DATA] 30 day shipments"
click at [857, 450] on button "Create filter" at bounding box center [846, 453] width 95 height 26
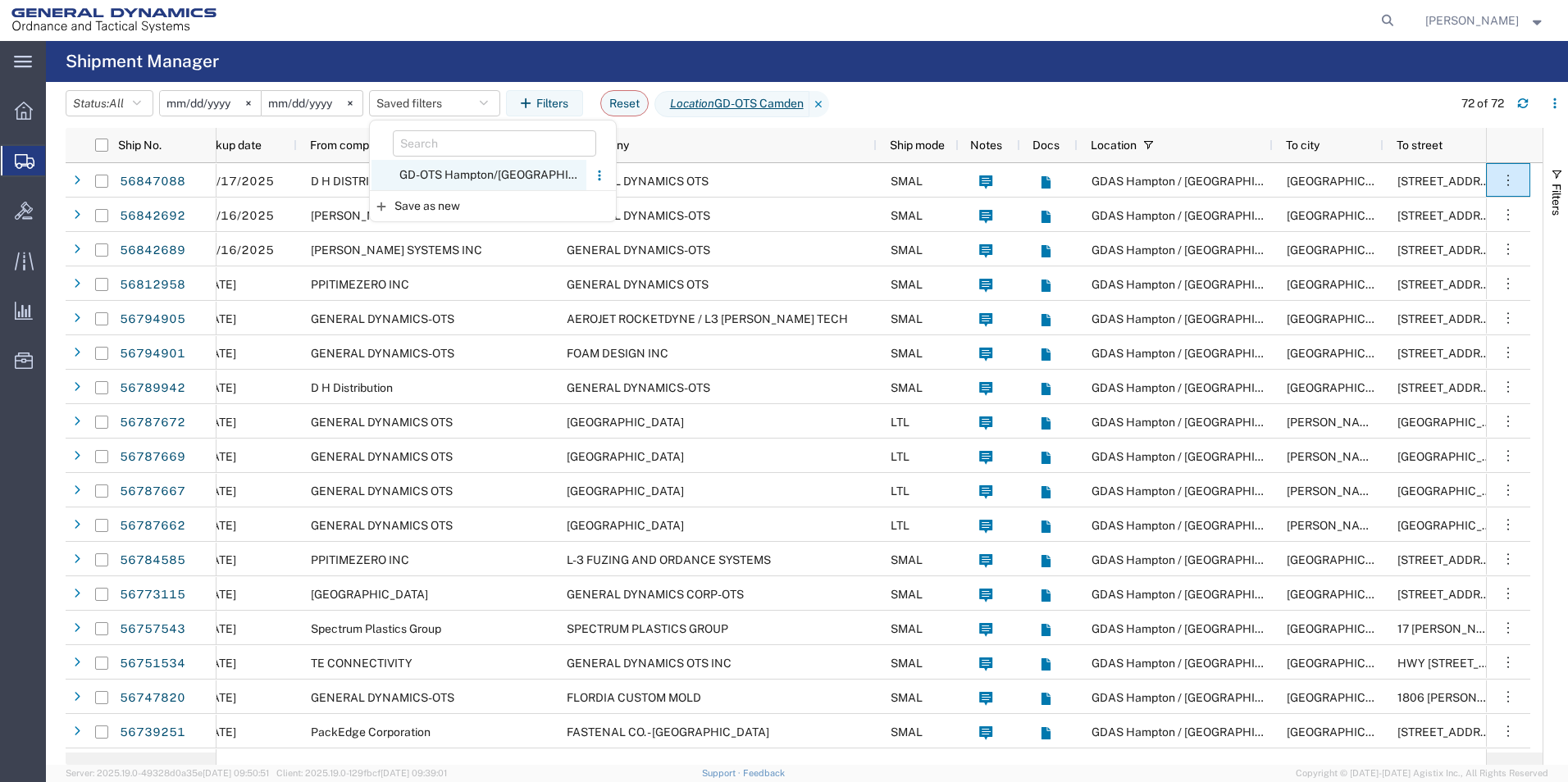
click at [478, 173] on span "GD-OTS Hampton/[GEOGRAPHIC_DATA] 30 day shipments" at bounding box center [478, 174] width 215 height 30
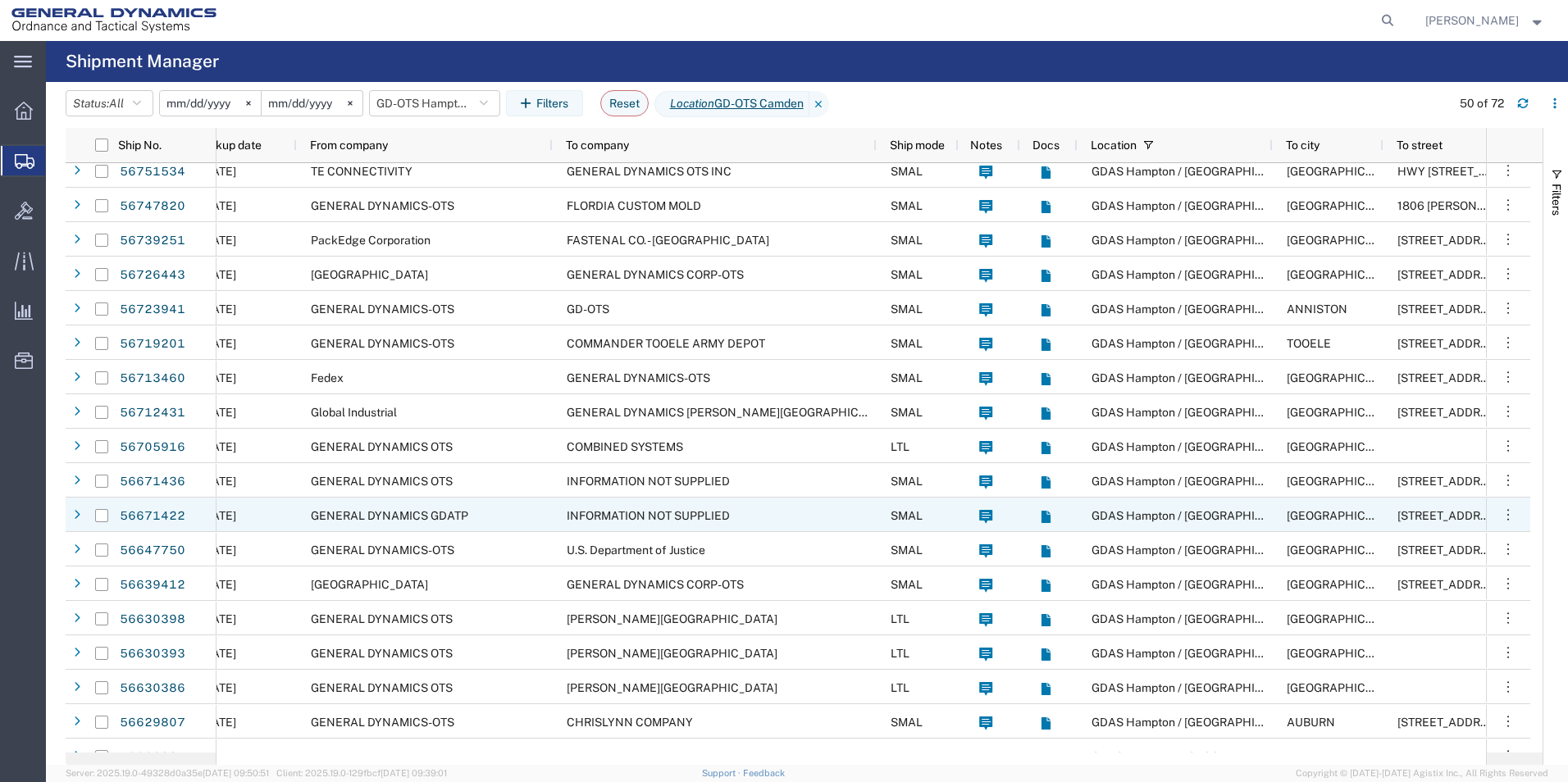
scroll to position [985, 0]
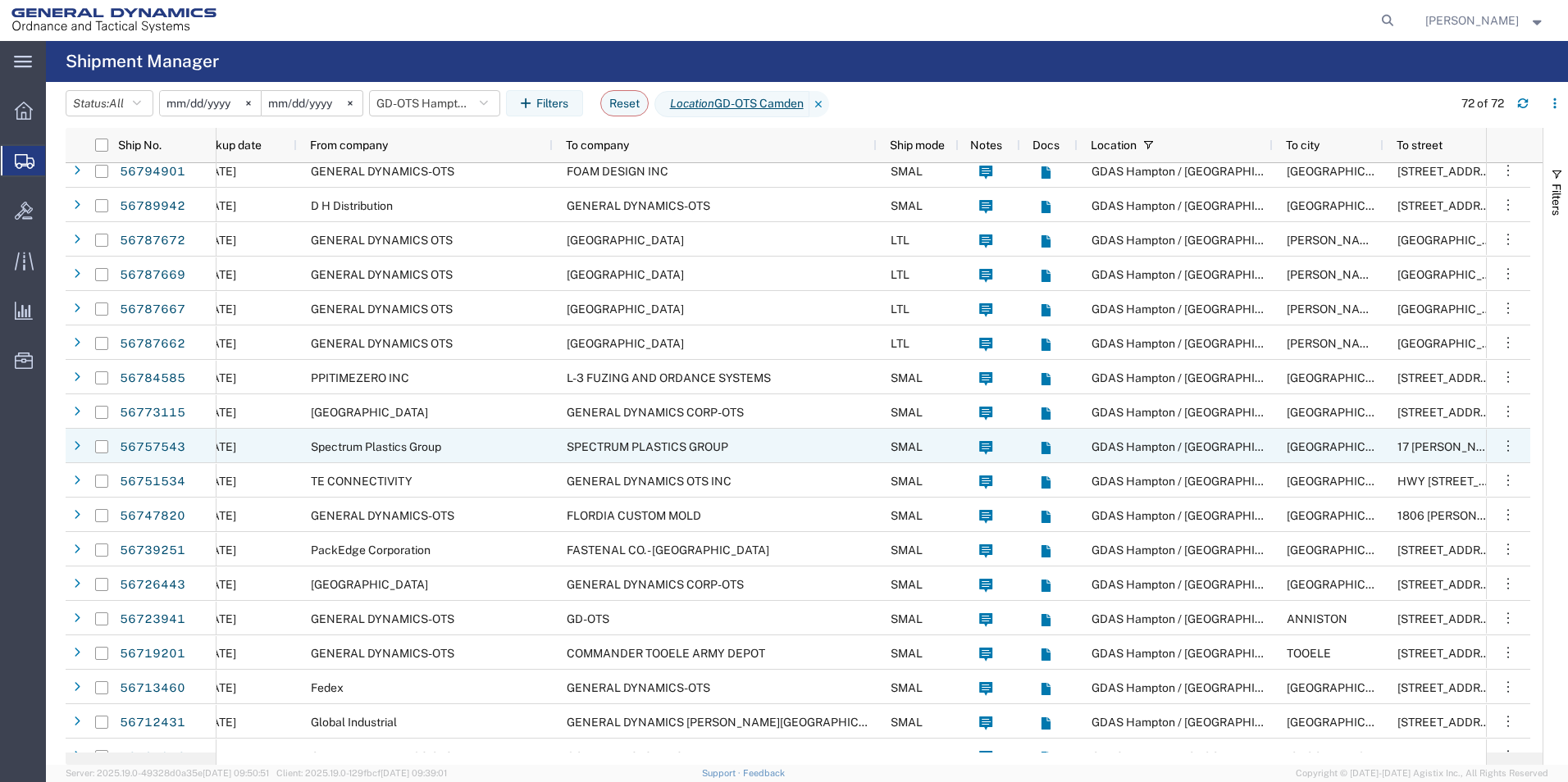
scroll to position [240, 0]
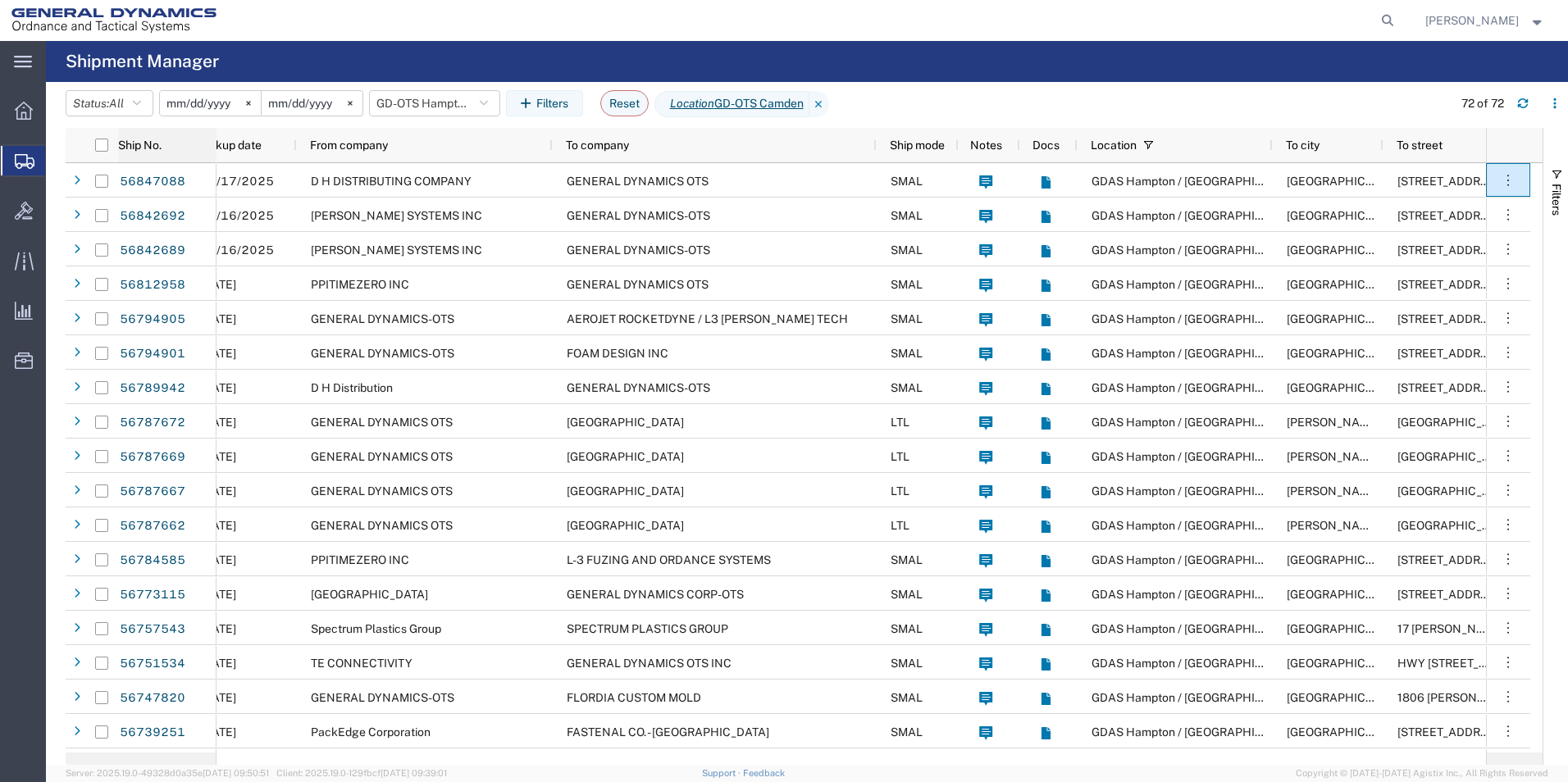
drag, startPoint x: 214, startPoint y: 144, endPoint x: 182, endPoint y: 141, distance: 32.1
click at [182, 141] on div "Ship No." at bounding box center [167, 144] width 98 height 26
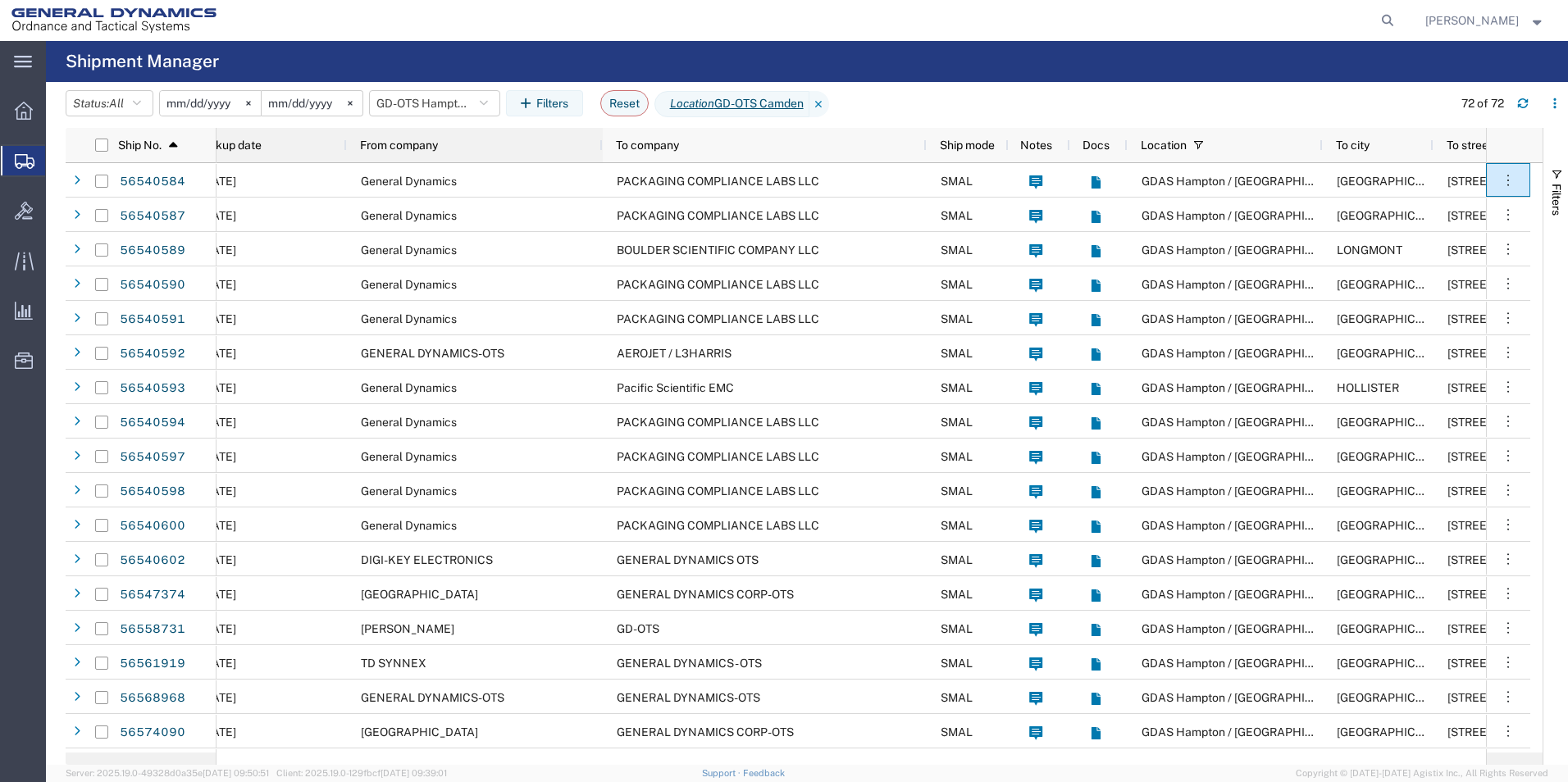
drag, startPoint x: 296, startPoint y: 148, endPoint x: 346, endPoint y: 150, distance: 50.0
click at [346, 150] on div at bounding box center [345, 145] width 6 height 35
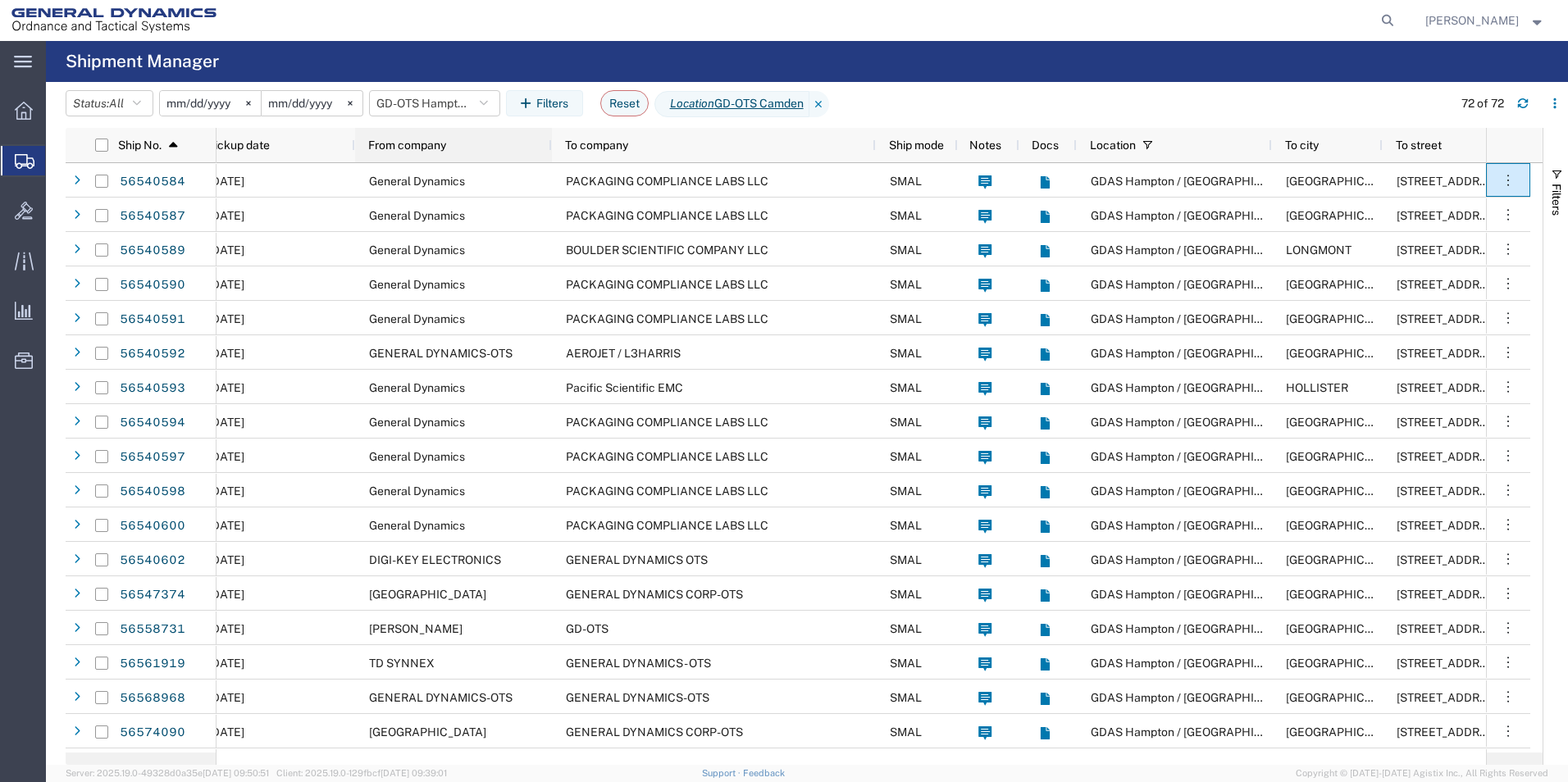
scroll to position [0, 239]
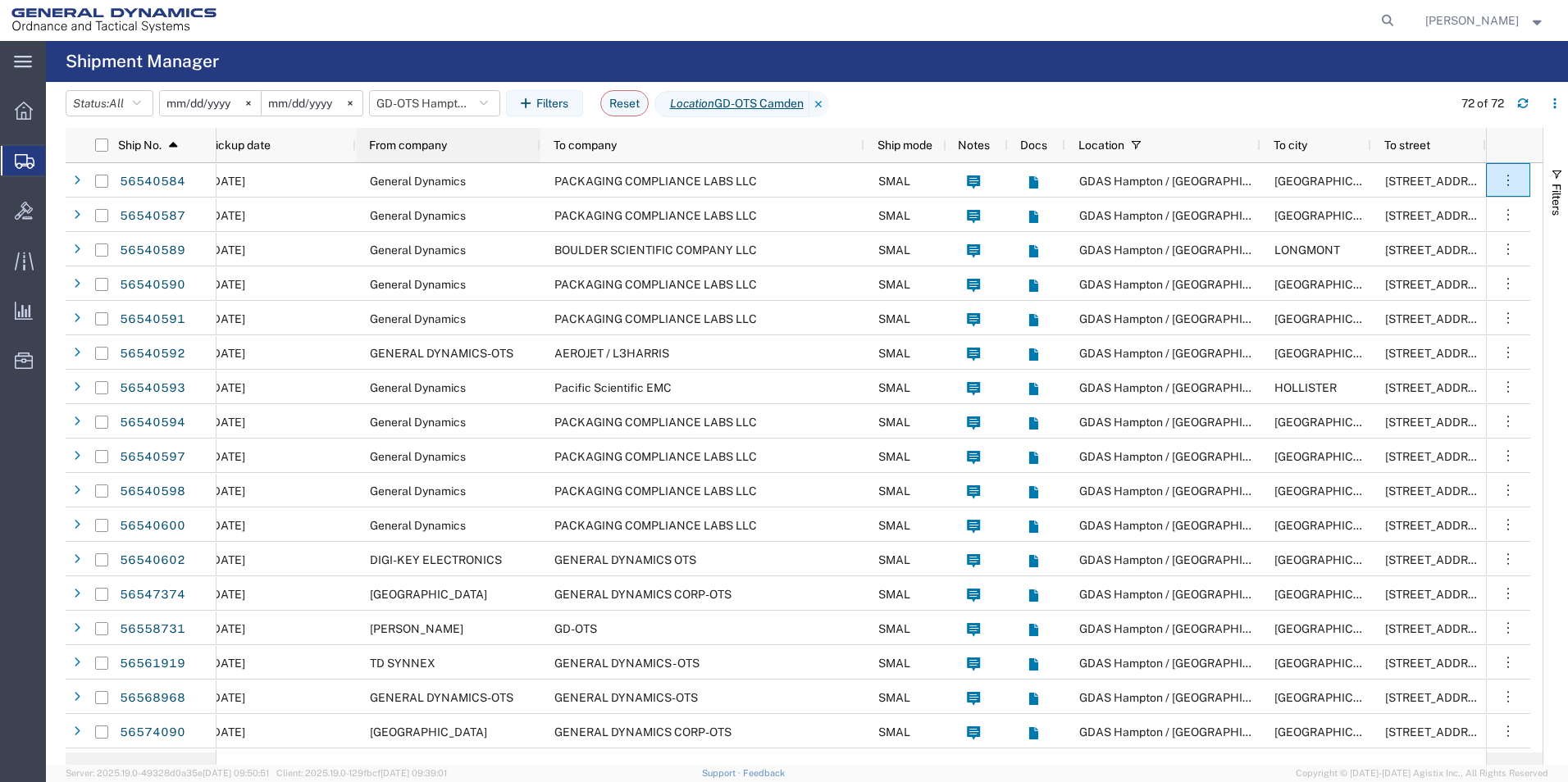
drag, startPoint x: 601, startPoint y: 146, endPoint x: 529, endPoint y: 160, distance: 73.3
click at [529, 160] on div "From company" at bounding box center [448, 145] width 184 height 35
click at [0, 0] on span "Saved Reports" at bounding box center [0, 0] width 0 height 0
